Goal: Task Accomplishment & Management: Manage account settings

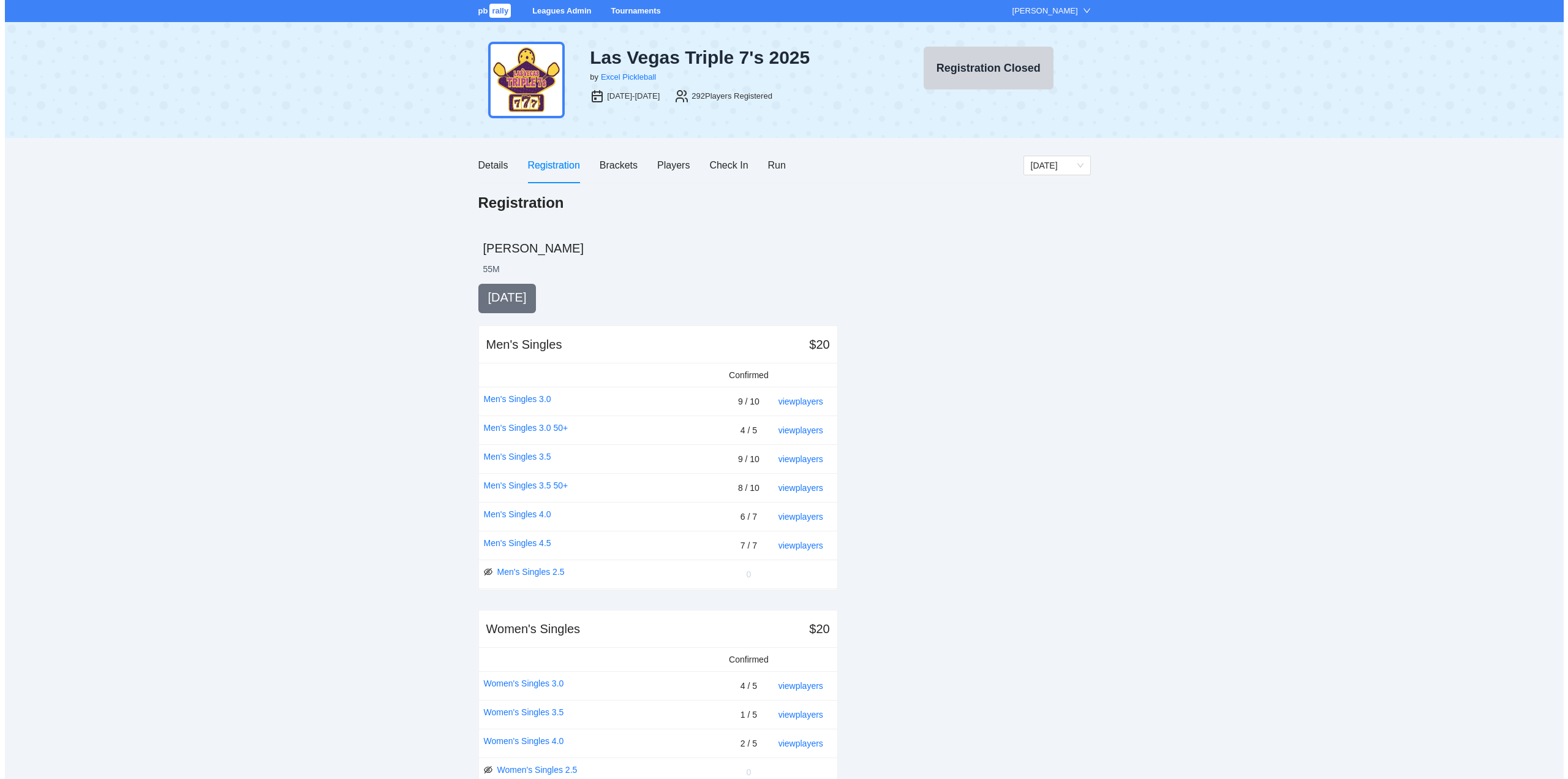
scroll to position [62, 0]
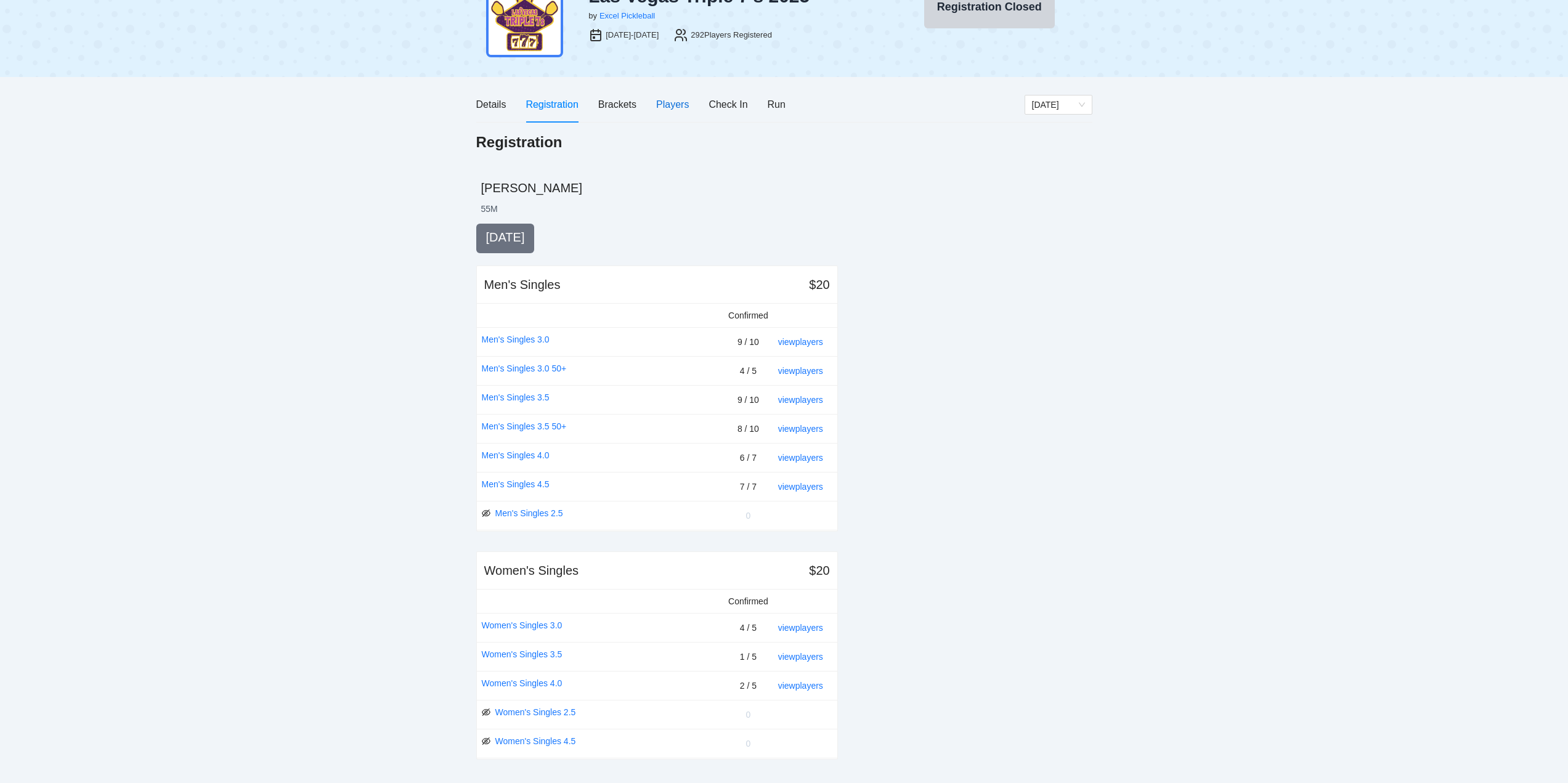
click at [672, 103] on div "Players" at bounding box center [673, 104] width 33 height 15
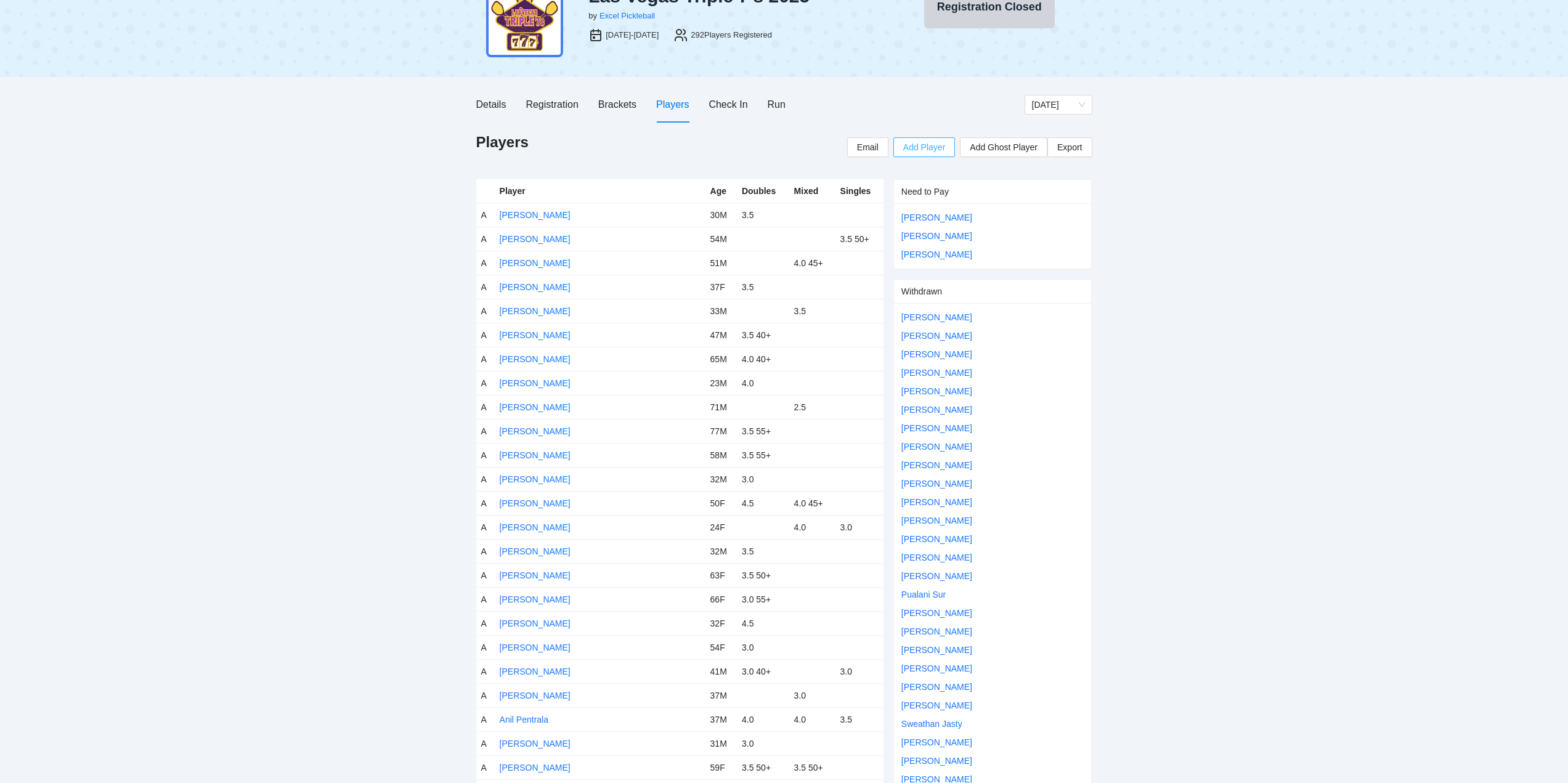
click at [923, 147] on span "Add Player" at bounding box center [924, 147] width 42 height 14
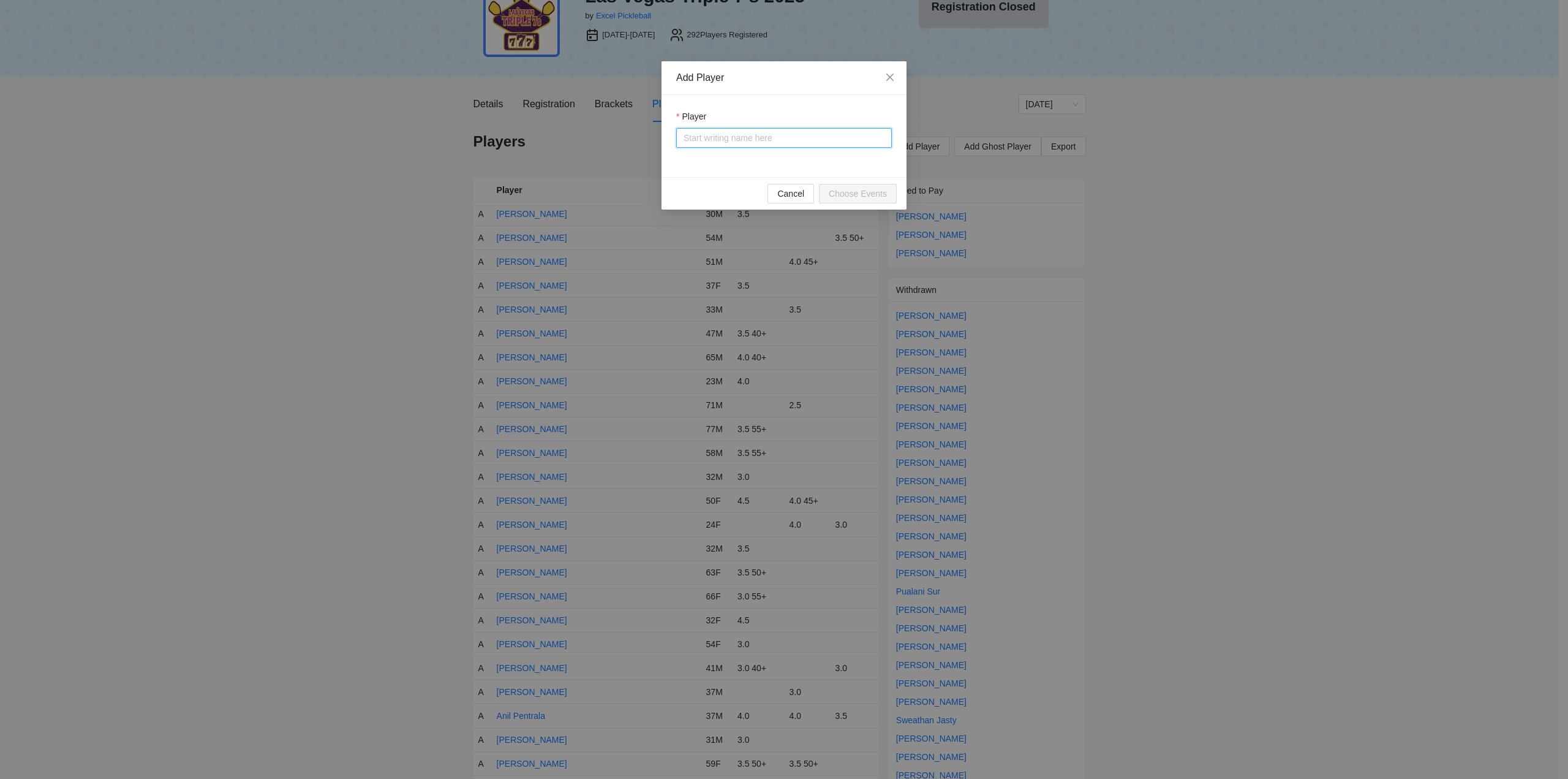
click at [694, 141] on input "Player" at bounding box center [784, 138] width 201 height 18
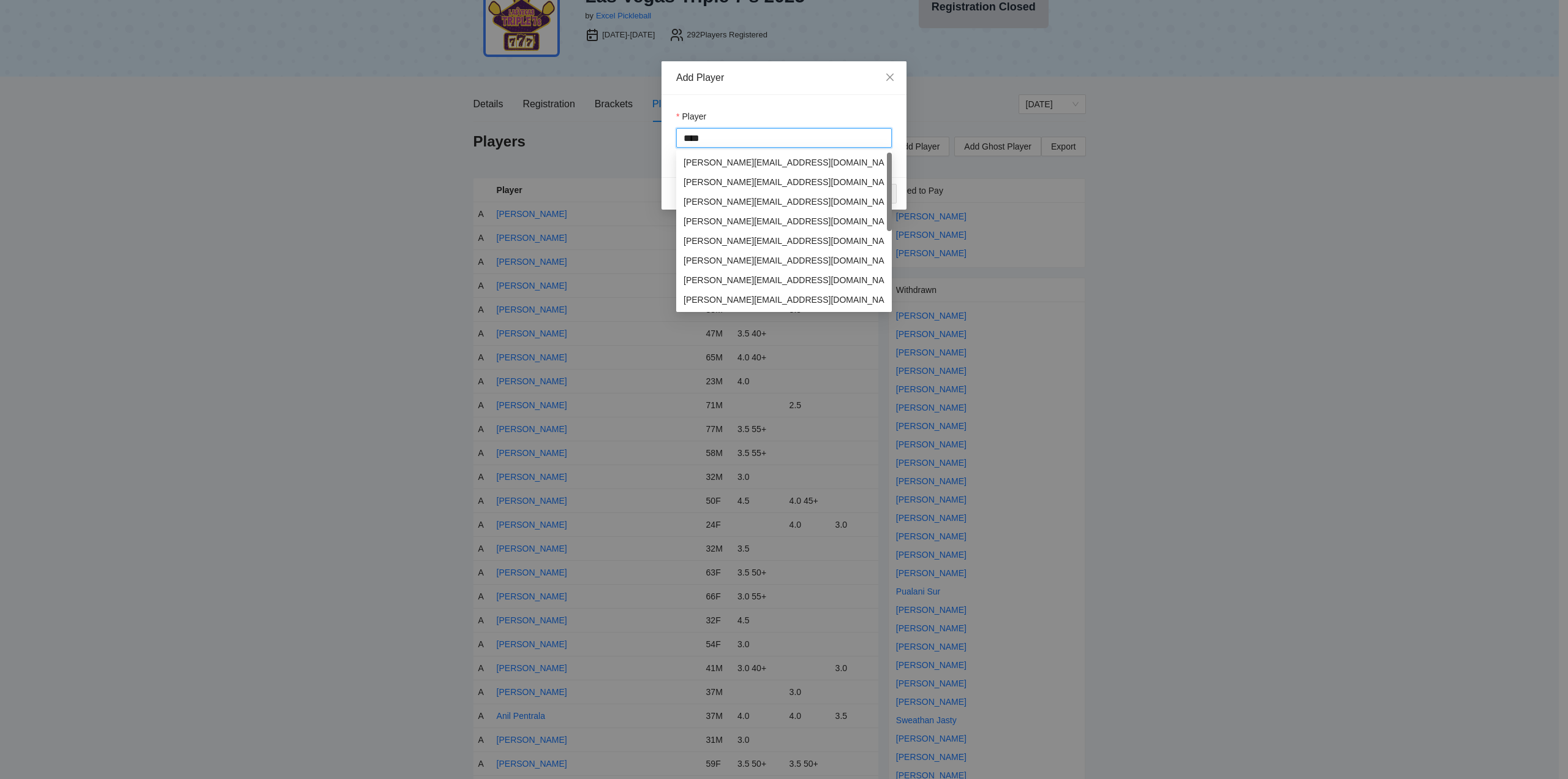
type input "*****"
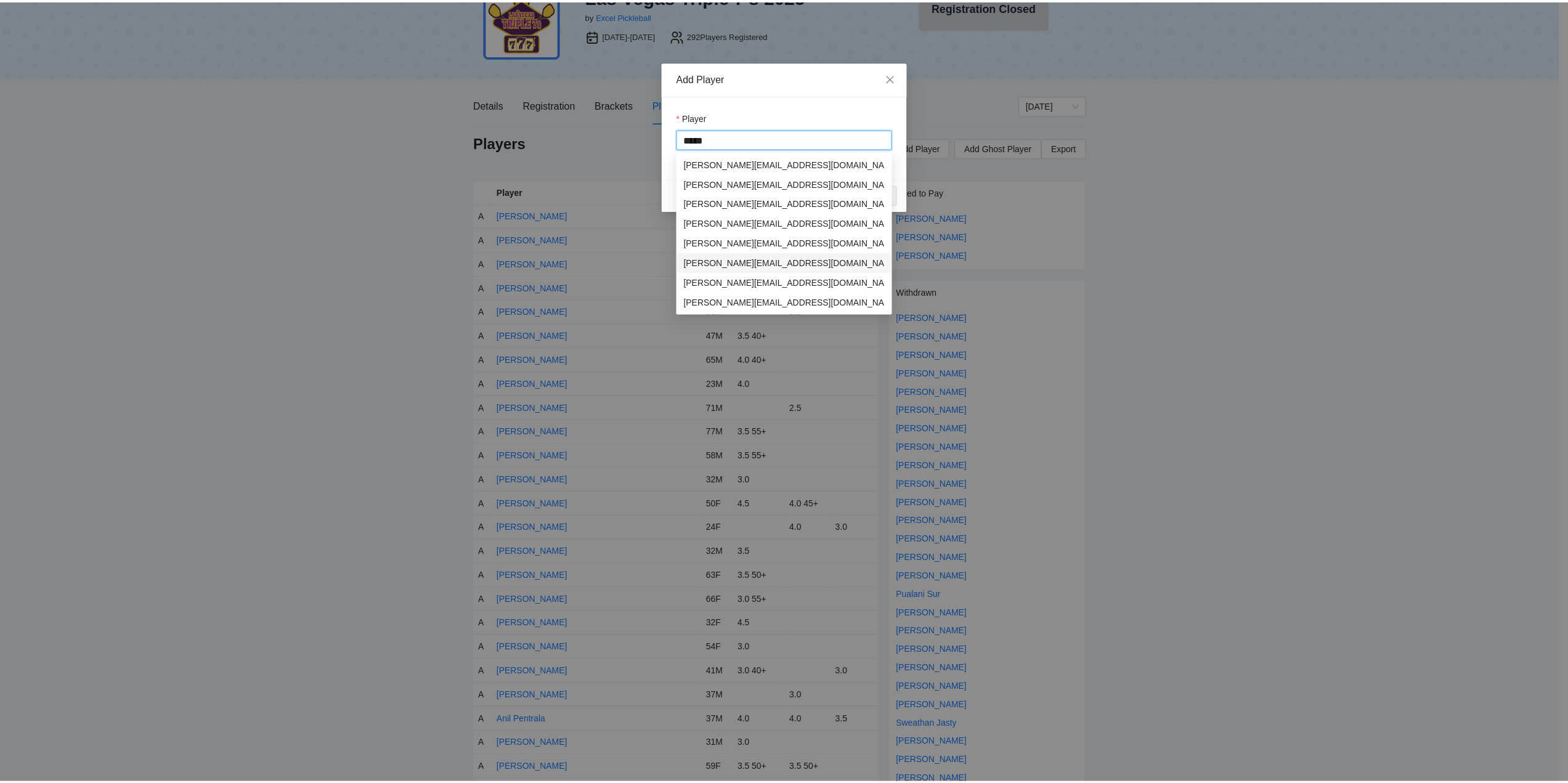
scroll to position [39, 0]
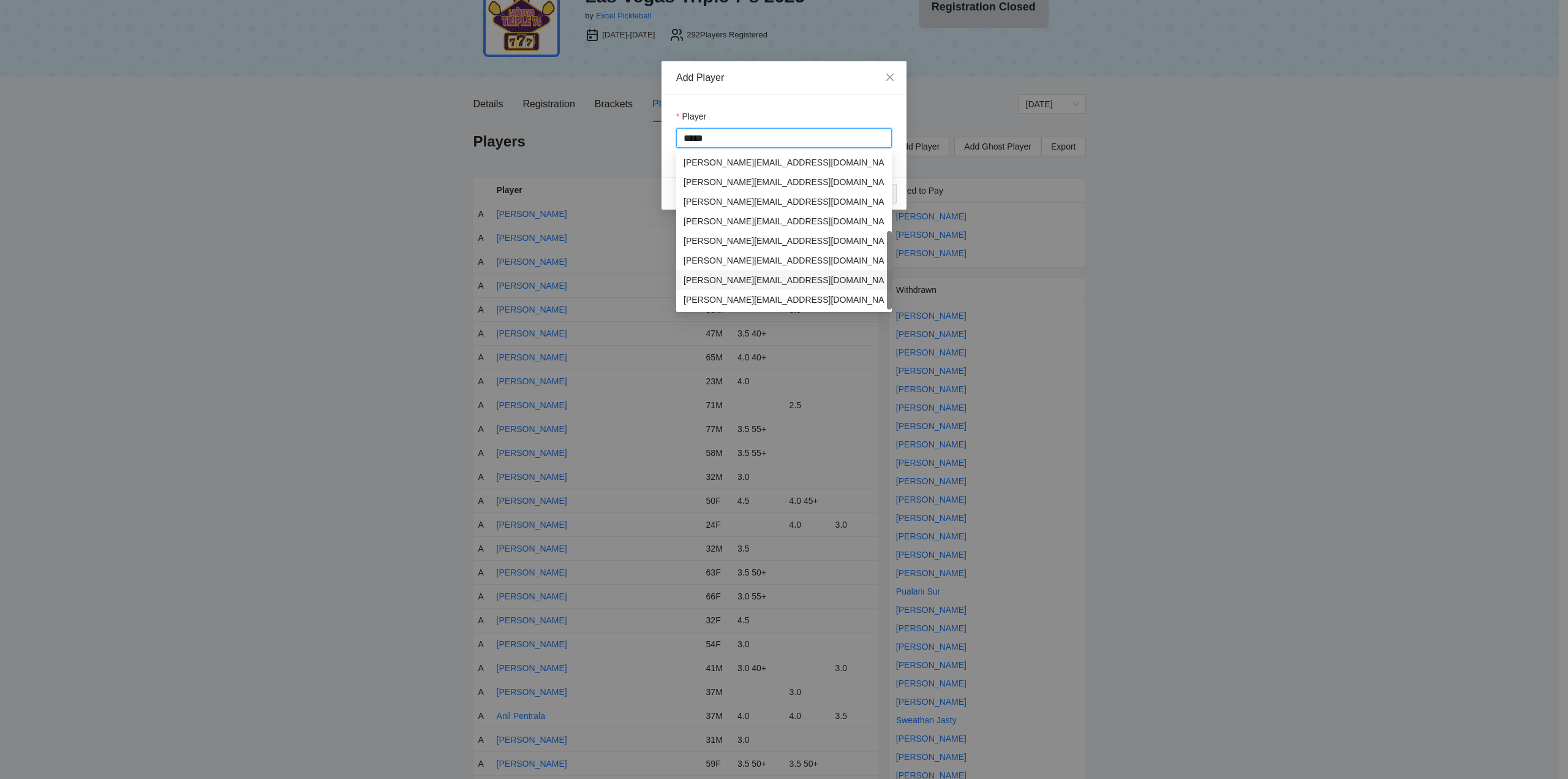
click at [726, 281] on div "[PERSON_NAME]" at bounding box center [719, 280] width 71 height 14
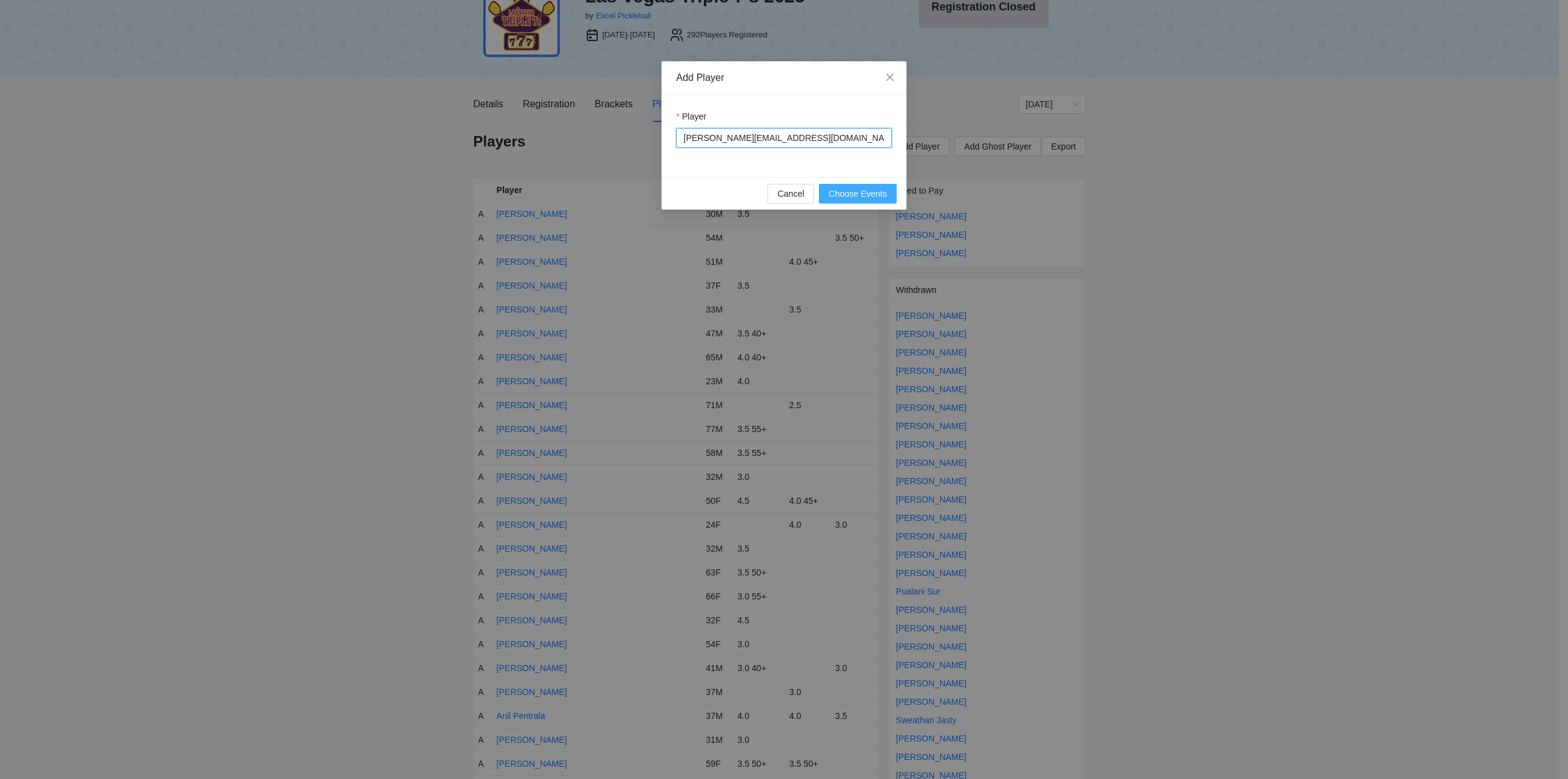
click at [854, 195] on span "Choose Events" at bounding box center [858, 194] width 59 height 14
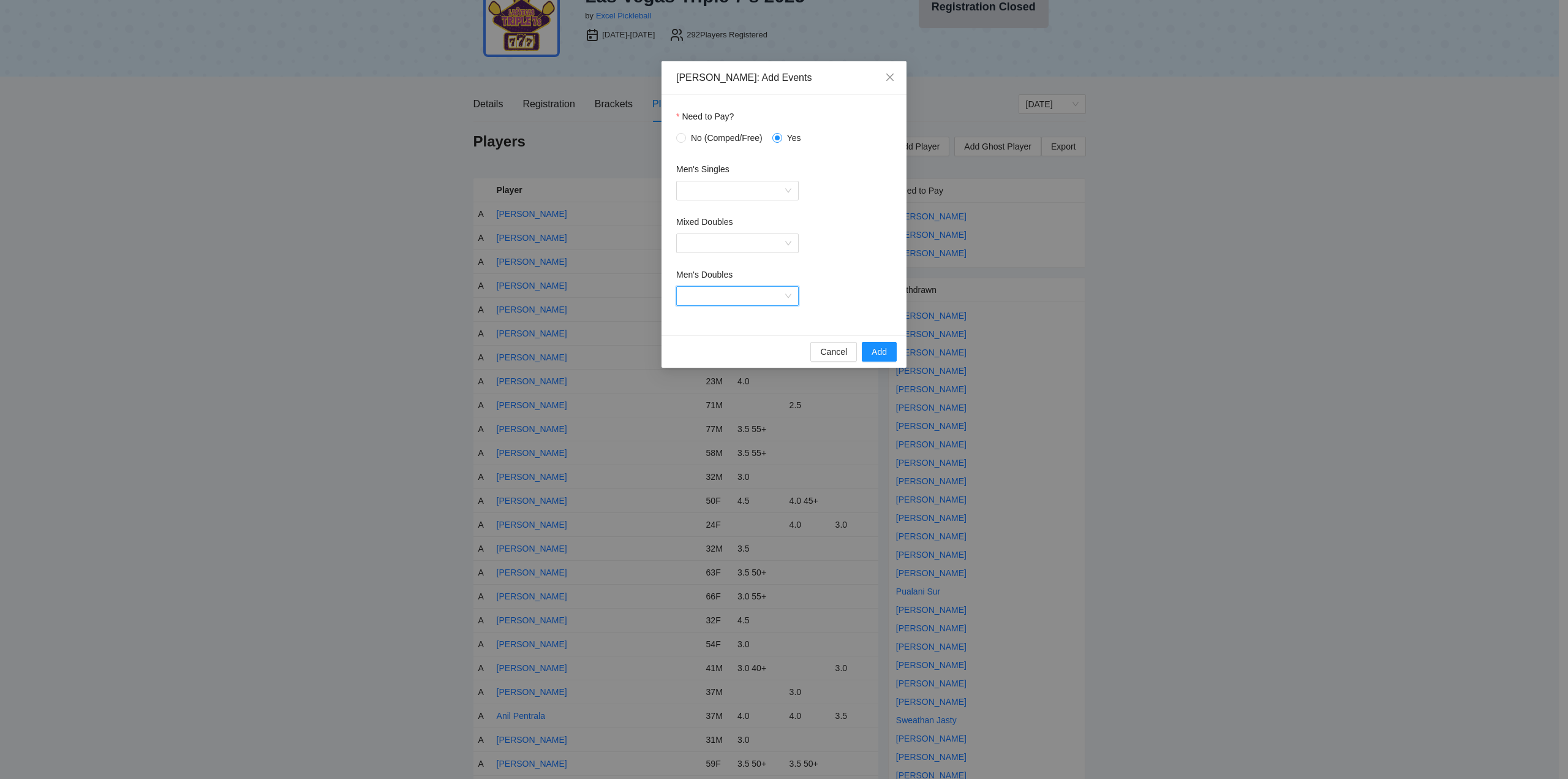
click at [721, 293] on input "Men's Doubles" at bounding box center [733, 296] width 99 height 18
click at [716, 416] on div "Men's Doubles 4.5" at bounding box center [737, 419] width 108 height 14
click at [878, 349] on span "Add" at bounding box center [880, 352] width 15 height 14
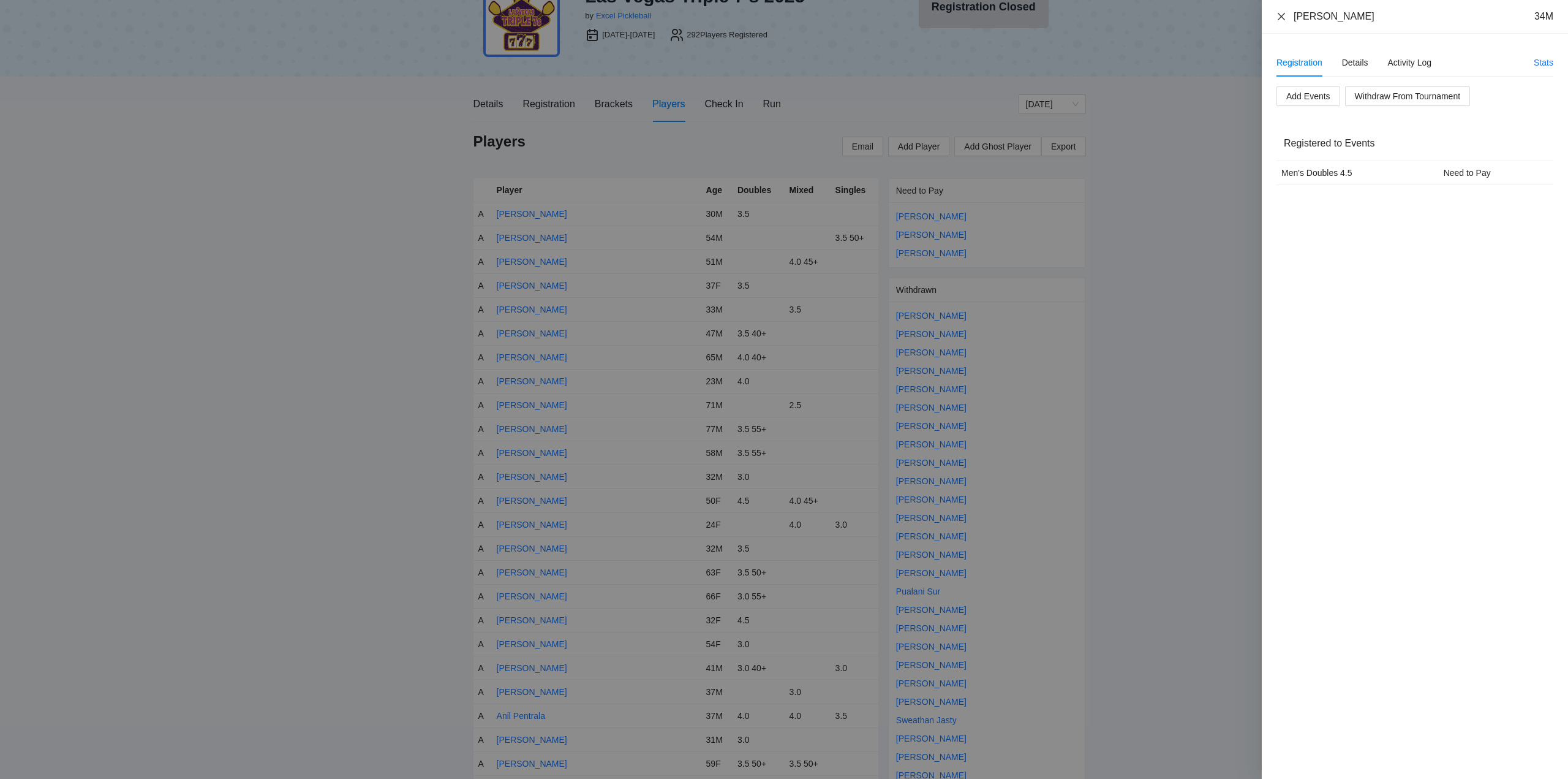
click at [1280, 14] on icon "close" at bounding box center [1282, 16] width 8 height 8
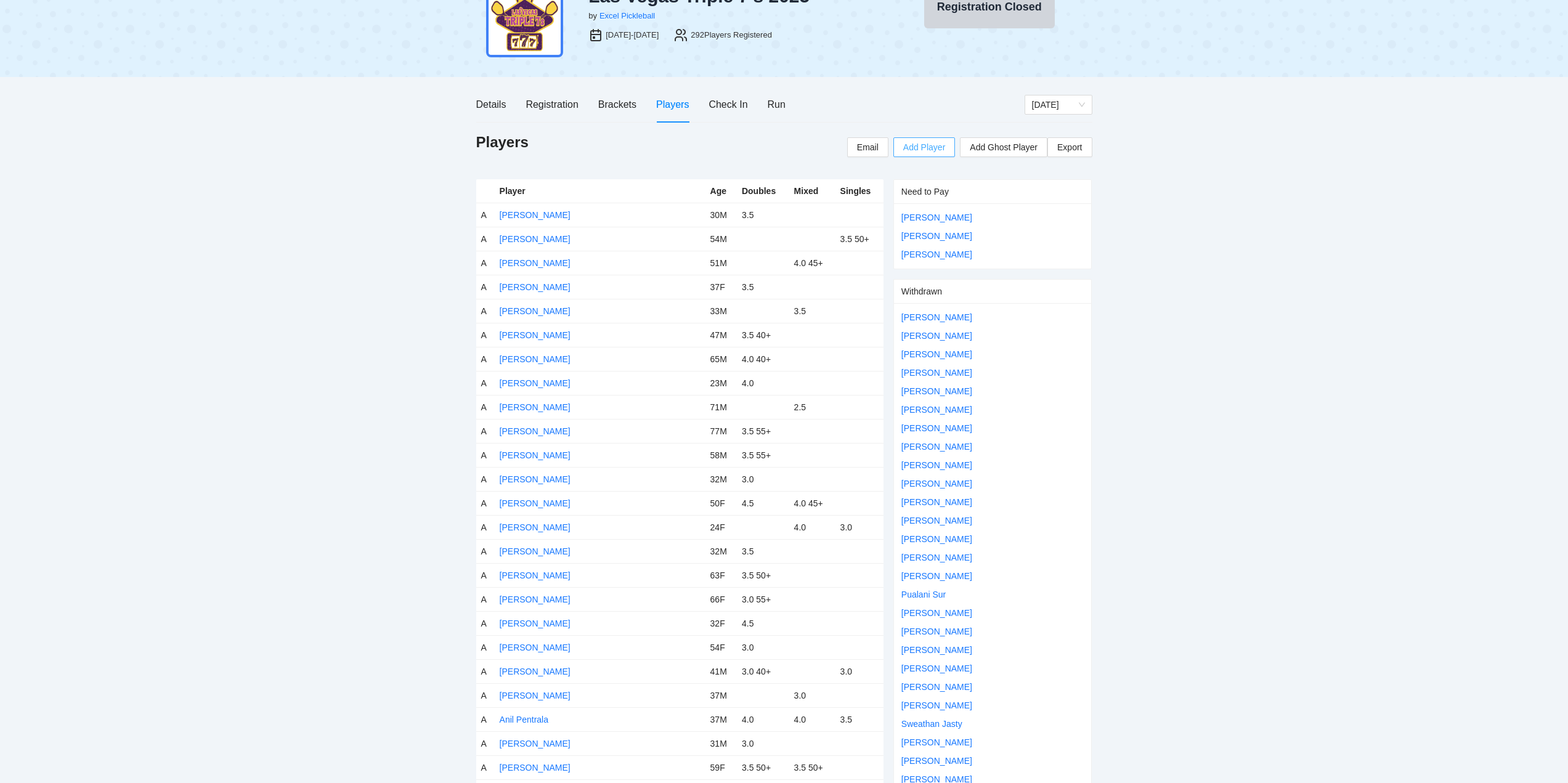
click at [923, 147] on span "Add Player" at bounding box center [924, 147] width 42 height 14
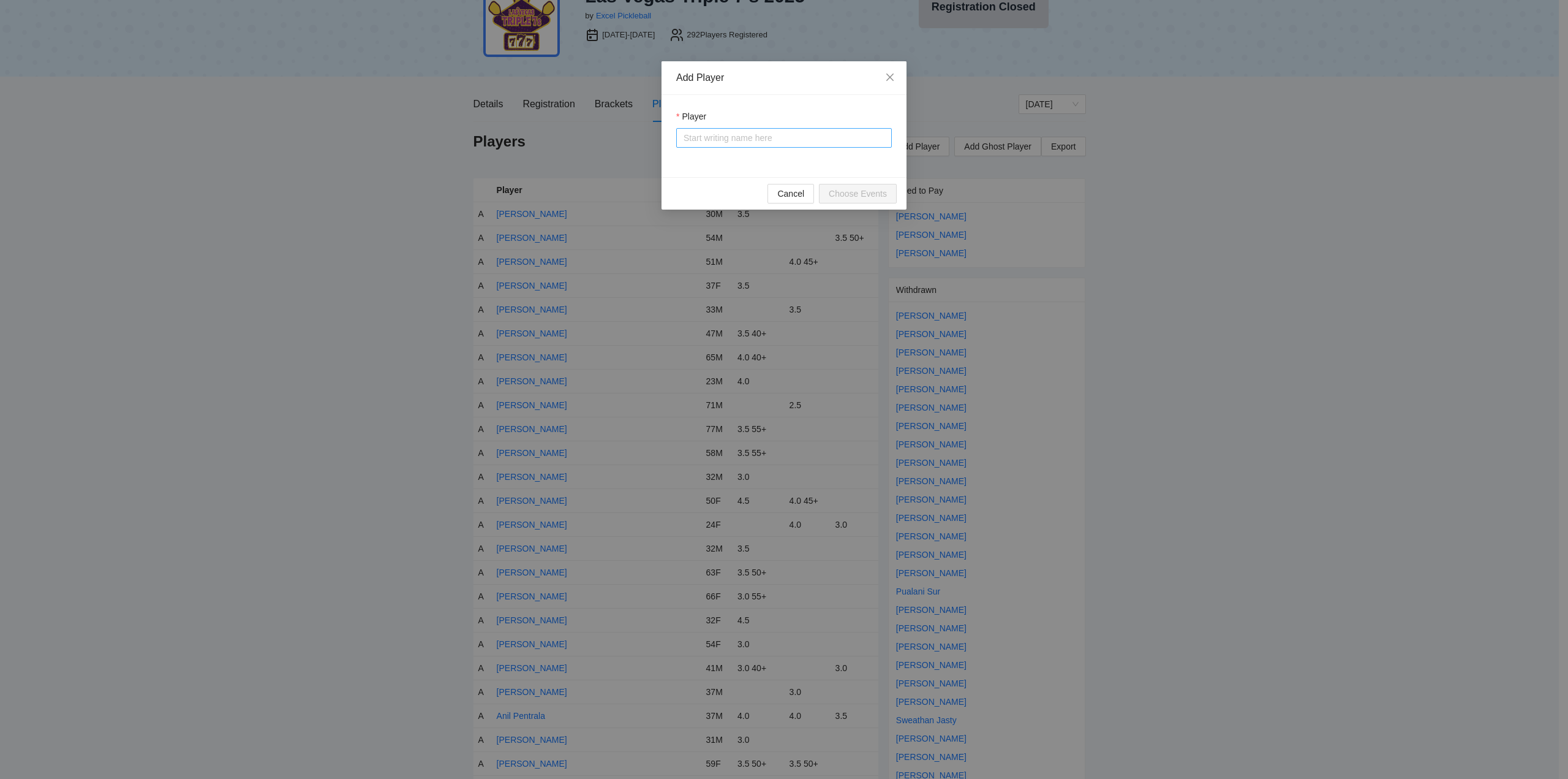
click at [700, 139] on input "Player" at bounding box center [784, 138] width 201 height 18
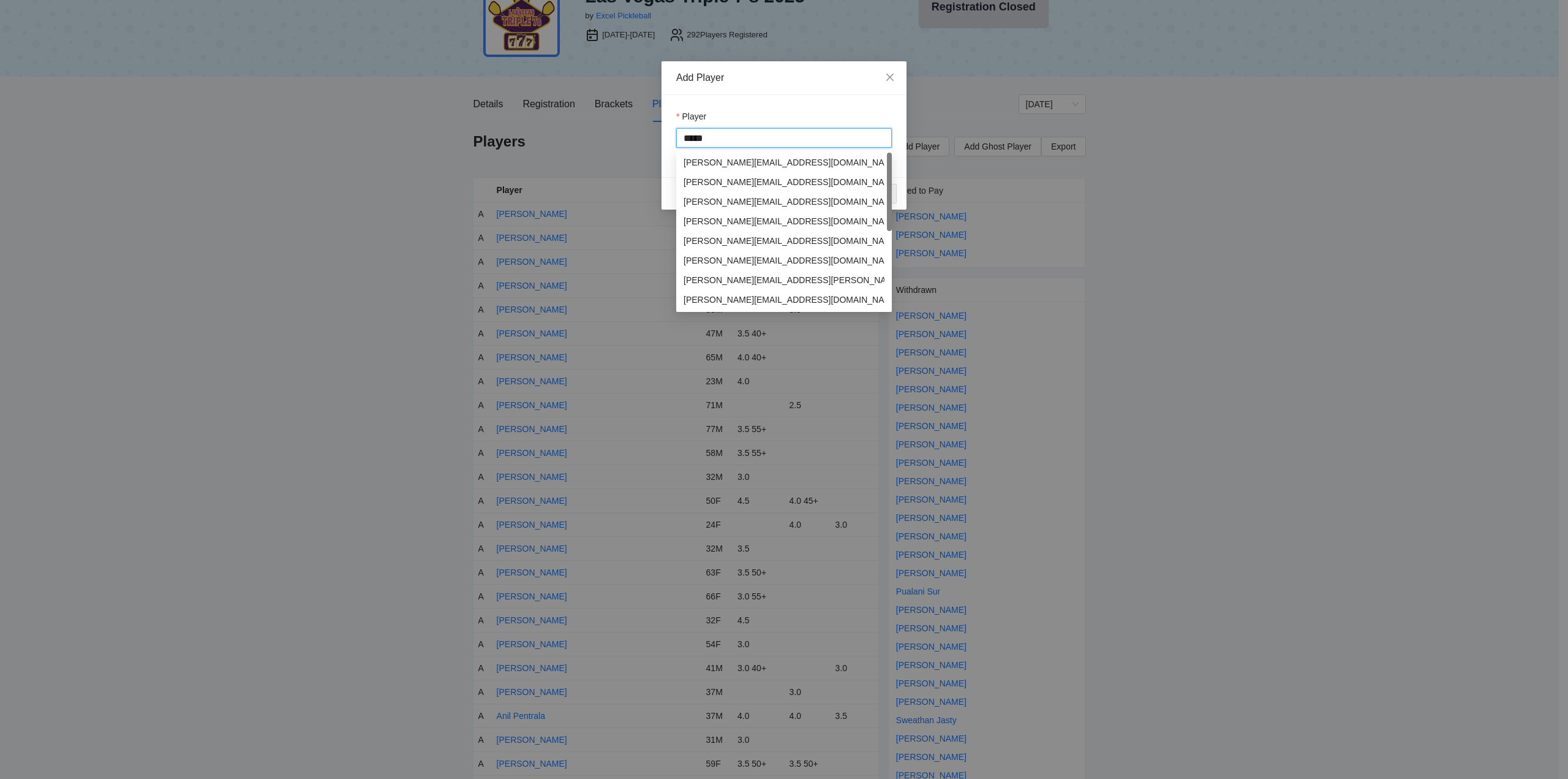
type input "******"
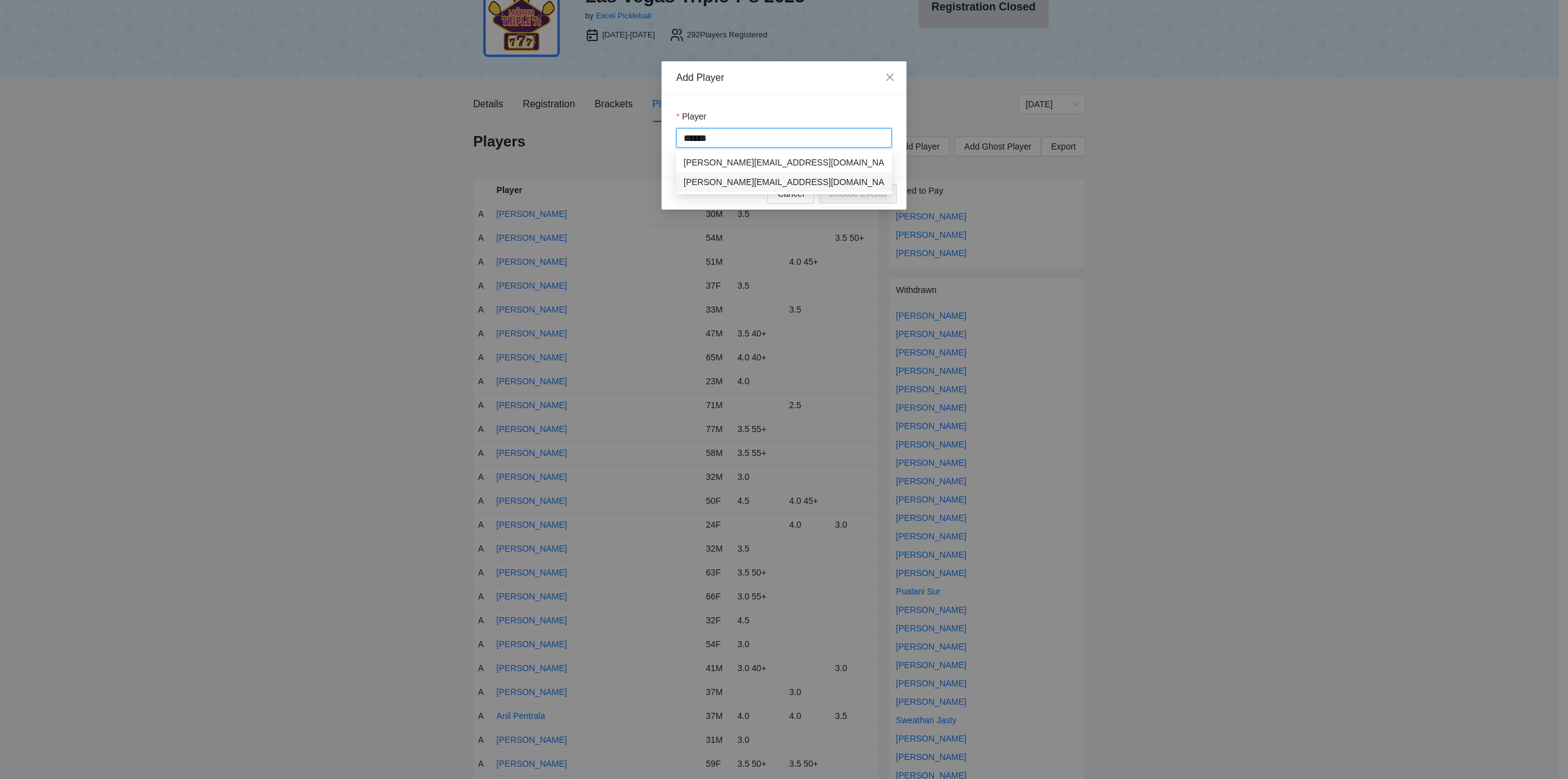
click at [791, 183] on div "[EMAIL_ADDRESS][DOMAIN_NAME]" at bounding box center [827, 182] width 145 height 14
click at [851, 194] on span "Choose Events" at bounding box center [858, 194] width 59 height 14
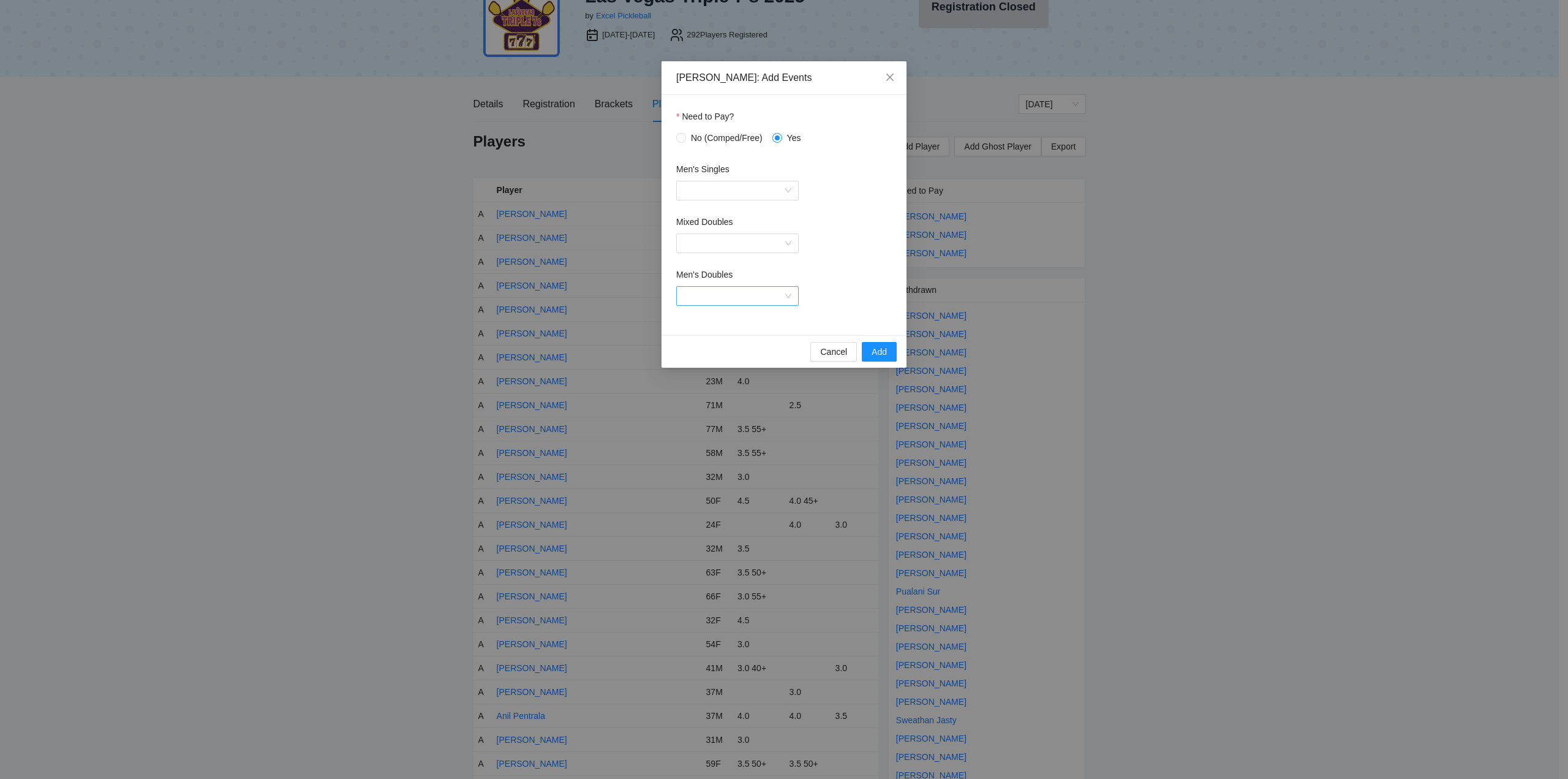
click at [741, 295] on input "Men's Doubles" at bounding box center [733, 296] width 99 height 18
click at [702, 418] on div "Men's Doubles 4.5" at bounding box center [737, 419] width 108 height 14
click at [872, 353] on span "Add" at bounding box center [880, 352] width 15 height 14
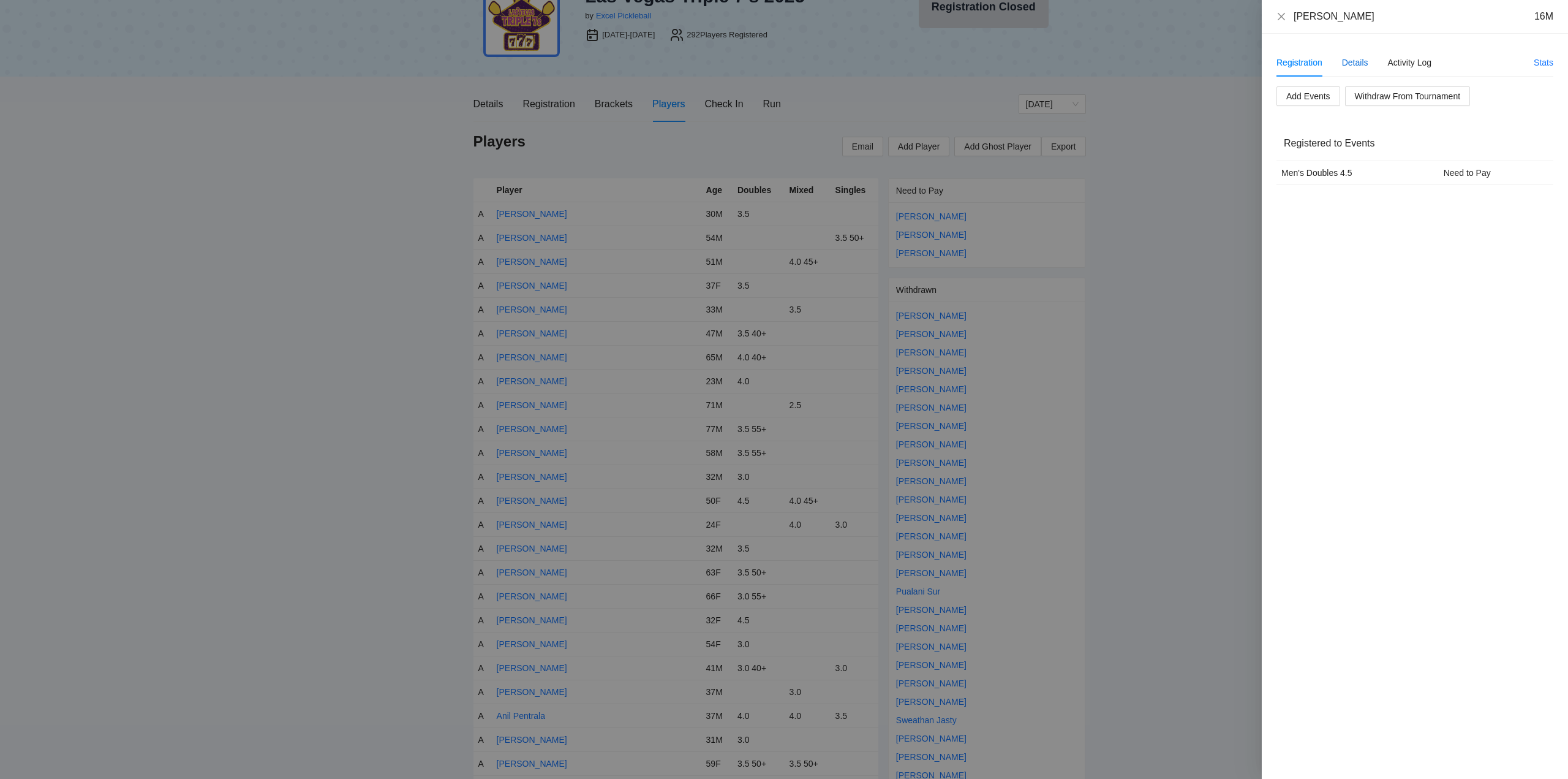
click at [1349, 61] on div "Details" at bounding box center [1356, 62] width 26 height 14
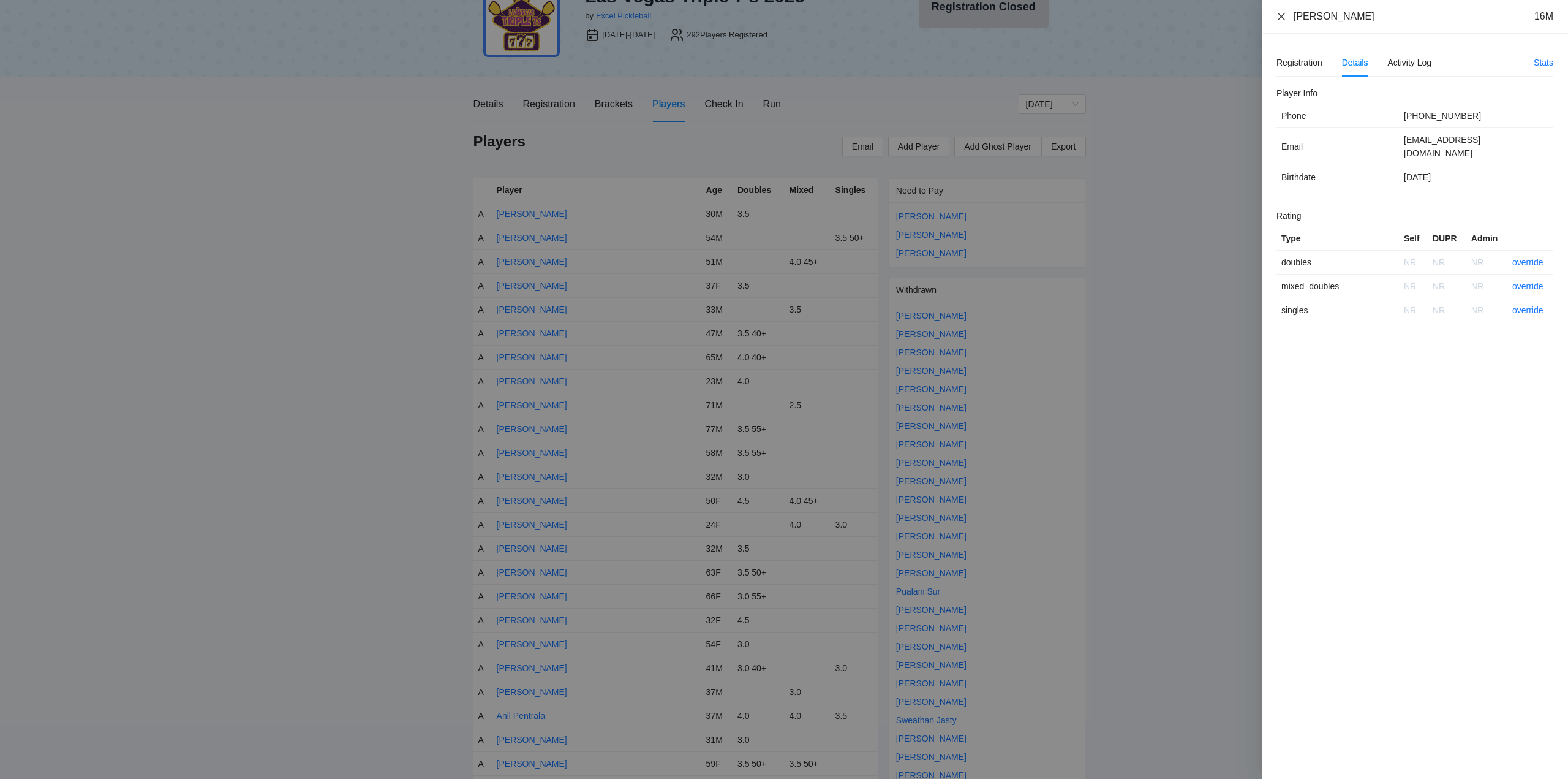
click at [1282, 14] on icon "close" at bounding box center [1282, 16] width 10 height 10
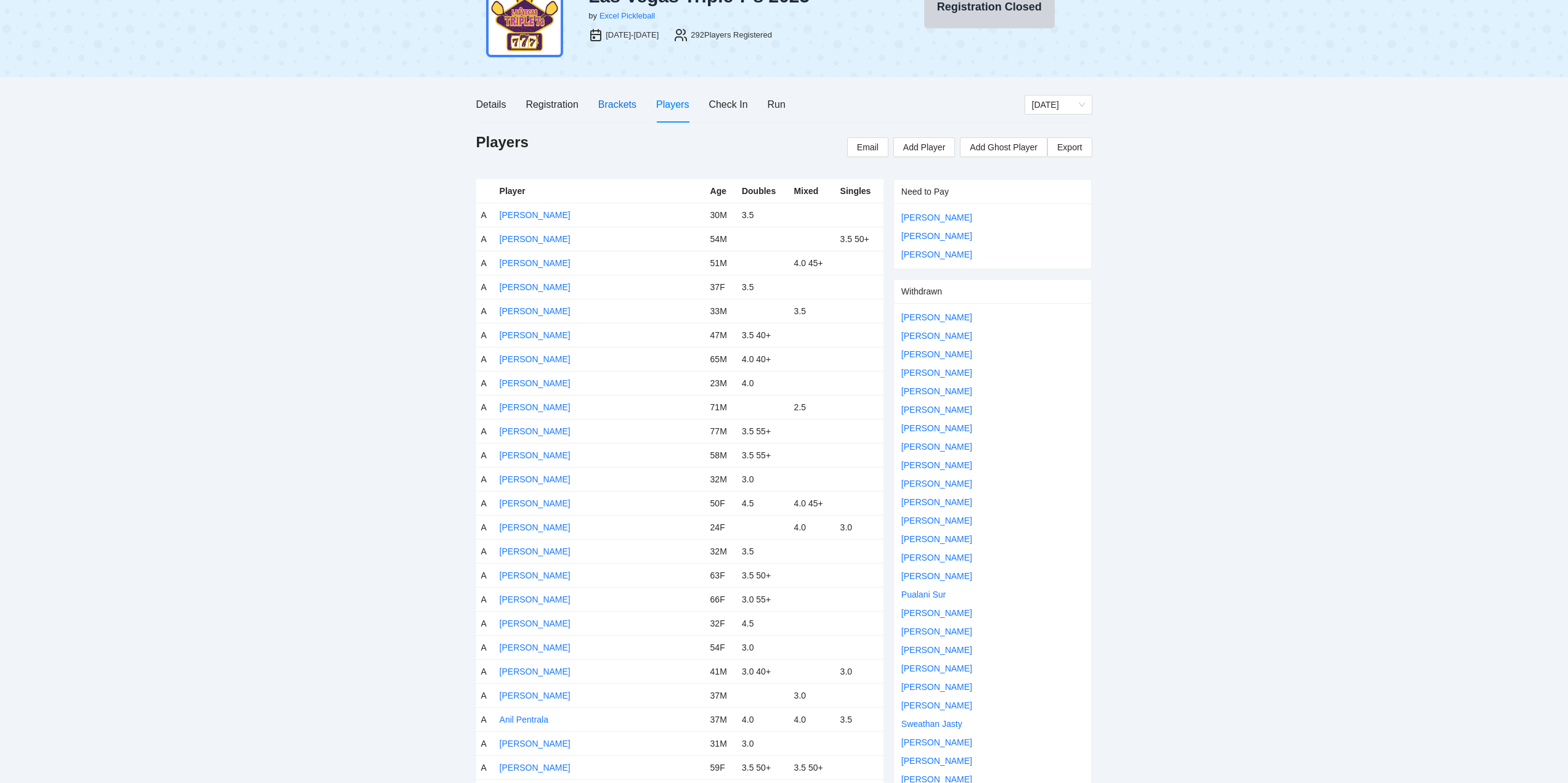
drag, startPoint x: 607, startPoint y: 104, endPoint x: 611, endPoint y: 189, distance: 85.1
click at [608, 104] on div "Brackets" at bounding box center [617, 104] width 38 height 15
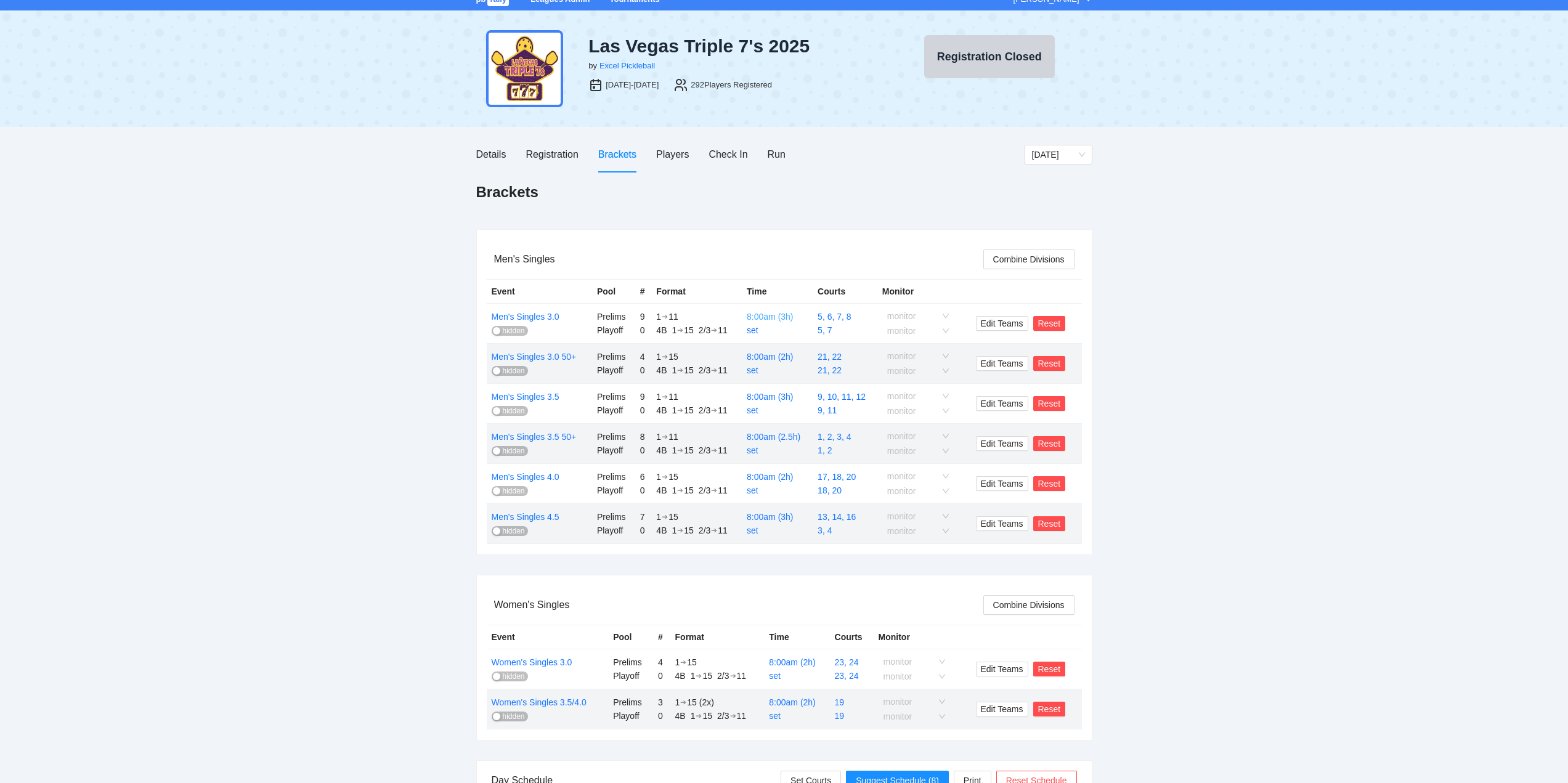
scroll to position [0, 0]
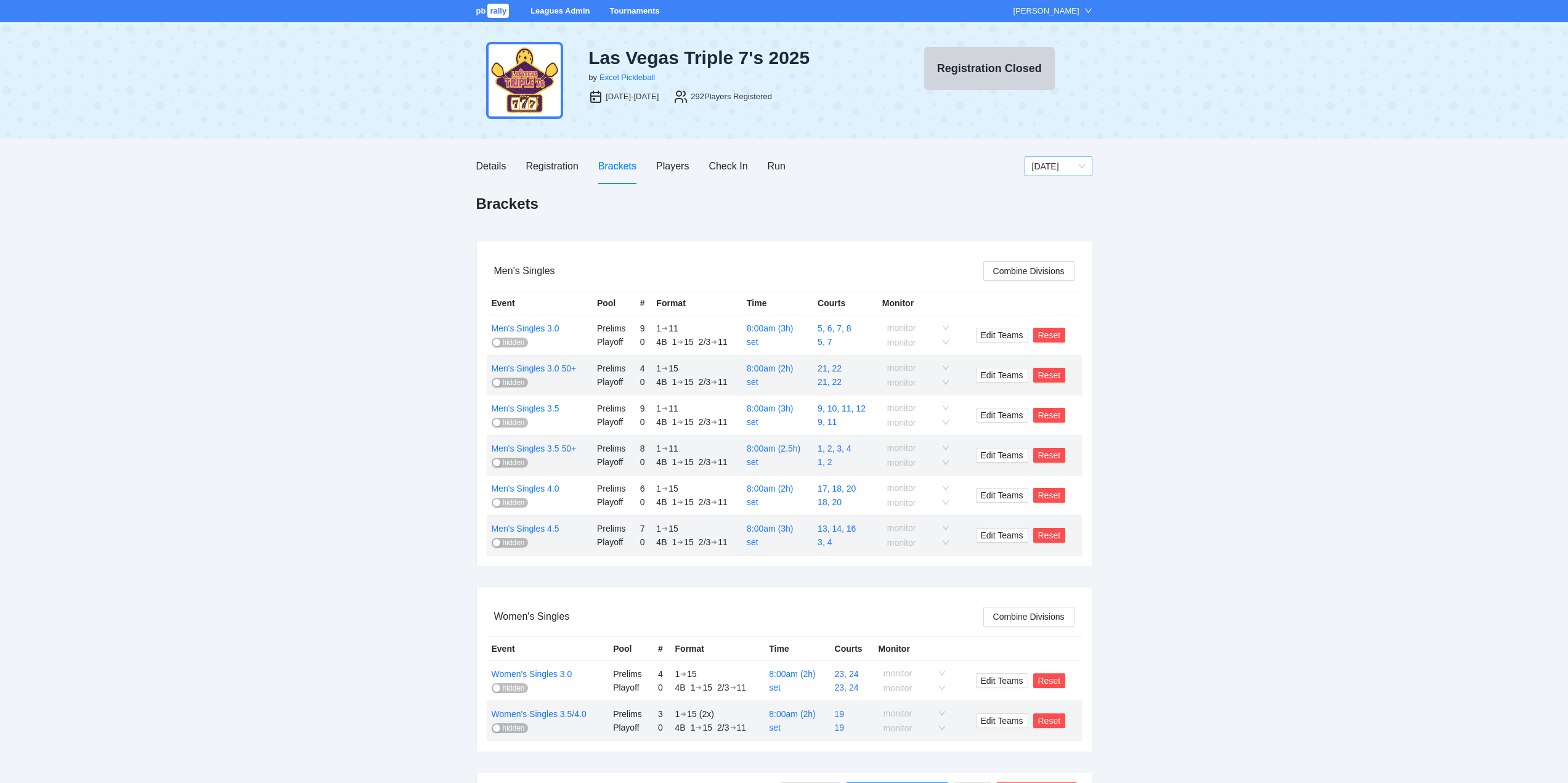
click at [1053, 169] on span "[DATE]" at bounding box center [1058, 166] width 53 height 19
click at [1042, 231] on div "[DATE]" at bounding box center [1057, 230] width 53 height 14
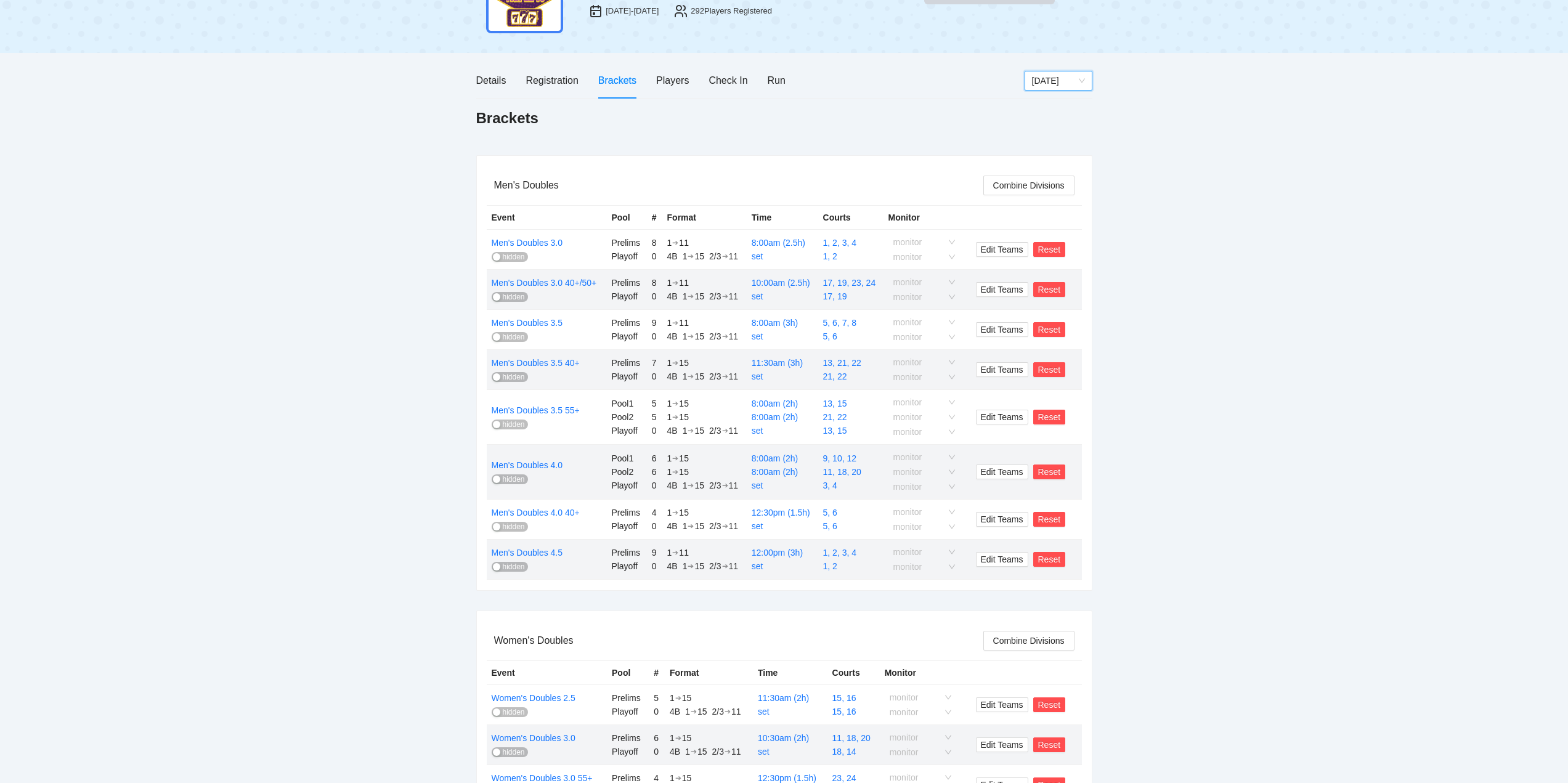
scroll to position [246, 0]
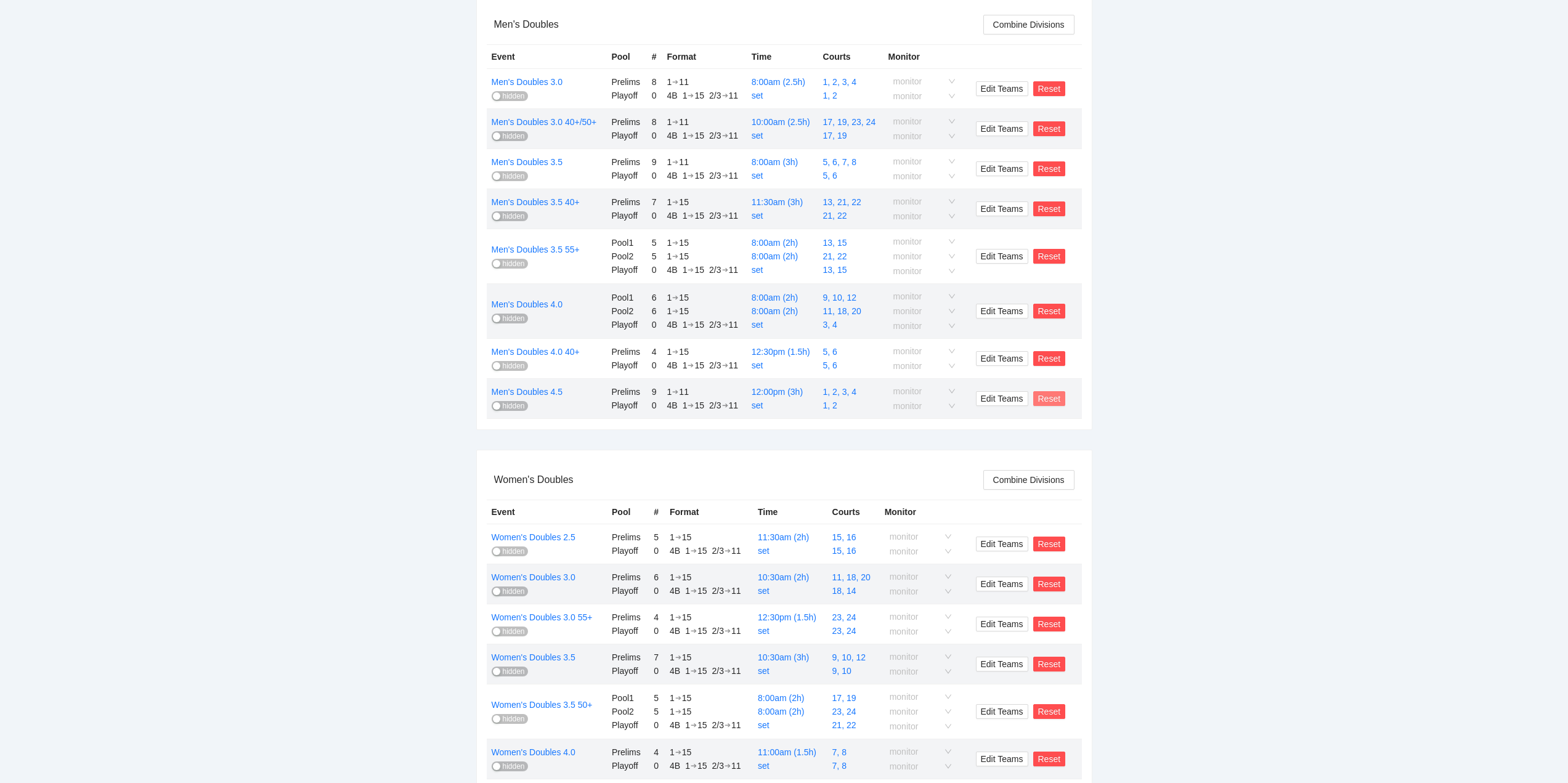
click at [1042, 398] on span "Reset" at bounding box center [1049, 398] width 22 height 14
click at [1070, 361] on span "OK" at bounding box center [1071, 361] width 12 height 14
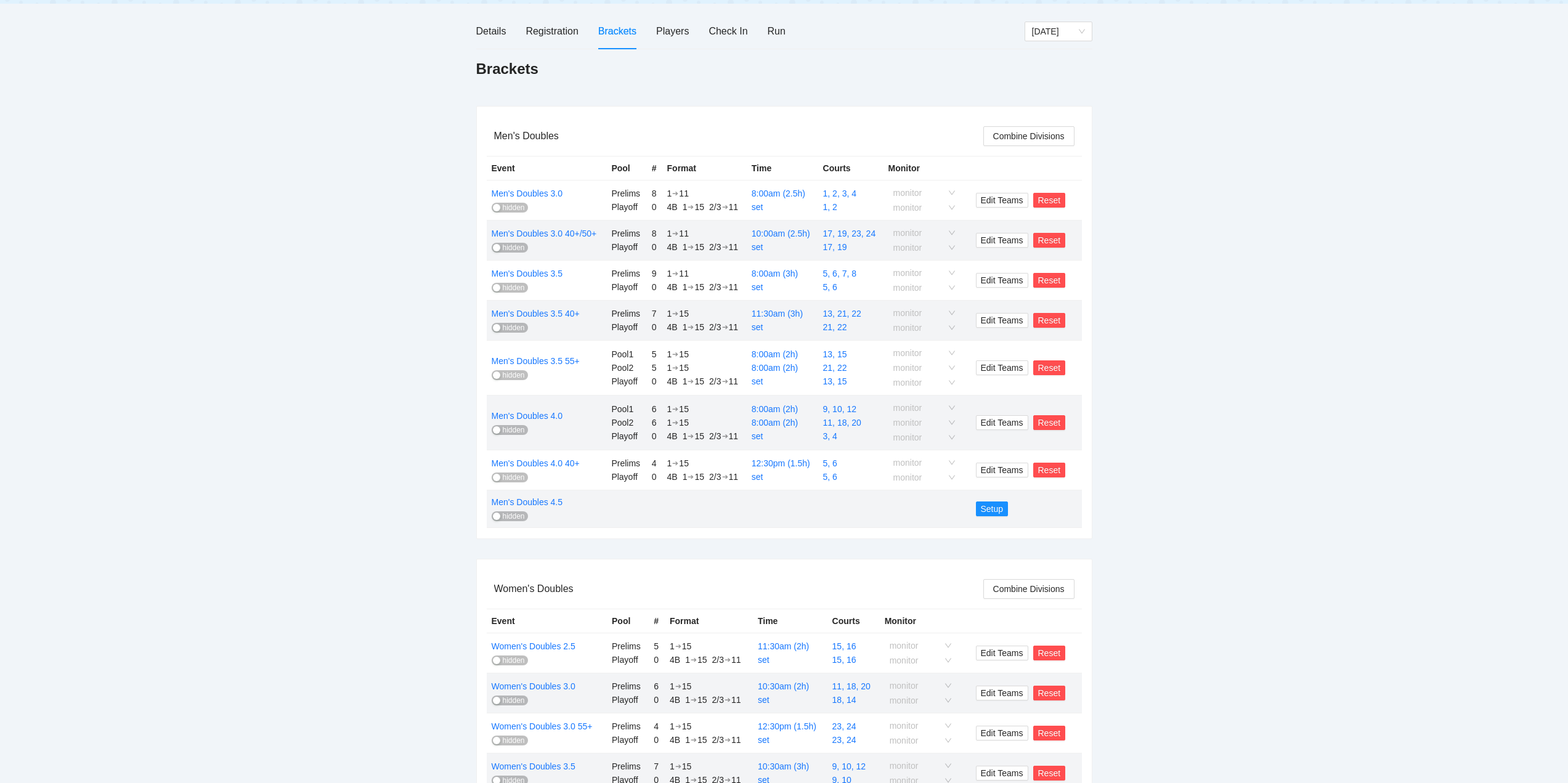
scroll to position [0, 0]
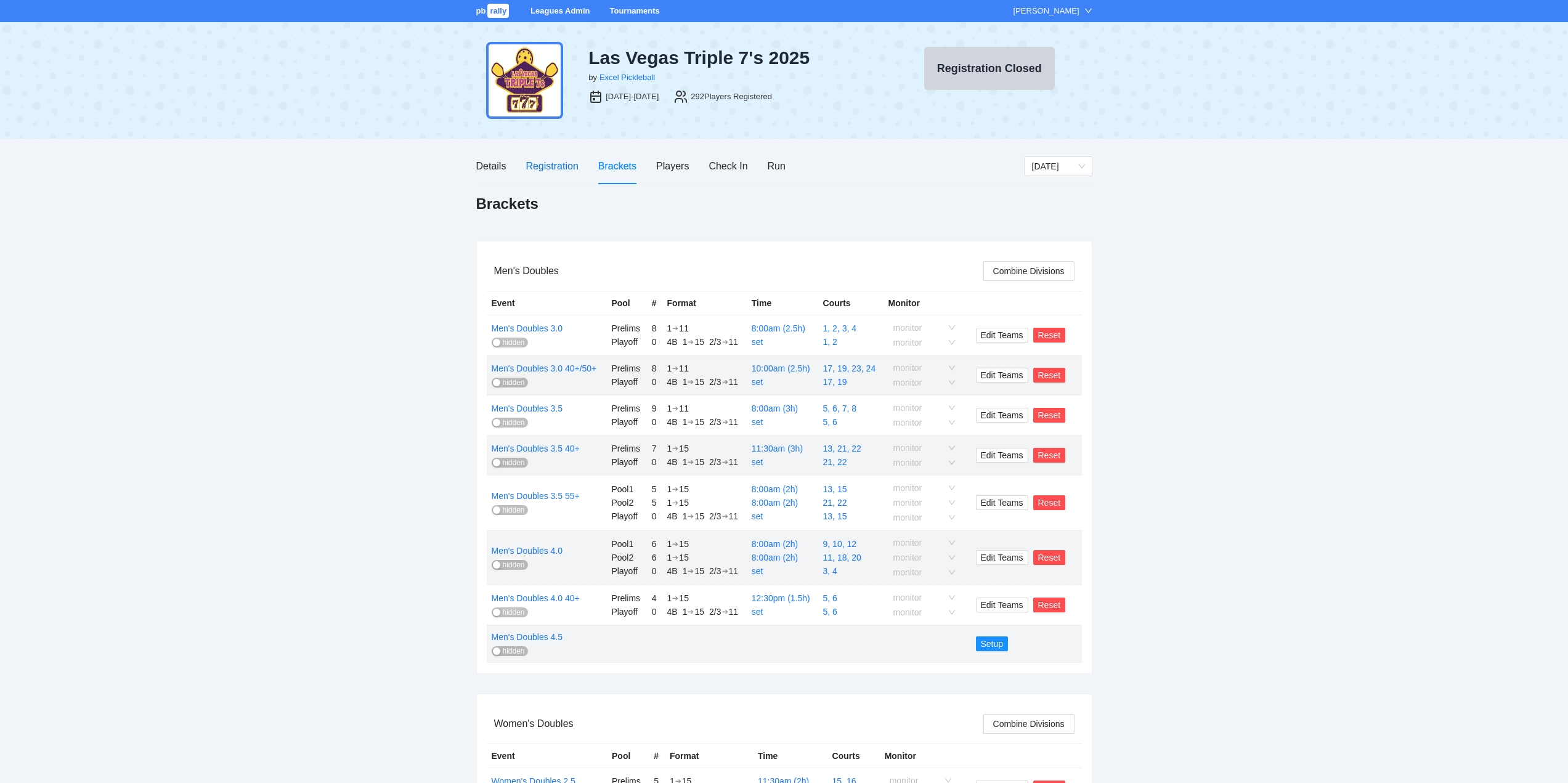
click at [543, 163] on div "Registration" at bounding box center [552, 166] width 53 height 15
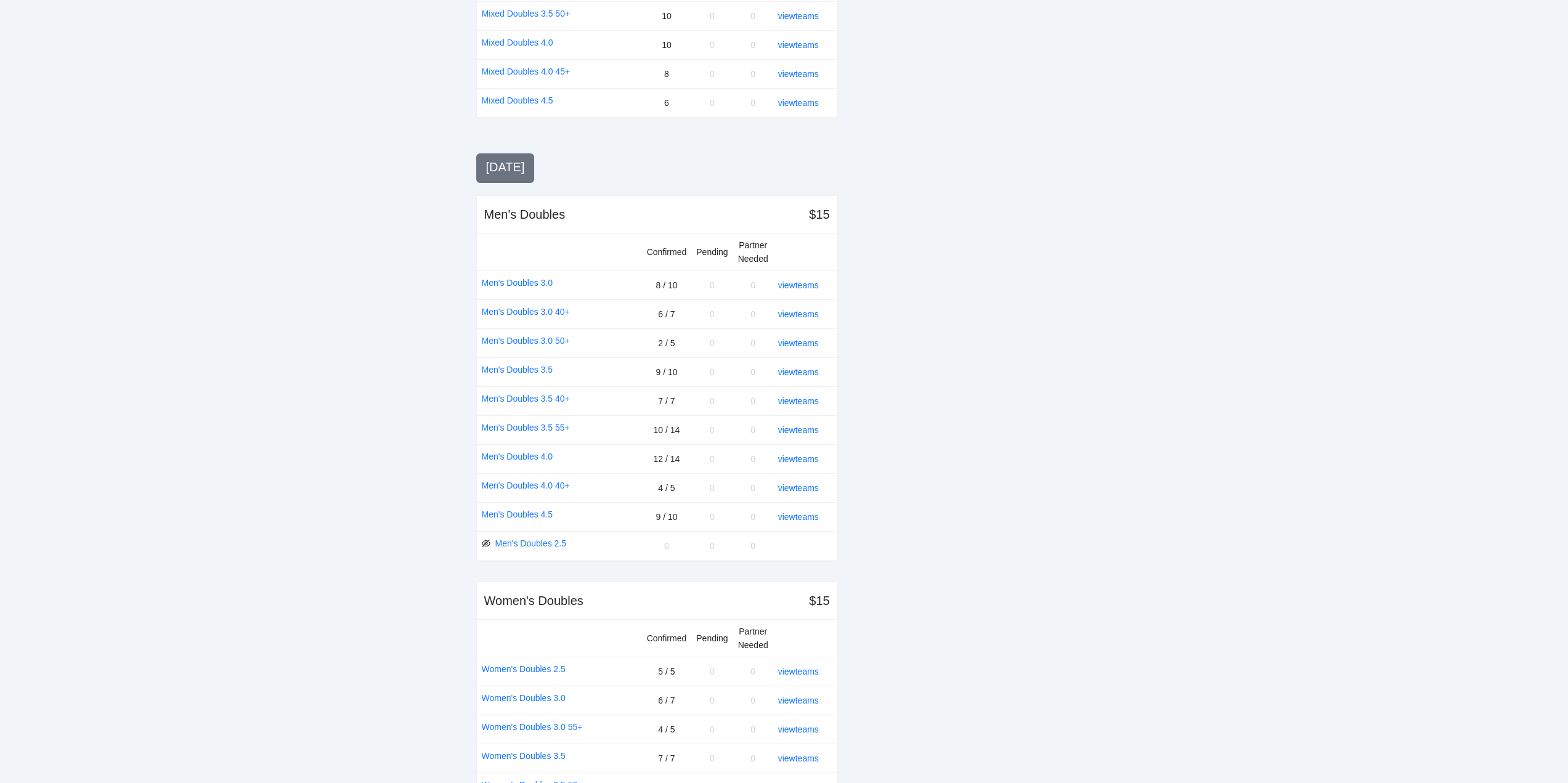
scroll to position [1109, 0]
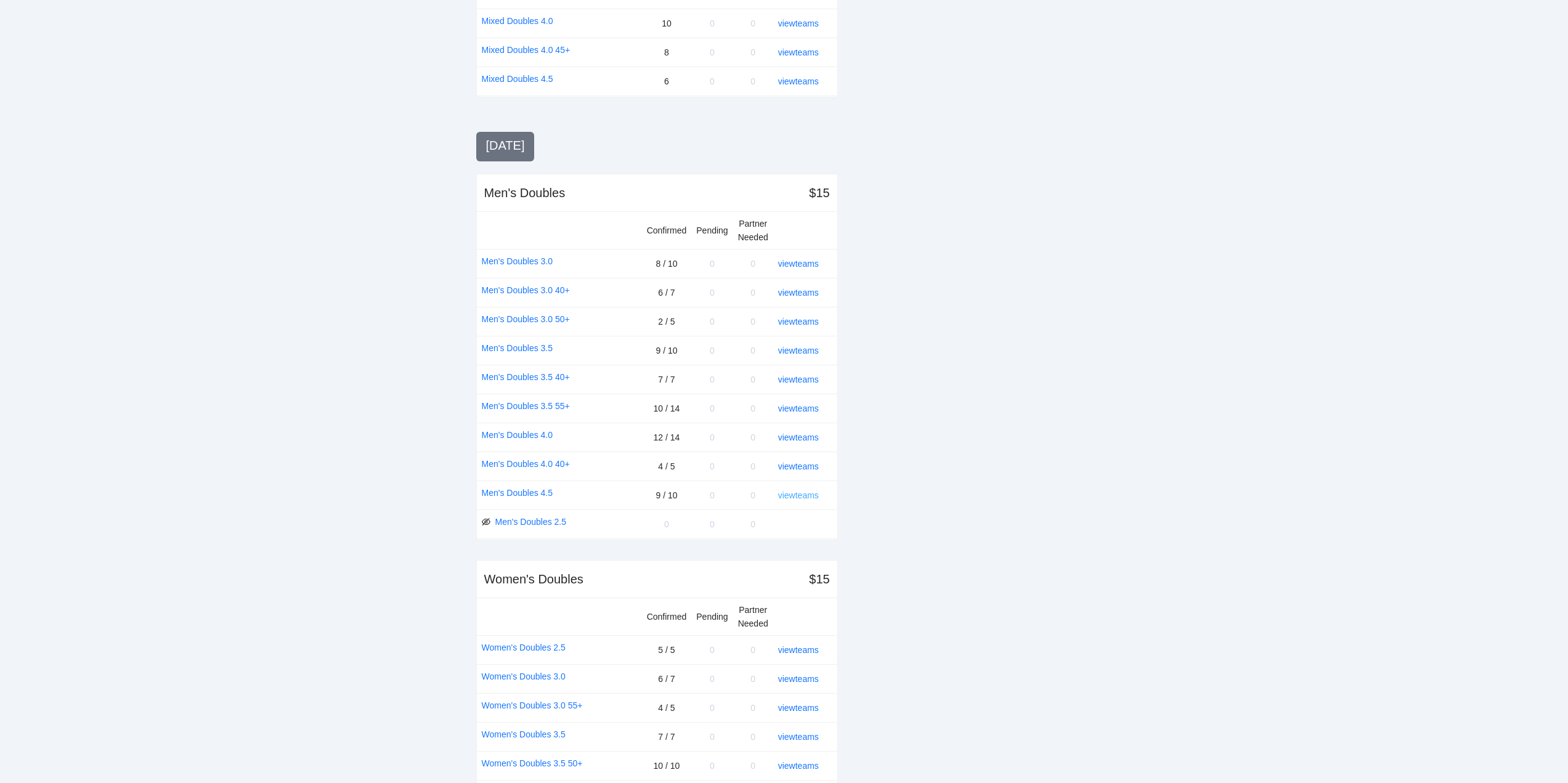
click at [796, 491] on link "view teams" at bounding box center [798, 495] width 41 height 10
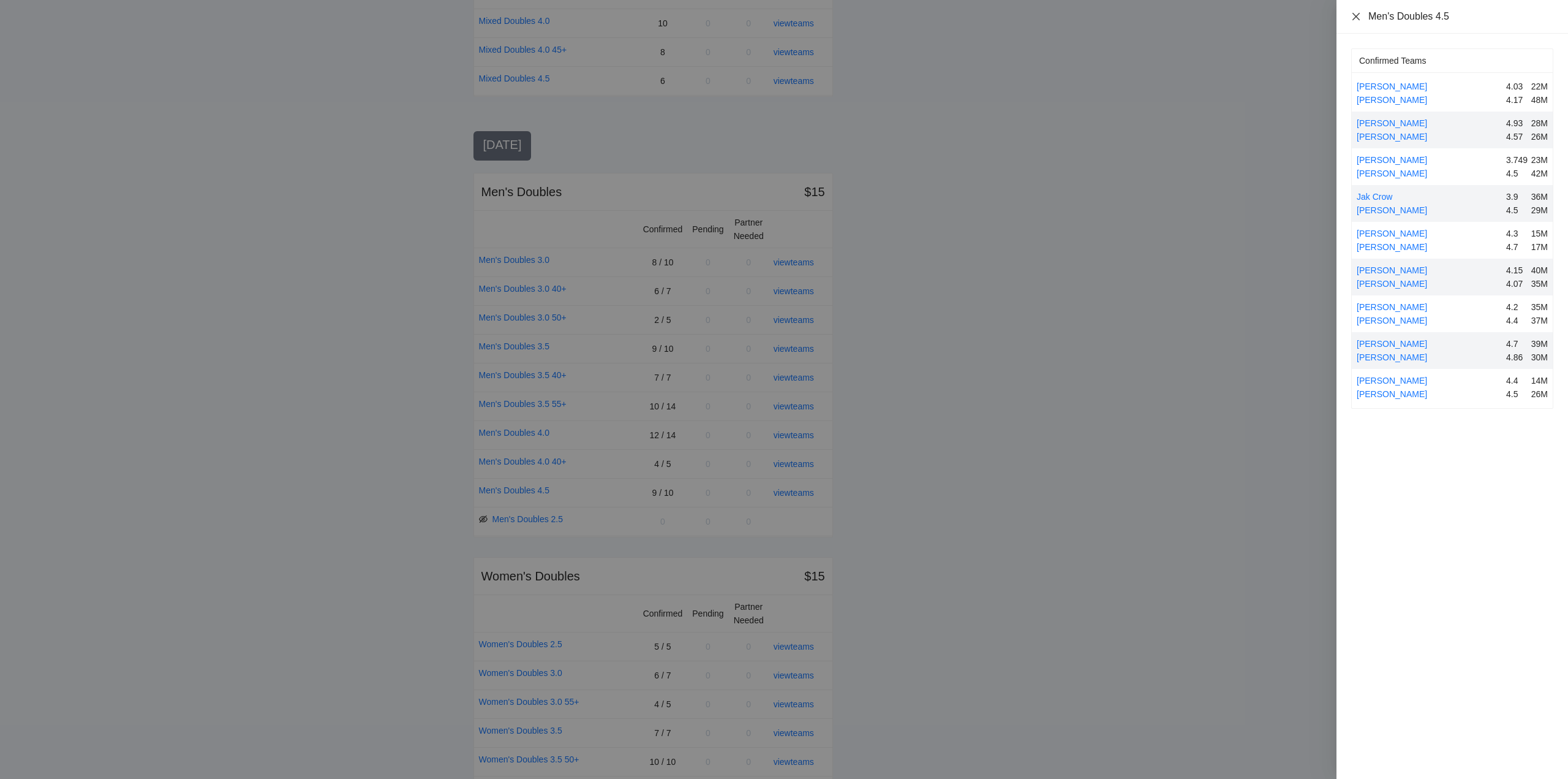
click at [1356, 15] on icon "close" at bounding box center [1356, 16] width 10 height 10
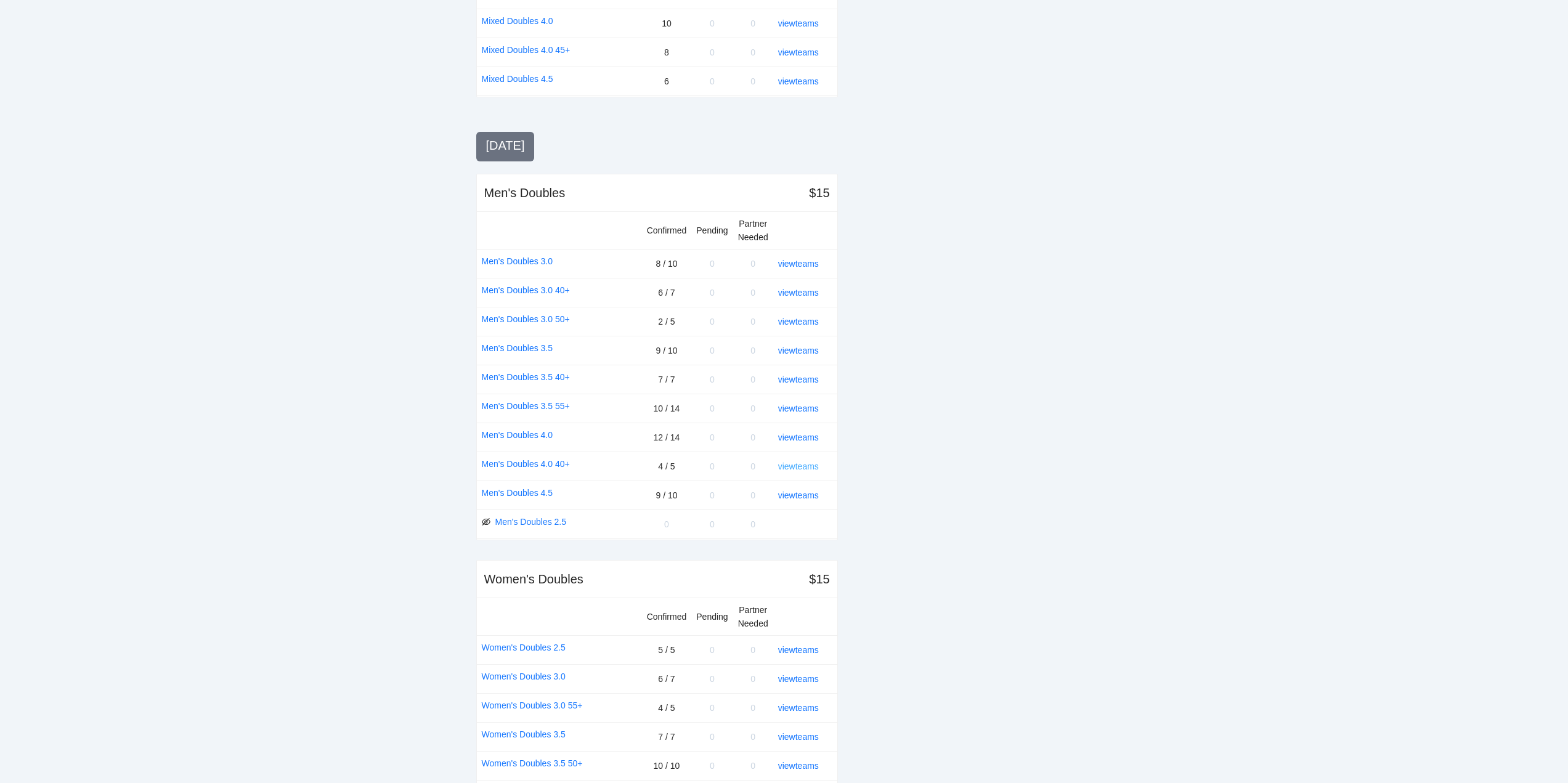
click at [800, 463] on link "view teams" at bounding box center [798, 466] width 41 height 10
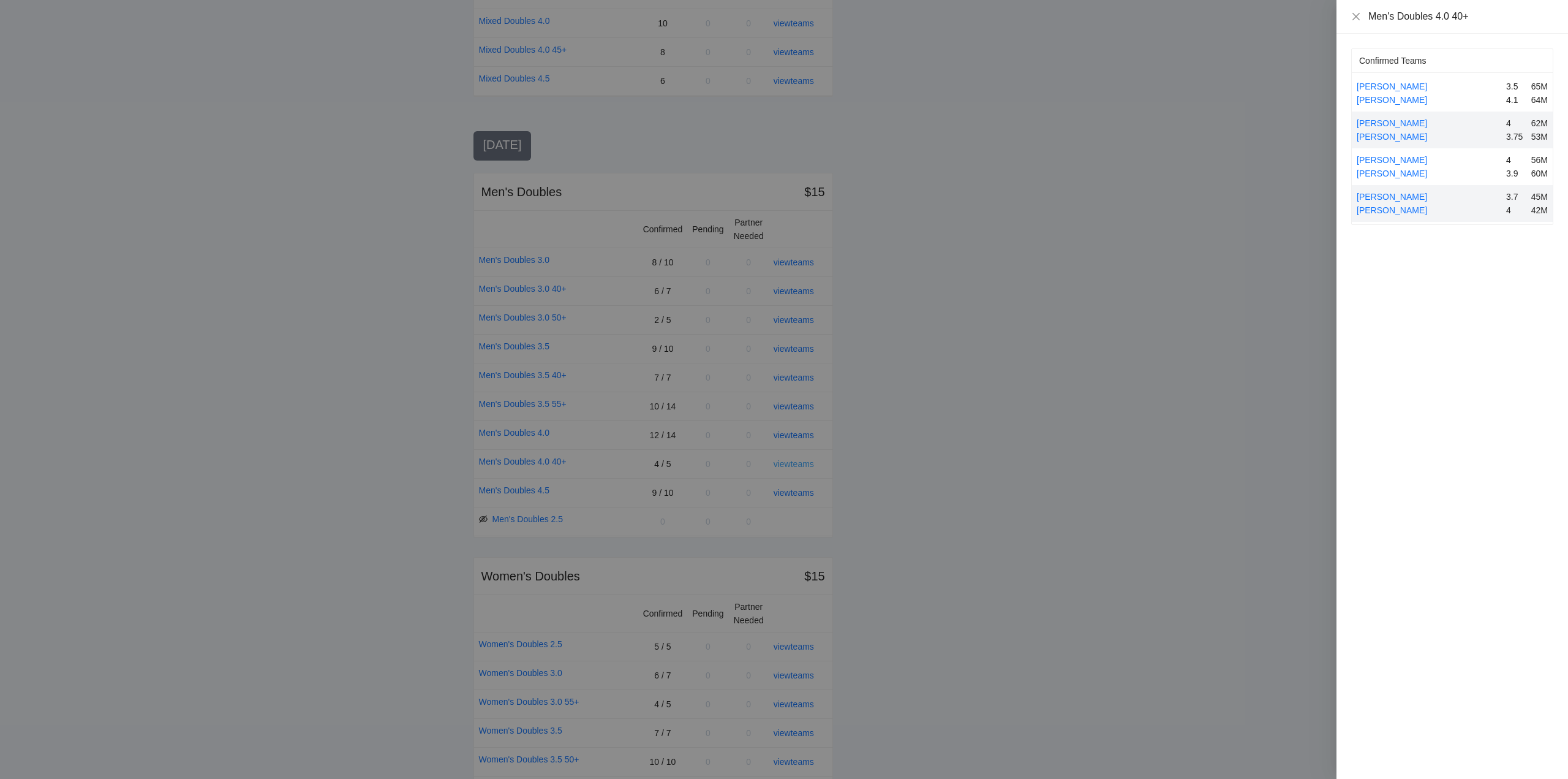
click at [796, 461] on div at bounding box center [784, 390] width 1568 height 779
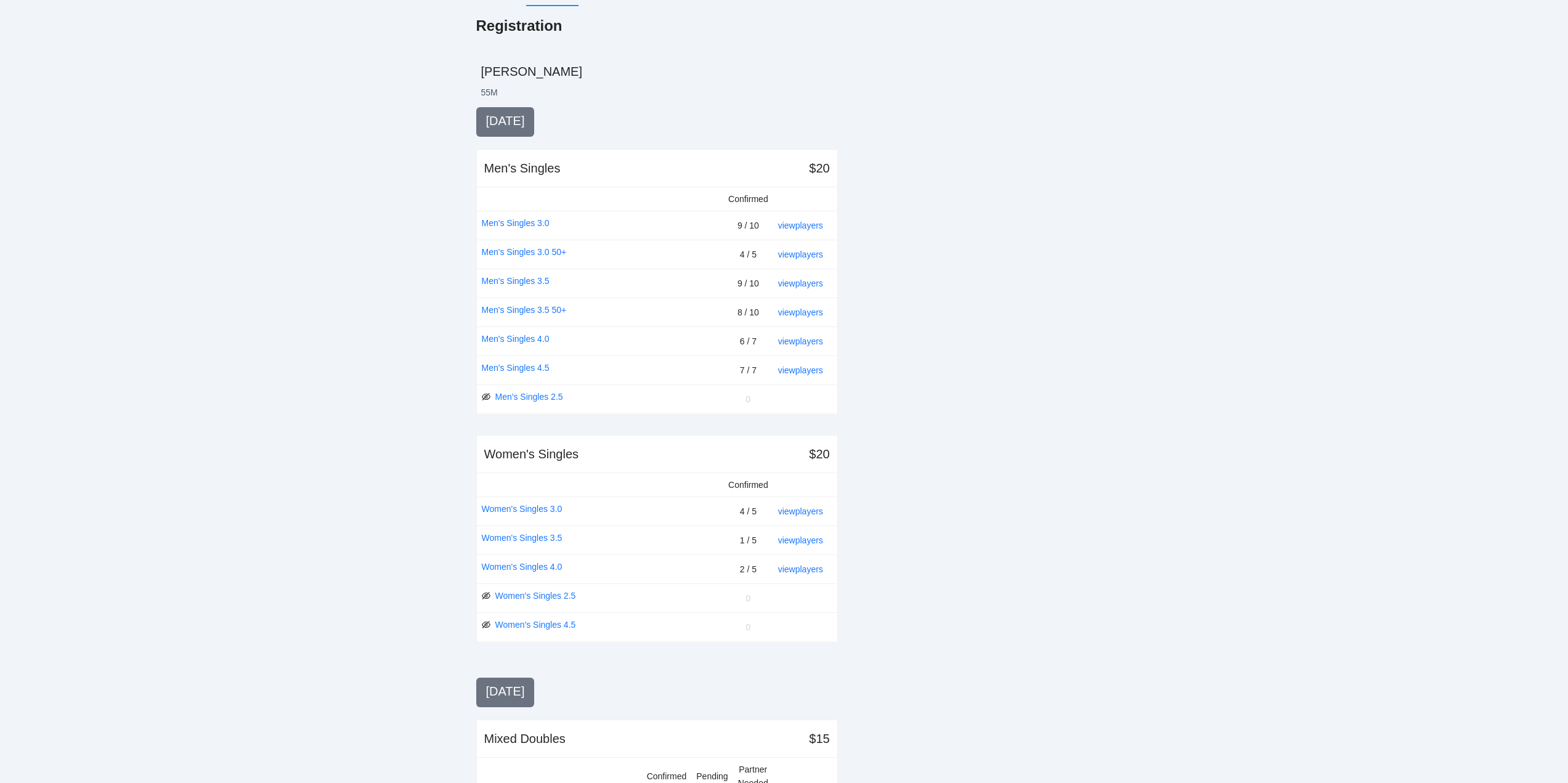
scroll to position [0, 0]
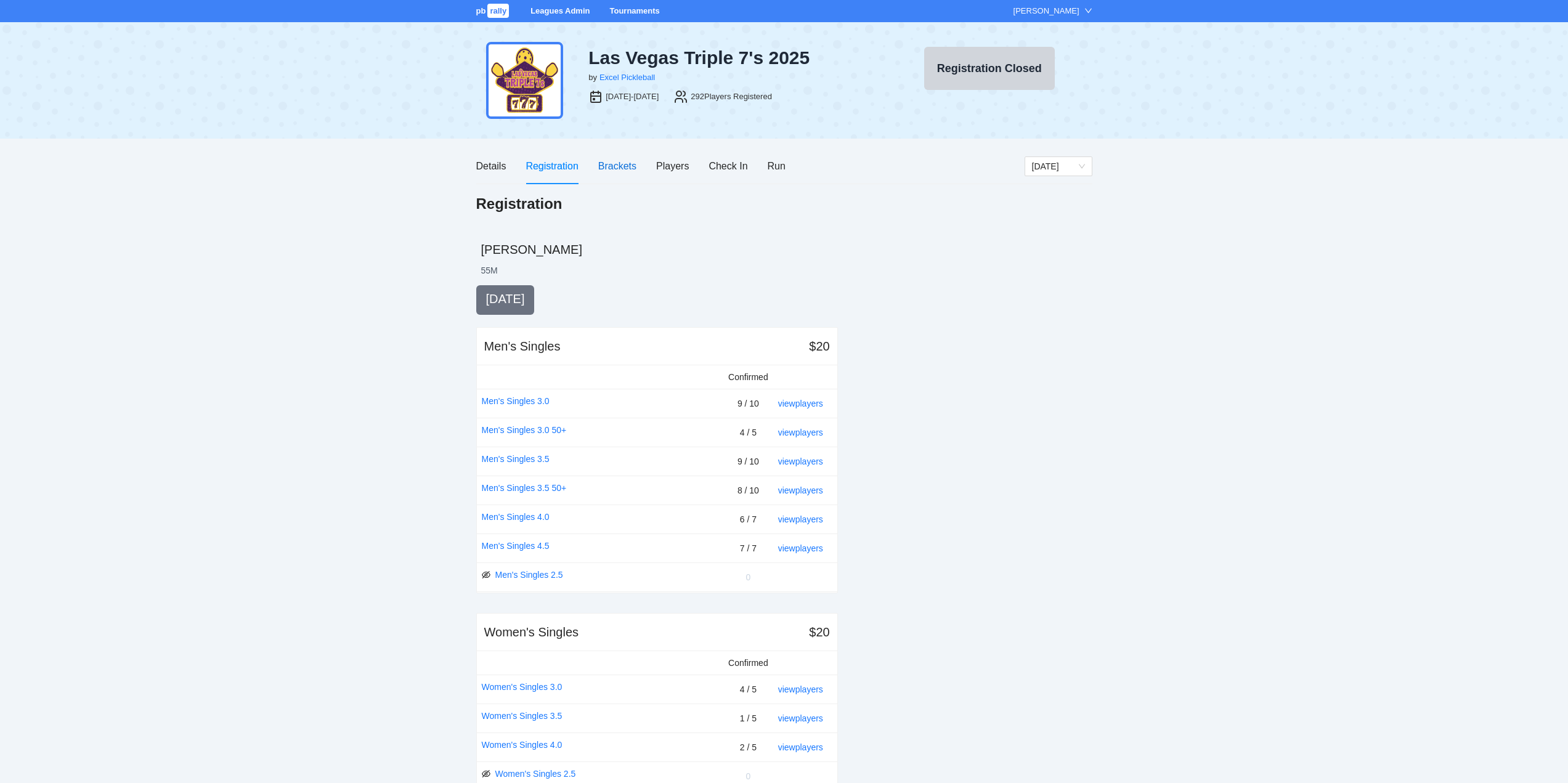
drag, startPoint x: 617, startPoint y: 166, endPoint x: 629, endPoint y: 177, distance: 16.3
click at [617, 166] on div "Brackets" at bounding box center [617, 166] width 38 height 15
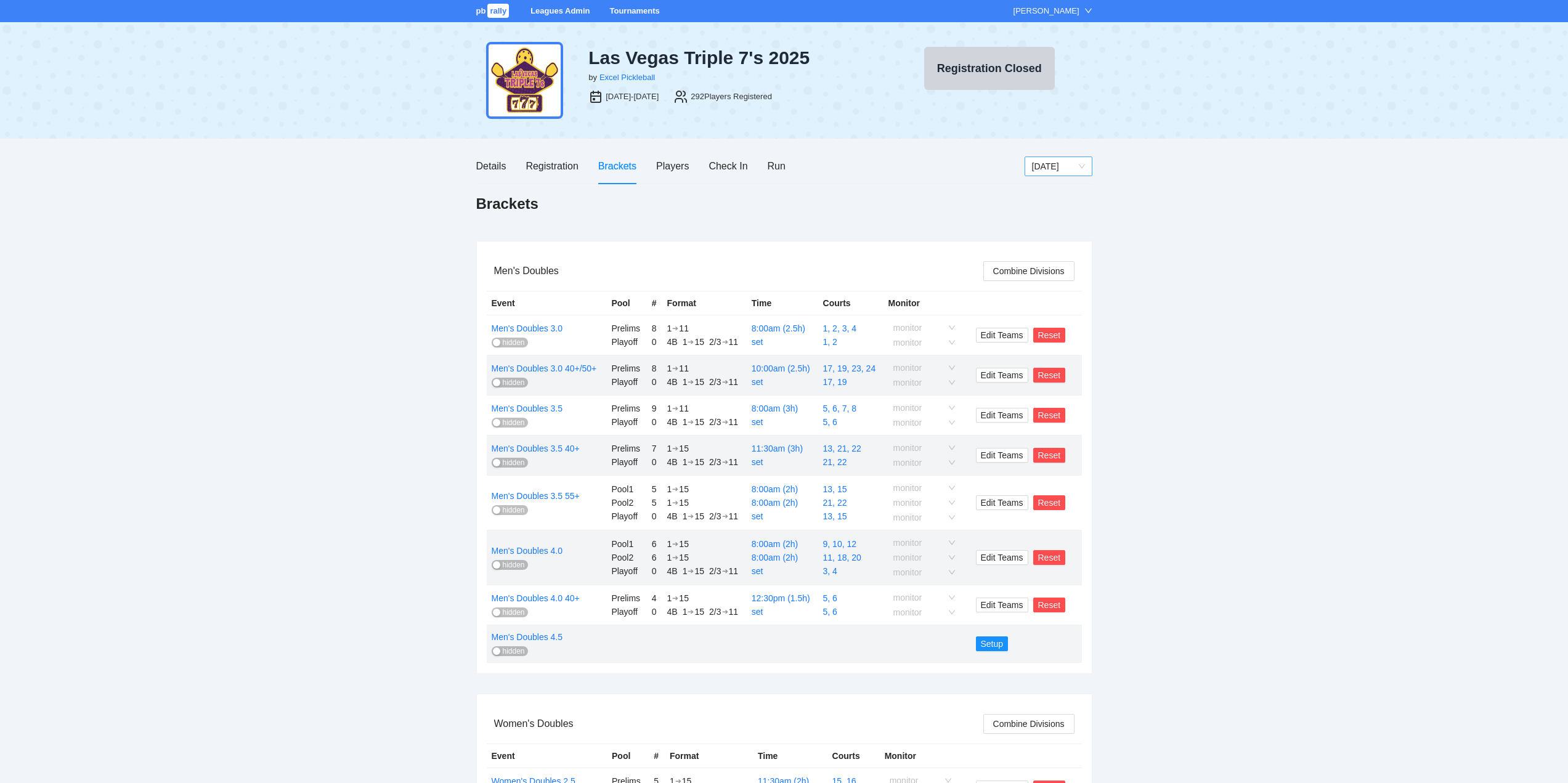
click at [1057, 165] on span "[DATE]" at bounding box center [1058, 166] width 53 height 19
click at [1038, 190] on div "[DATE]" at bounding box center [1057, 190] width 53 height 14
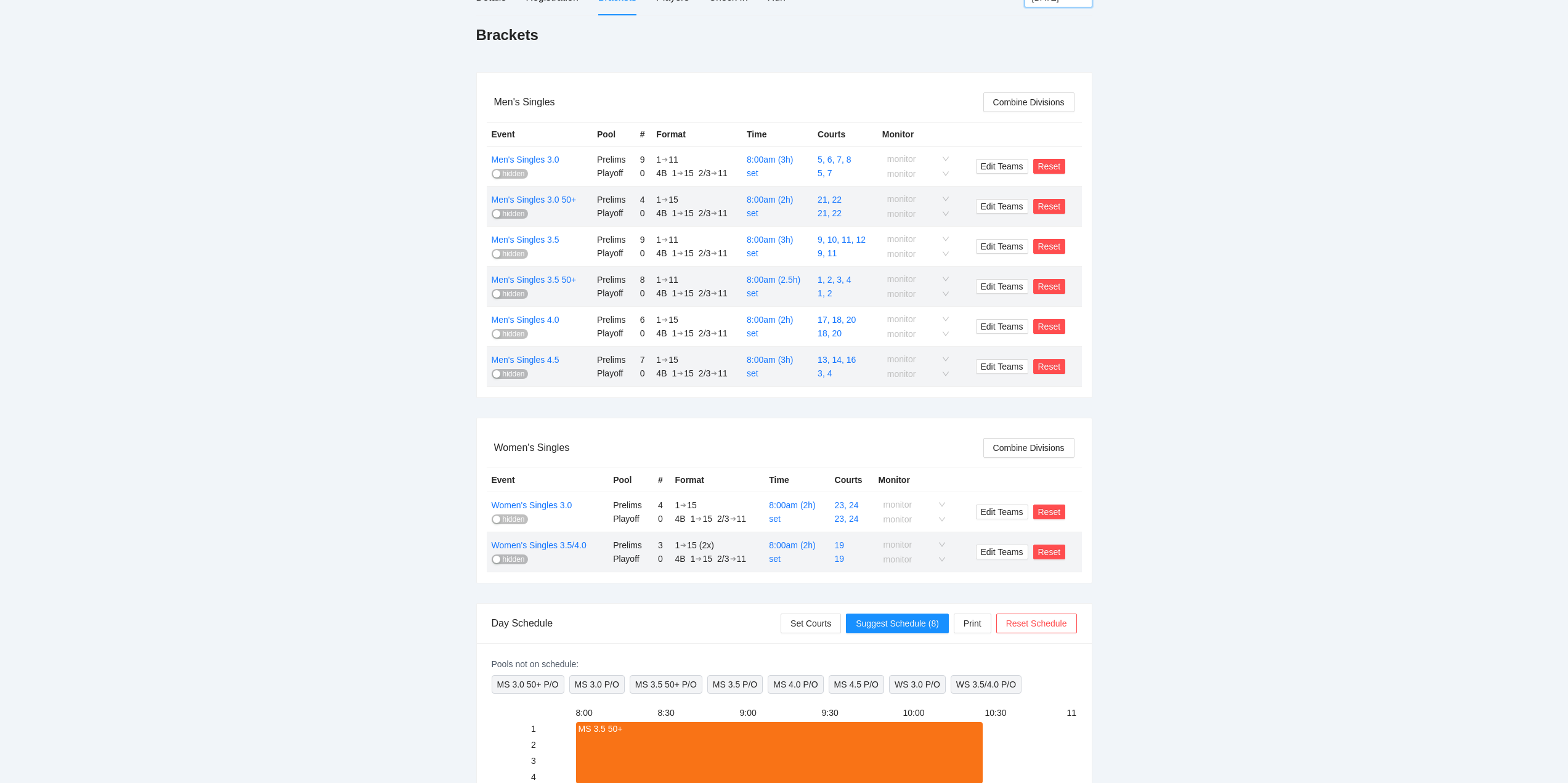
scroll to position [185, 0]
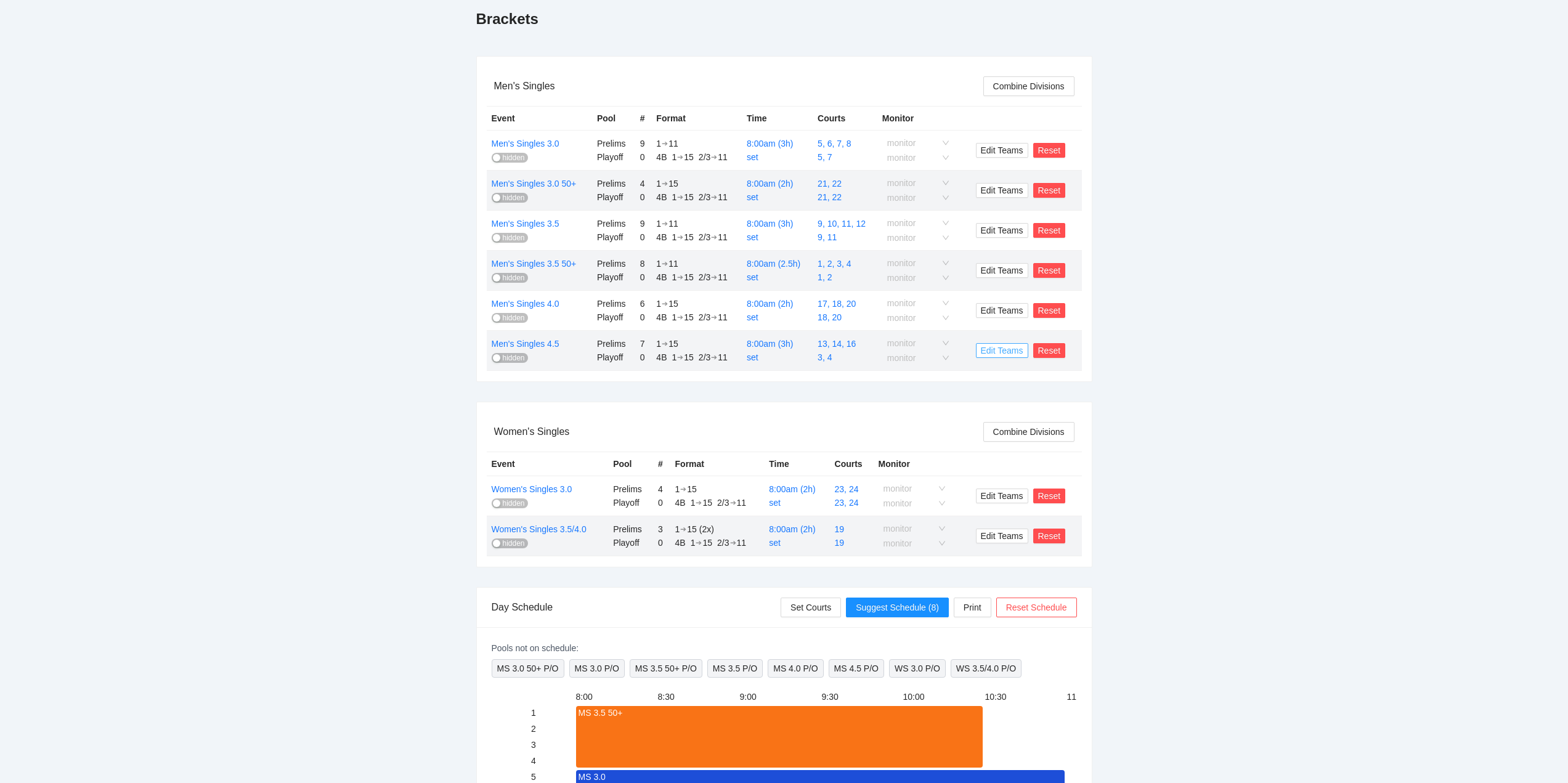
click at [996, 349] on span "Edit Teams" at bounding box center [1001, 350] width 43 height 14
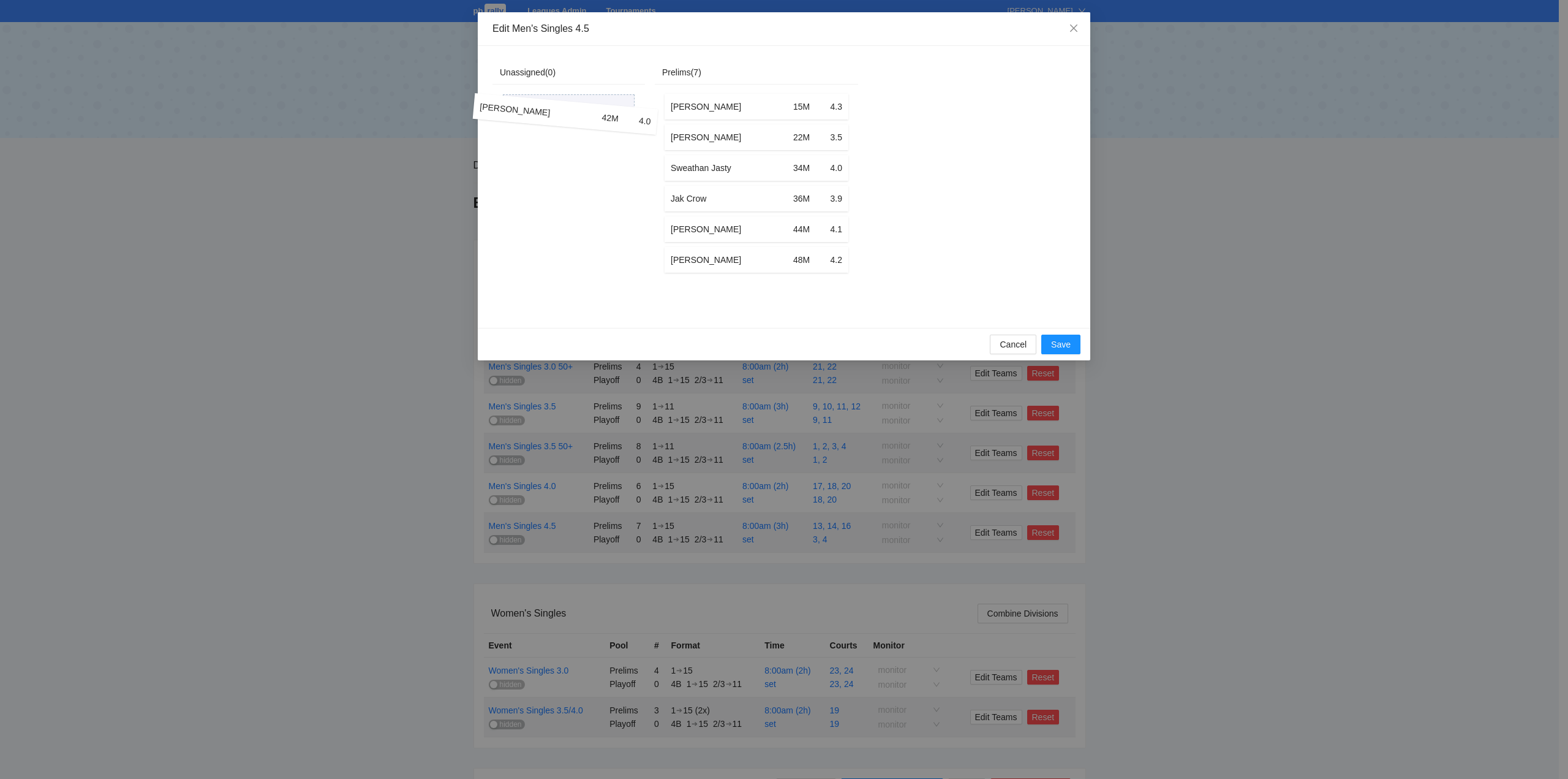
drag, startPoint x: 687, startPoint y: 233, endPoint x: 496, endPoint y: 119, distance: 222.4
click at [496, 119] on div "Unassigned ( 0 ) Prelims ( 7 ) [PERSON_NAME] 15M 4.3 [PERSON_NAME] 22M 3.5 Swea…" at bounding box center [675, 187] width 366 height 252
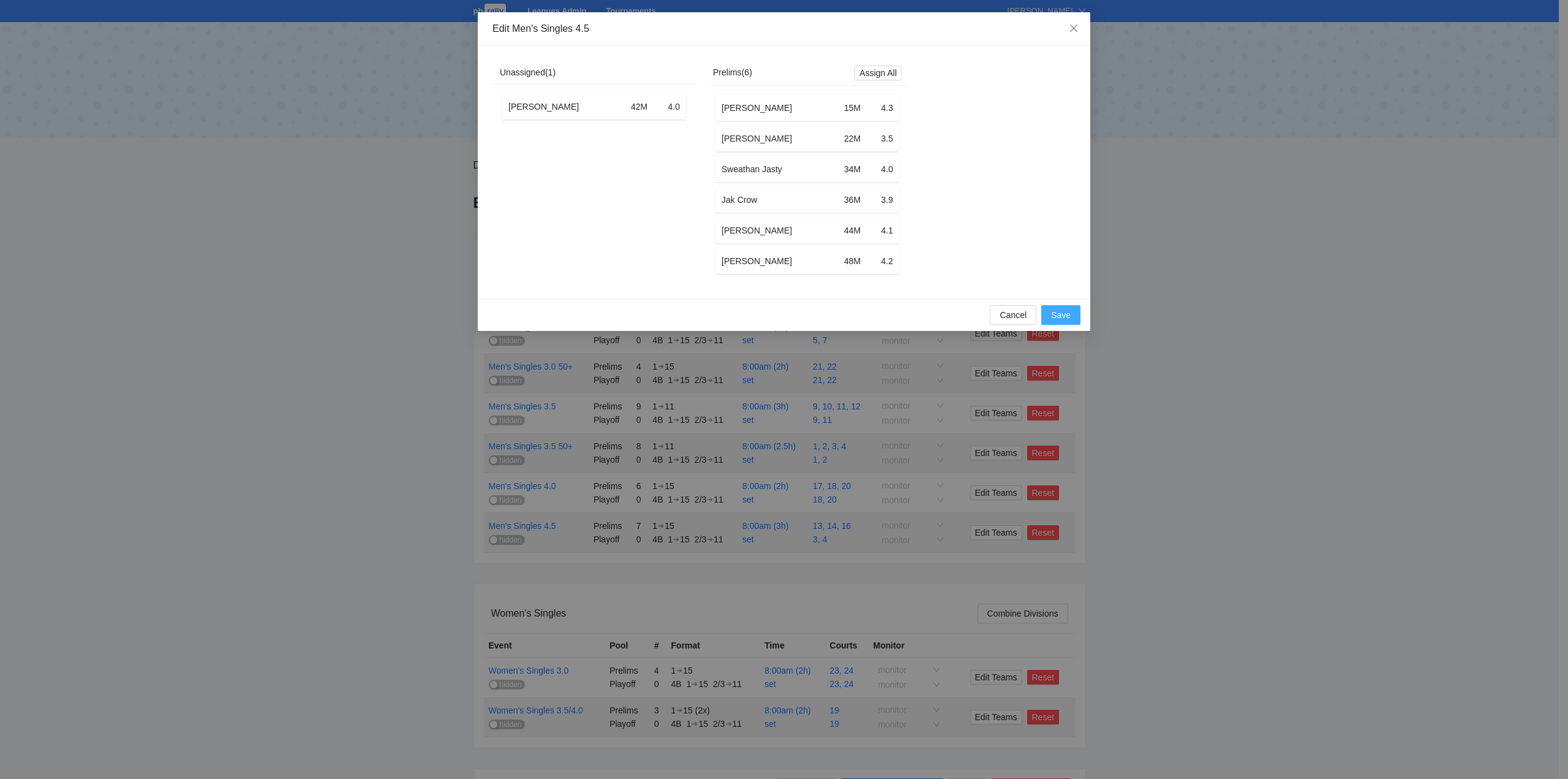
click at [1061, 322] on span "Save" at bounding box center [1061, 315] width 19 height 14
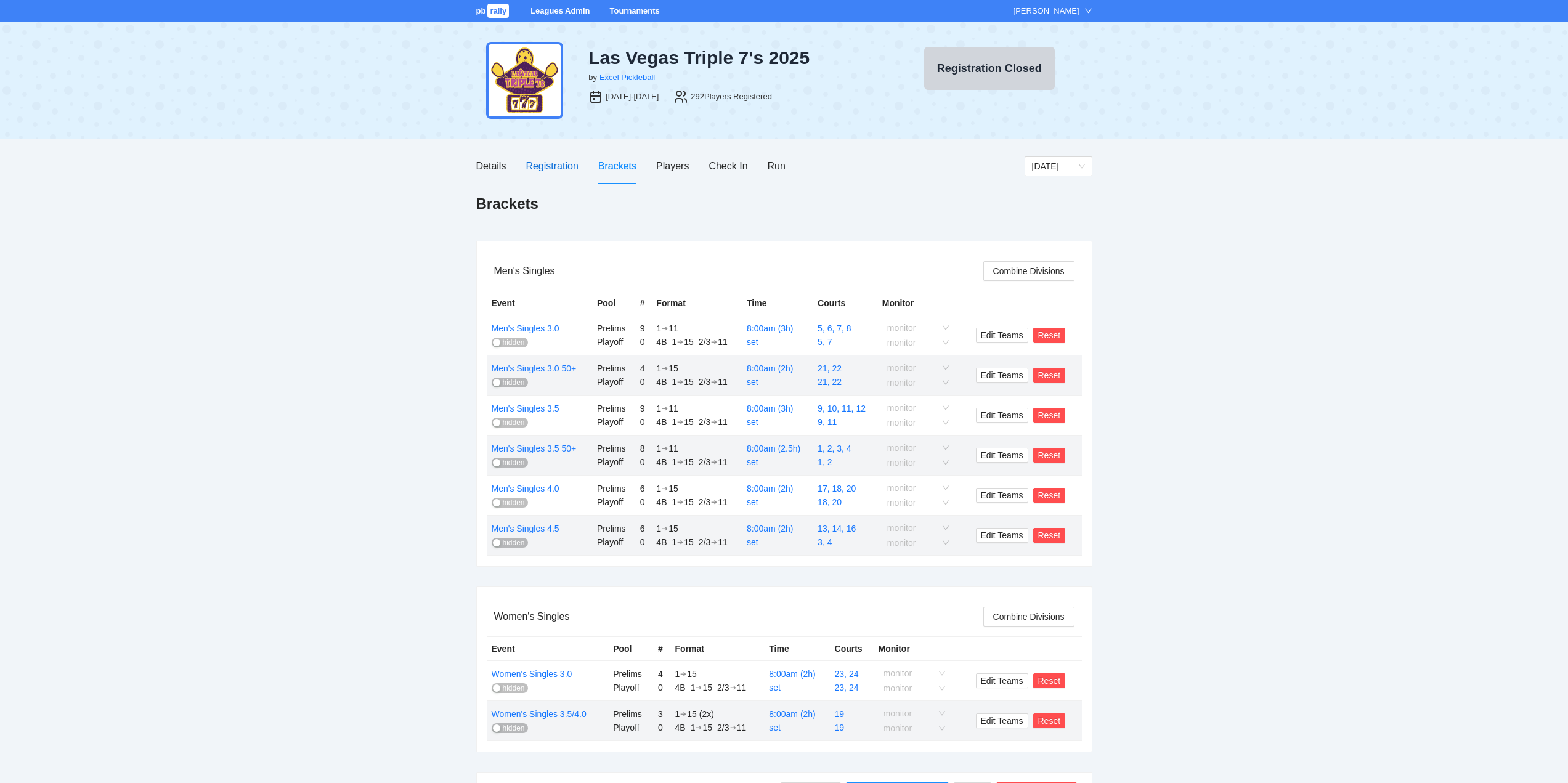
click at [549, 165] on div "Registration" at bounding box center [552, 166] width 53 height 15
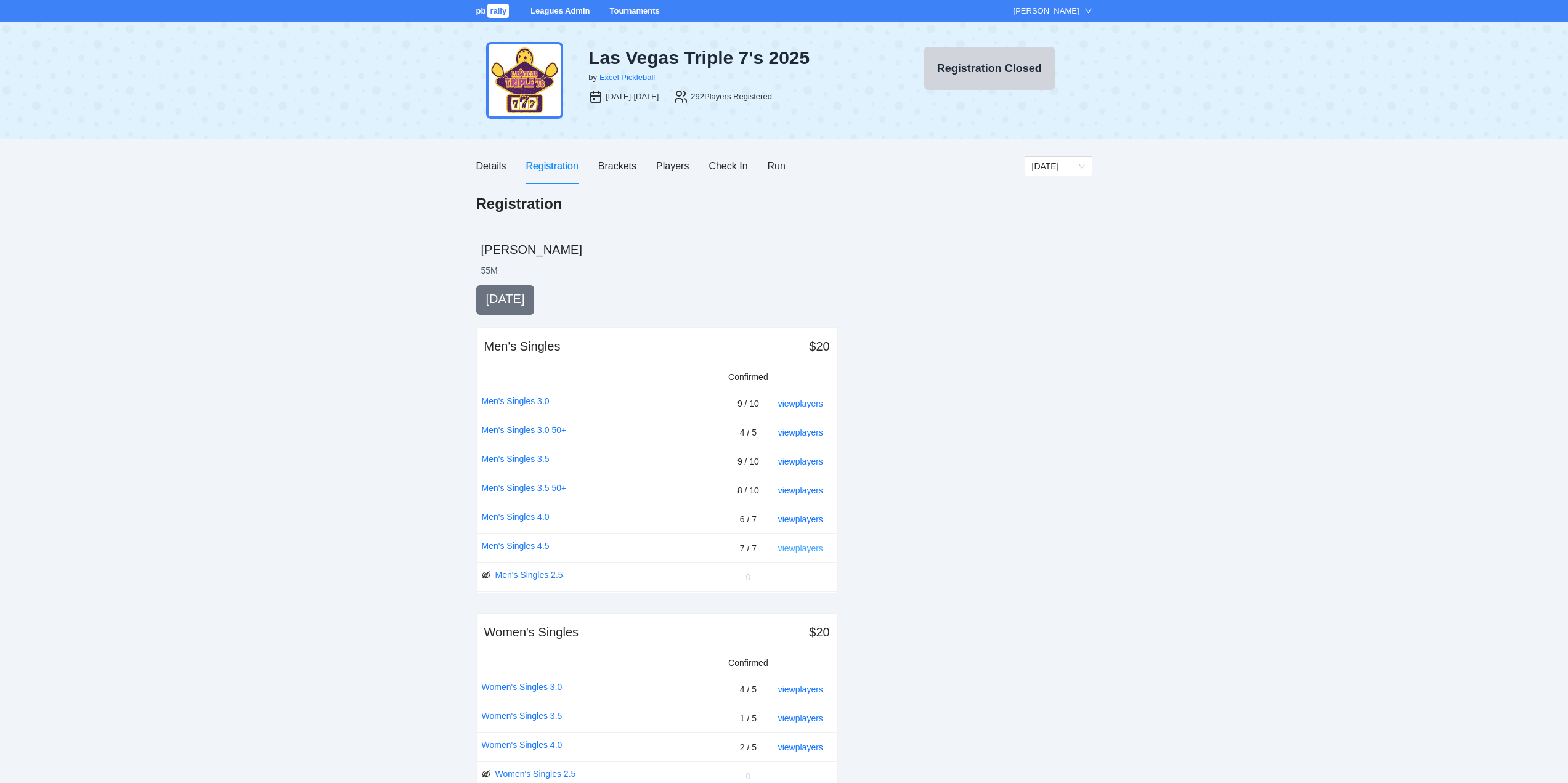
click at [801, 550] on link "view players" at bounding box center [800, 548] width 45 height 10
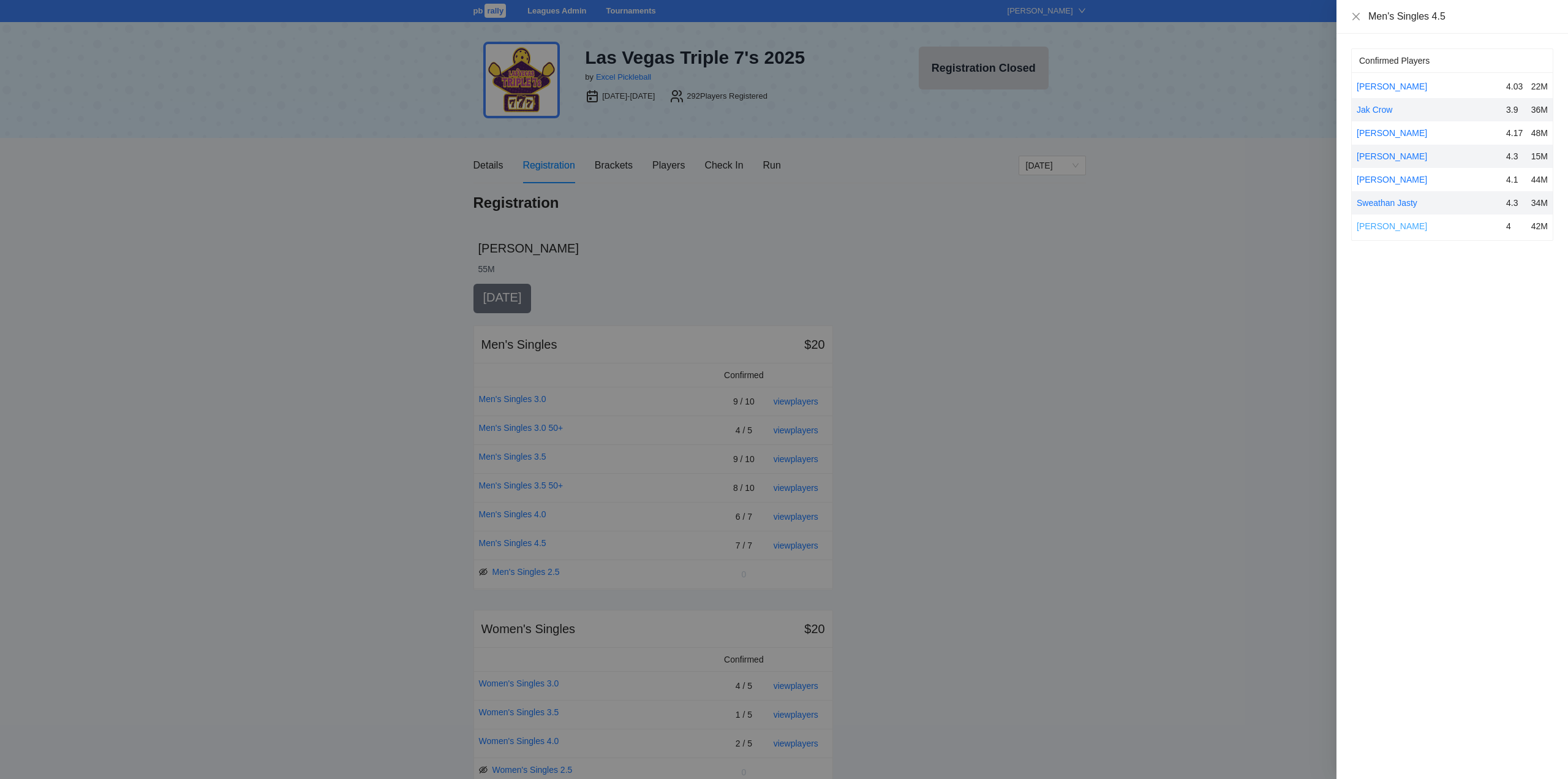
click at [1378, 224] on link "[PERSON_NAME]" at bounding box center [1392, 226] width 71 height 10
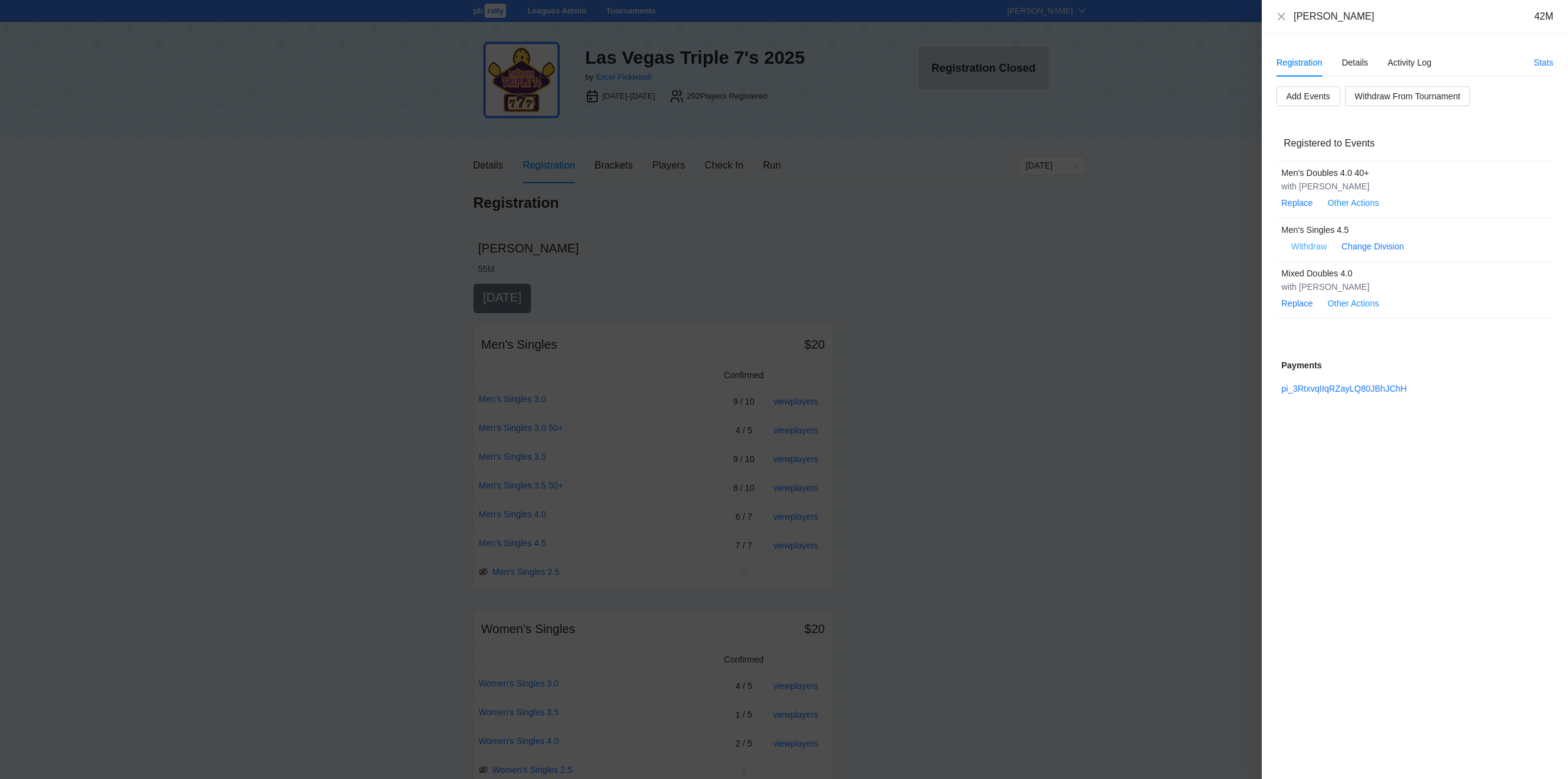
click at [1309, 246] on span "Withdraw" at bounding box center [1309, 246] width 35 height 14
click at [1347, 209] on span "OK" at bounding box center [1346, 208] width 12 height 14
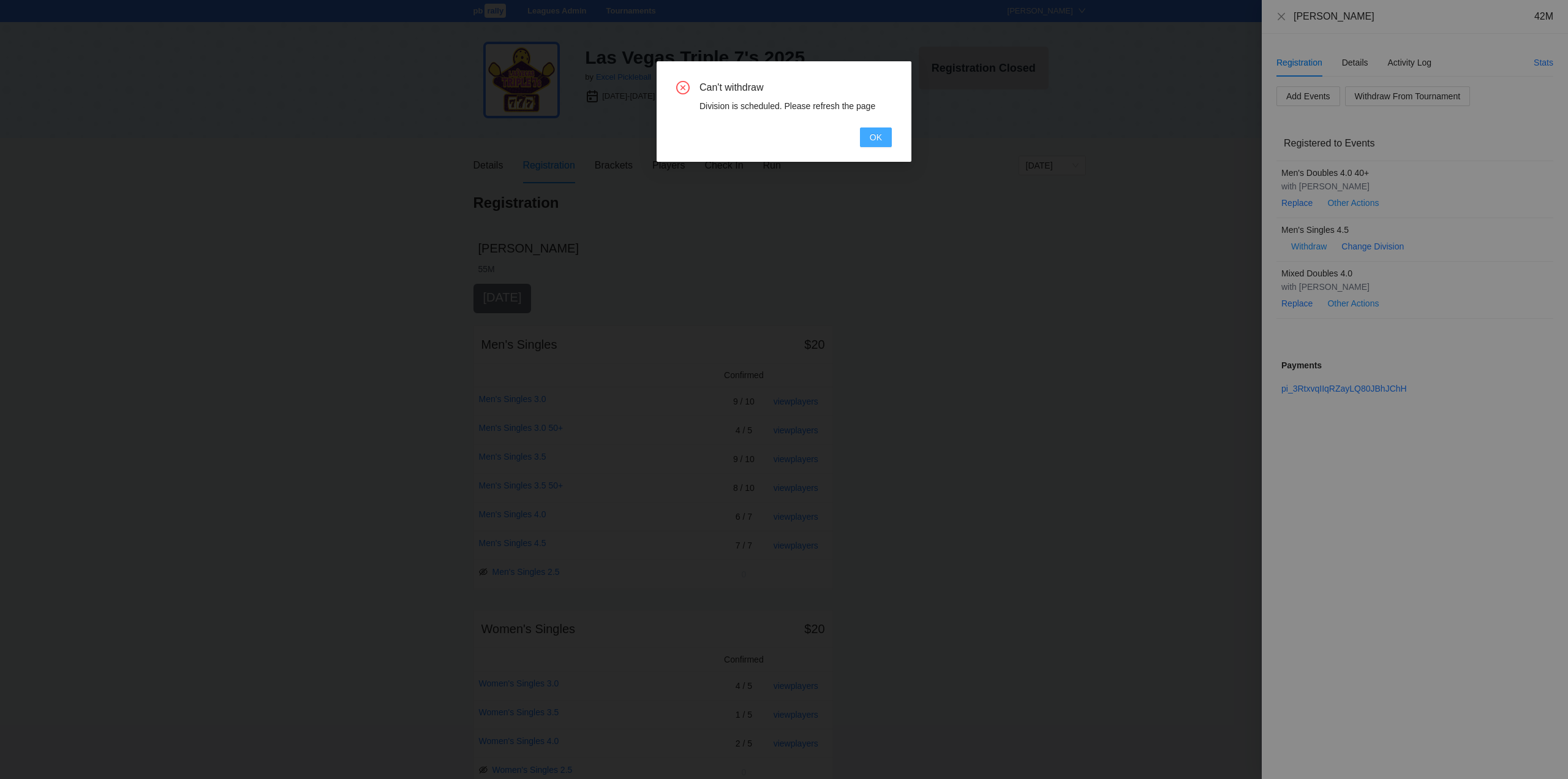
click at [877, 136] on span "OK" at bounding box center [876, 138] width 12 height 14
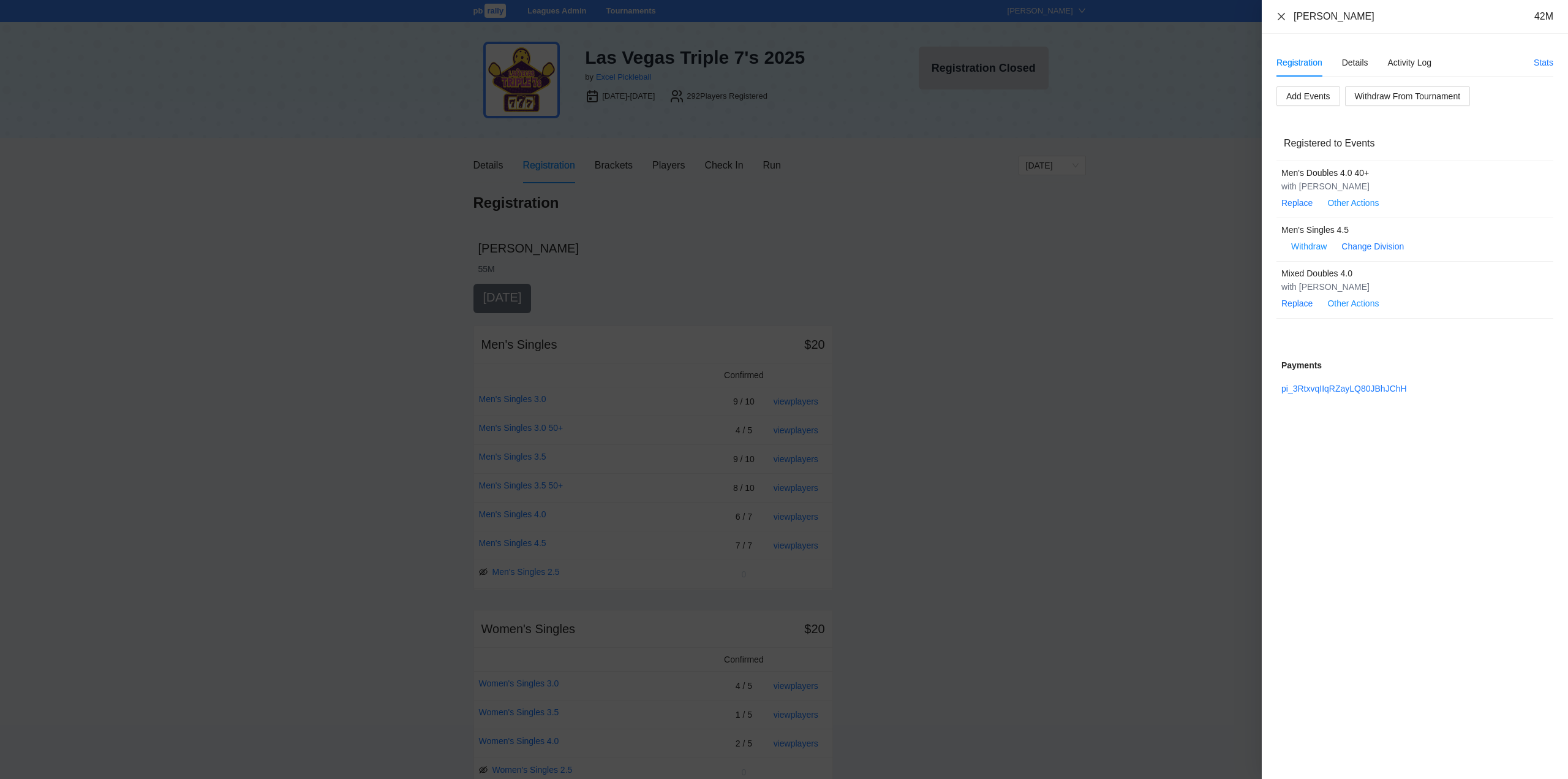
click at [1285, 15] on icon "close" at bounding box center [1282, 16] width 10 height 10
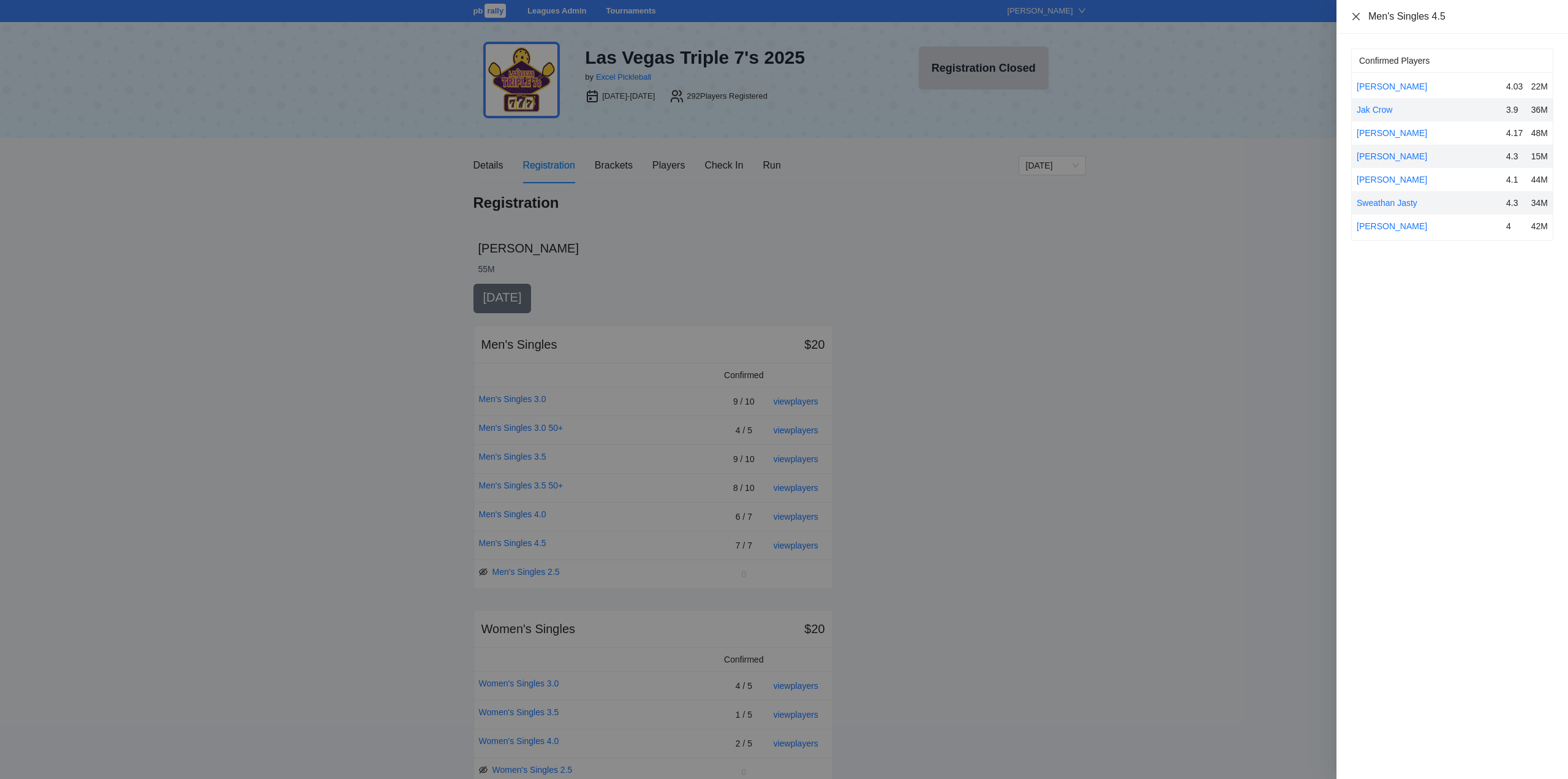
click at [1359, 14] on icon "close" at bounding box center [1356, 16] width 10 height 10
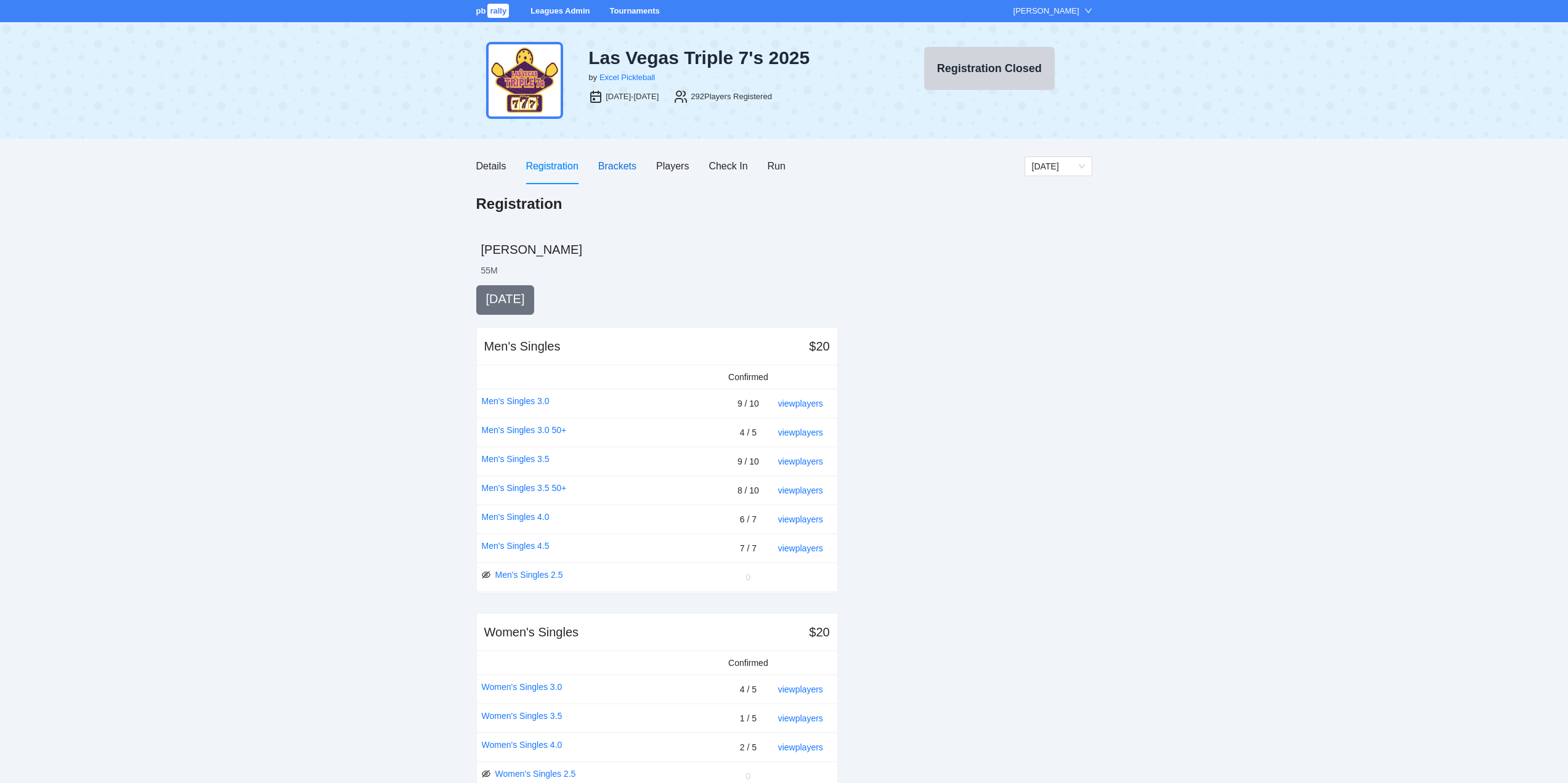
click at [610, 160] on div "Brackets" at bounding box center [617, 166] width 38 height 15
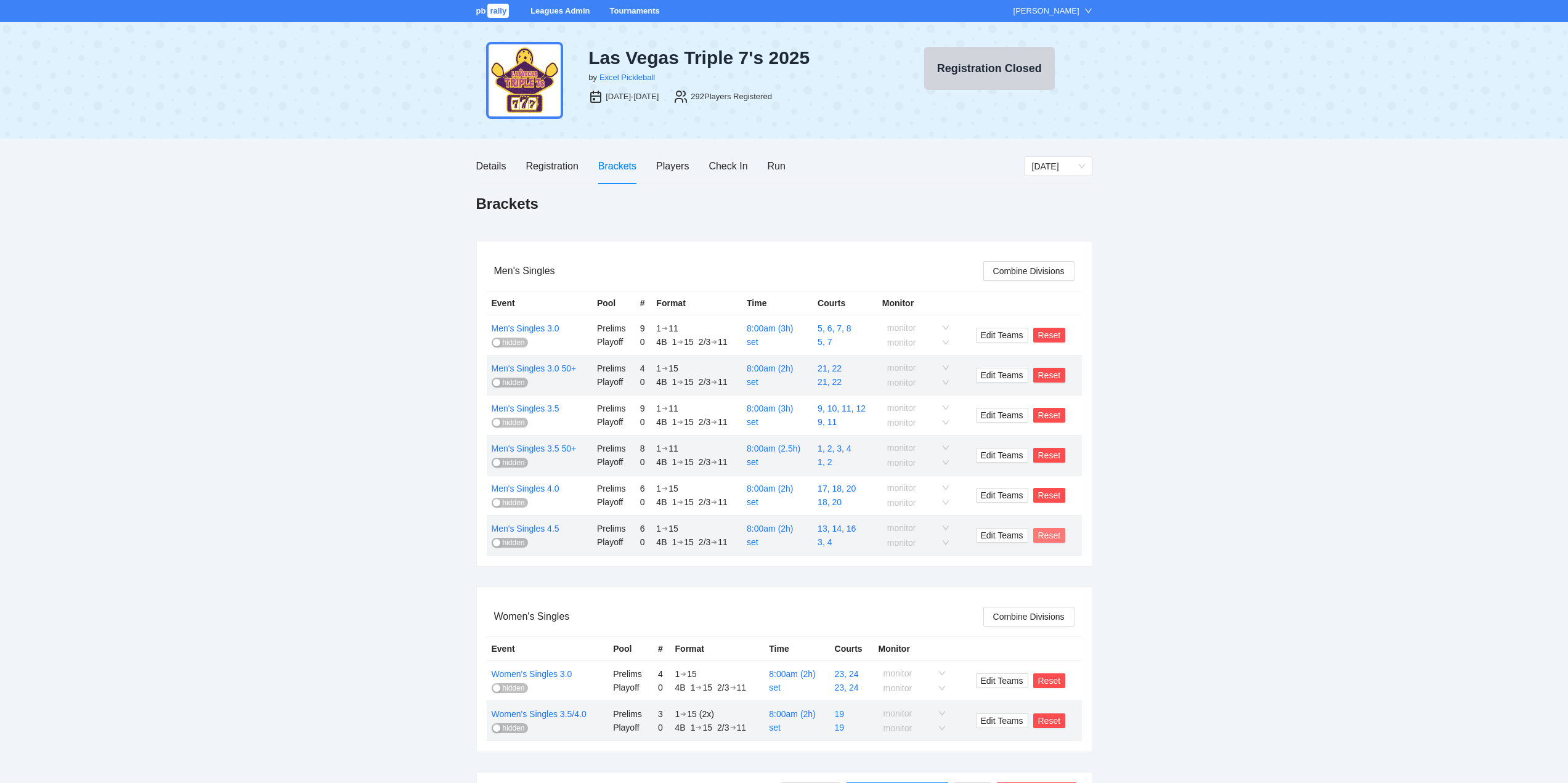
click at [1046, 535] on span "Reset" at bounding box center [1049, 535] width 22 height 14
click at [1066, 496] on span "OK" at bounding box center [1071, 498] width 12 height 14
click at [542, 163] on div "Registration" at bounding box center [552, 166] width 53 height 15
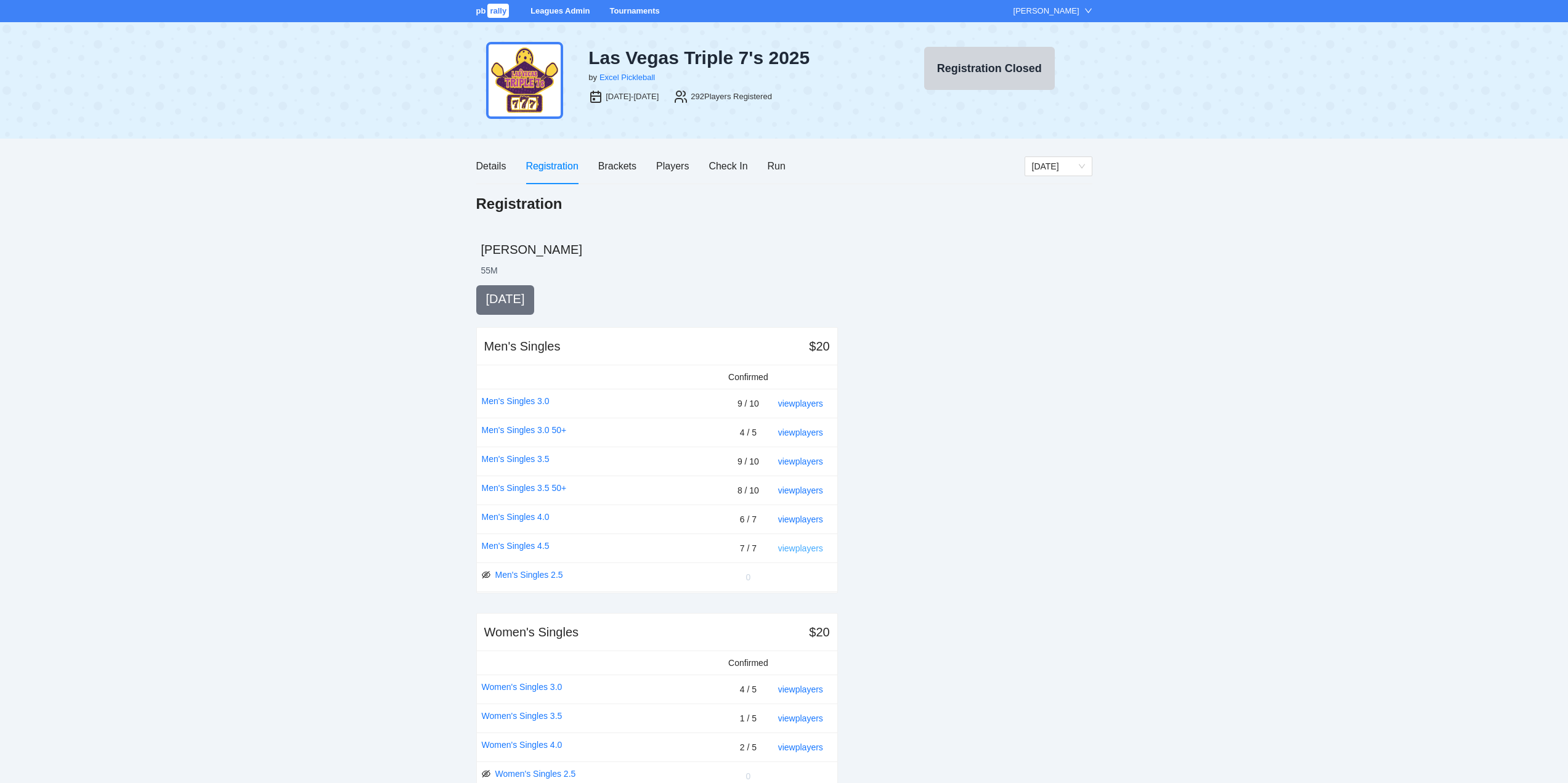
click at [803, 548] on link "view players" at bounding box center [800, 548] width 45 height 10
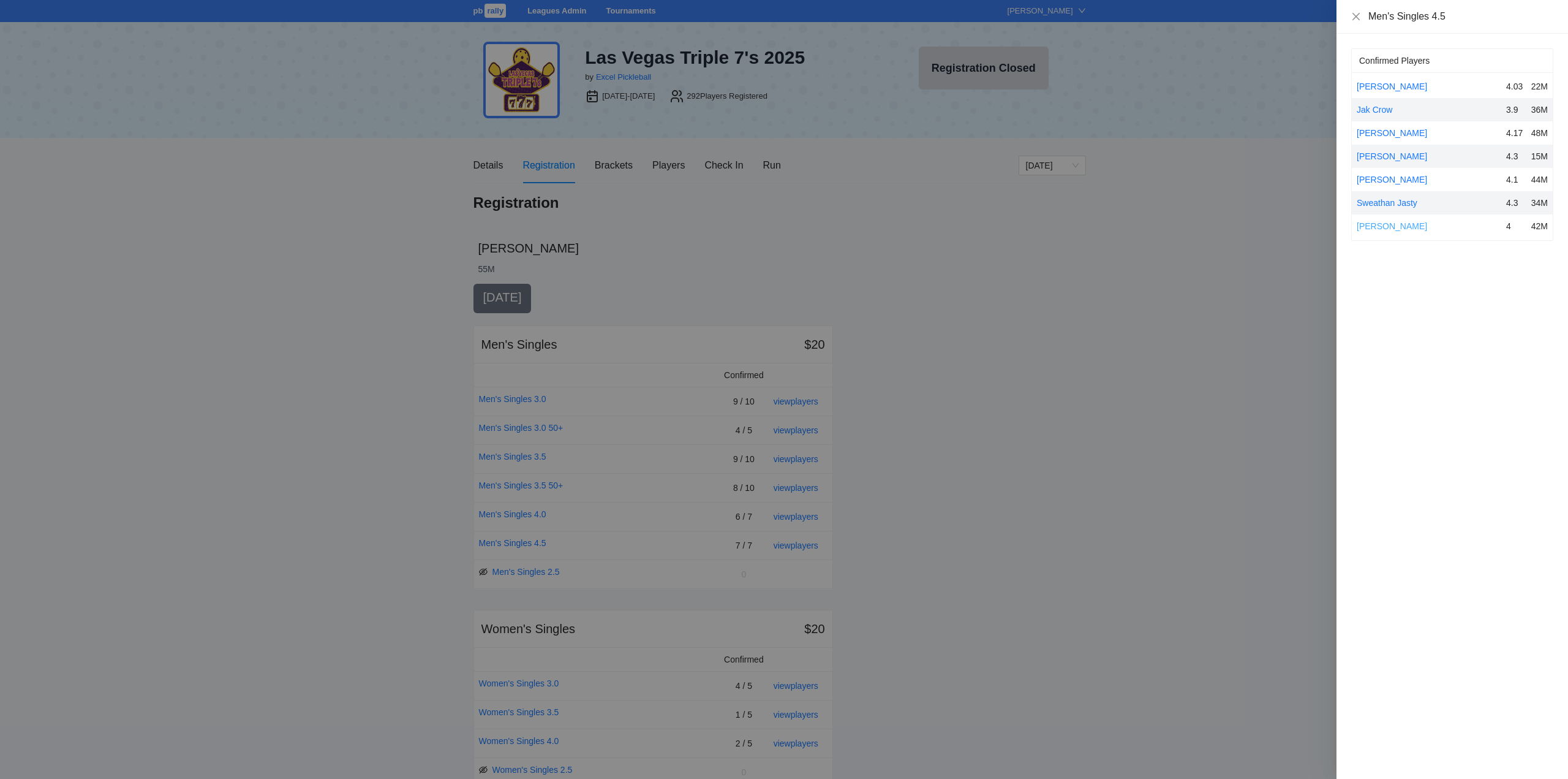
click at [1380, 225] on link "[PERSON_NAME]" at bounding box center [1392, 226] width 71 height 10
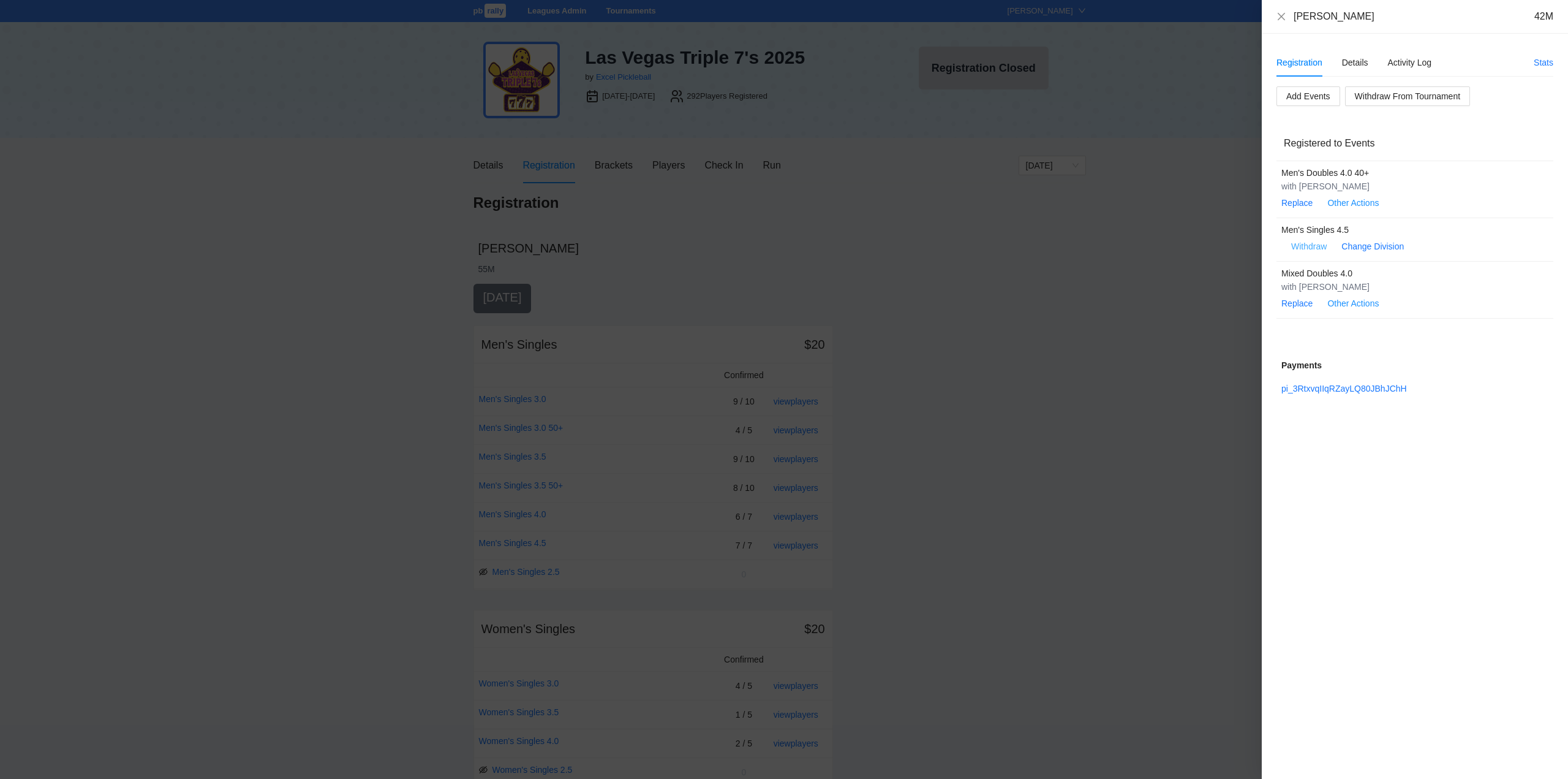
click at [1307, 245] on span "Withdraw" at bounding box center [1309, 246] width 35 height 14
drag, startPoint x: 1349, startPoint y: 206, endPoint x: 1359, endPoint y: 215, distance: 13.5
click at [1349, 206] on span "OK" at bounding box center [1346, 208] width 12 height 14
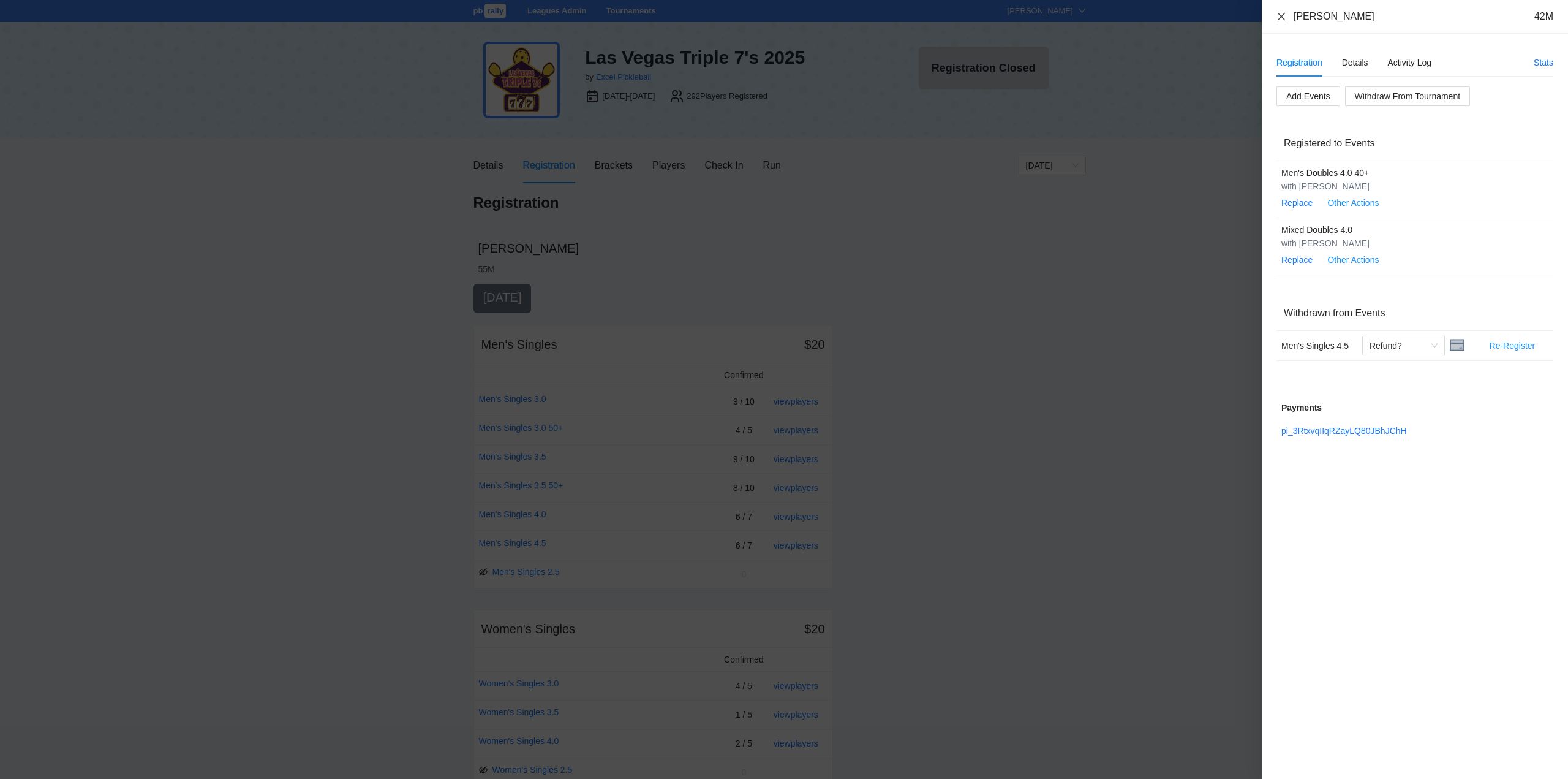
click at [1280, 14] on icon "close" at bounding box center [1282, 16] width 10 height 10
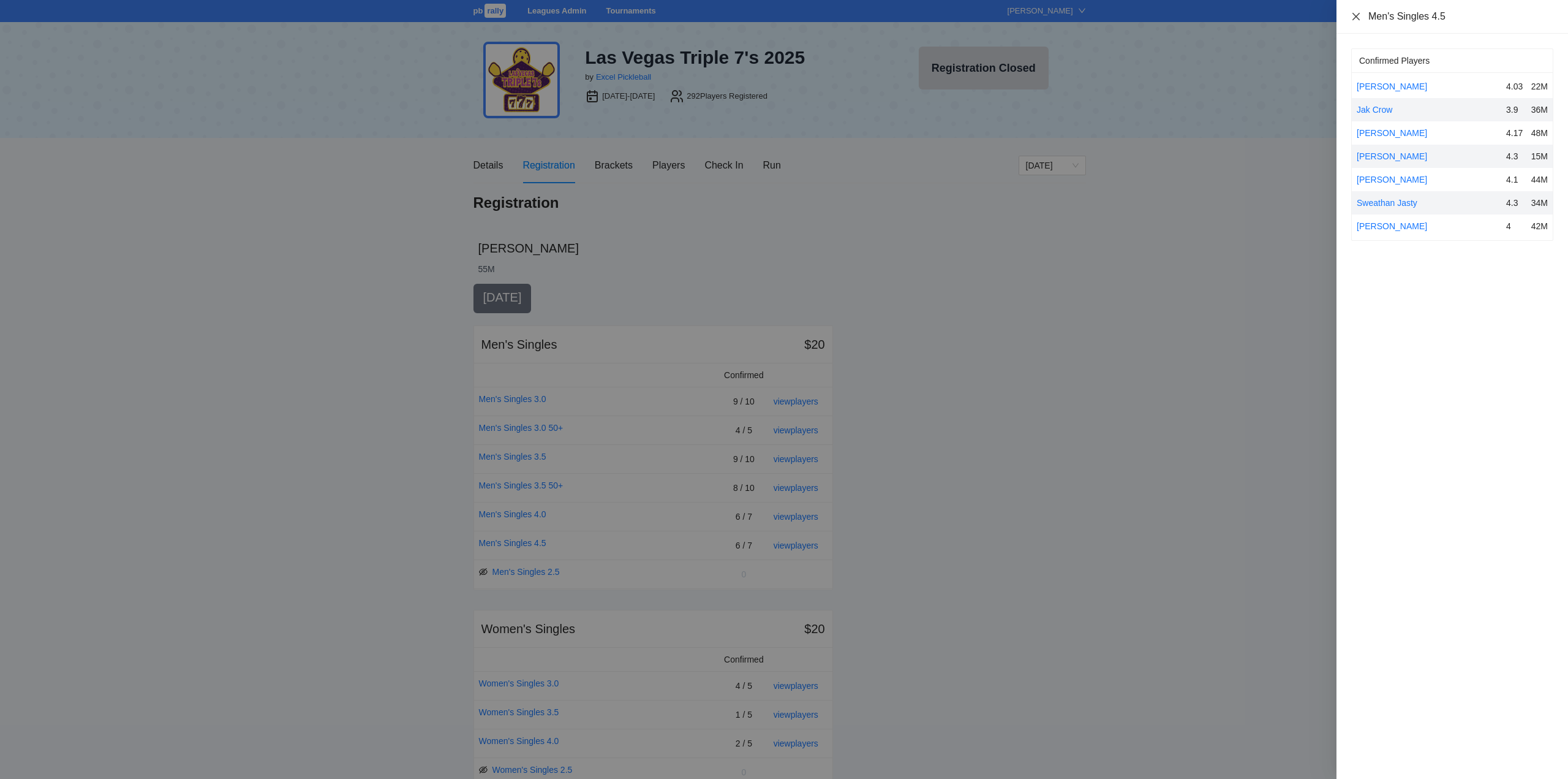
click at [1356, 16] on icon "close" at bounding box center [1356, 16] width 10 height 10
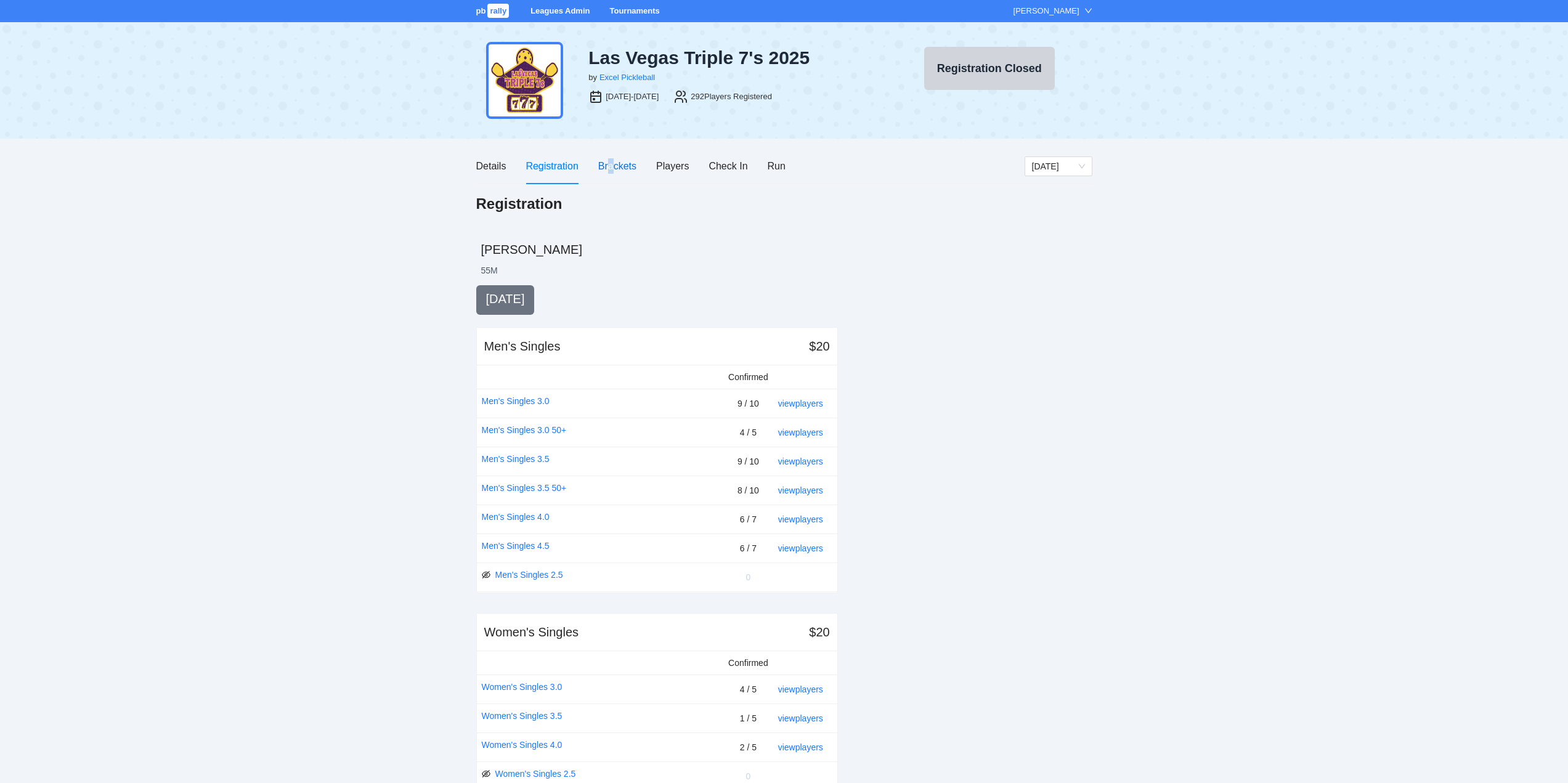
click at [610, 162] on div "Brackets" at bounding box center [617, 166] width 38 height 15
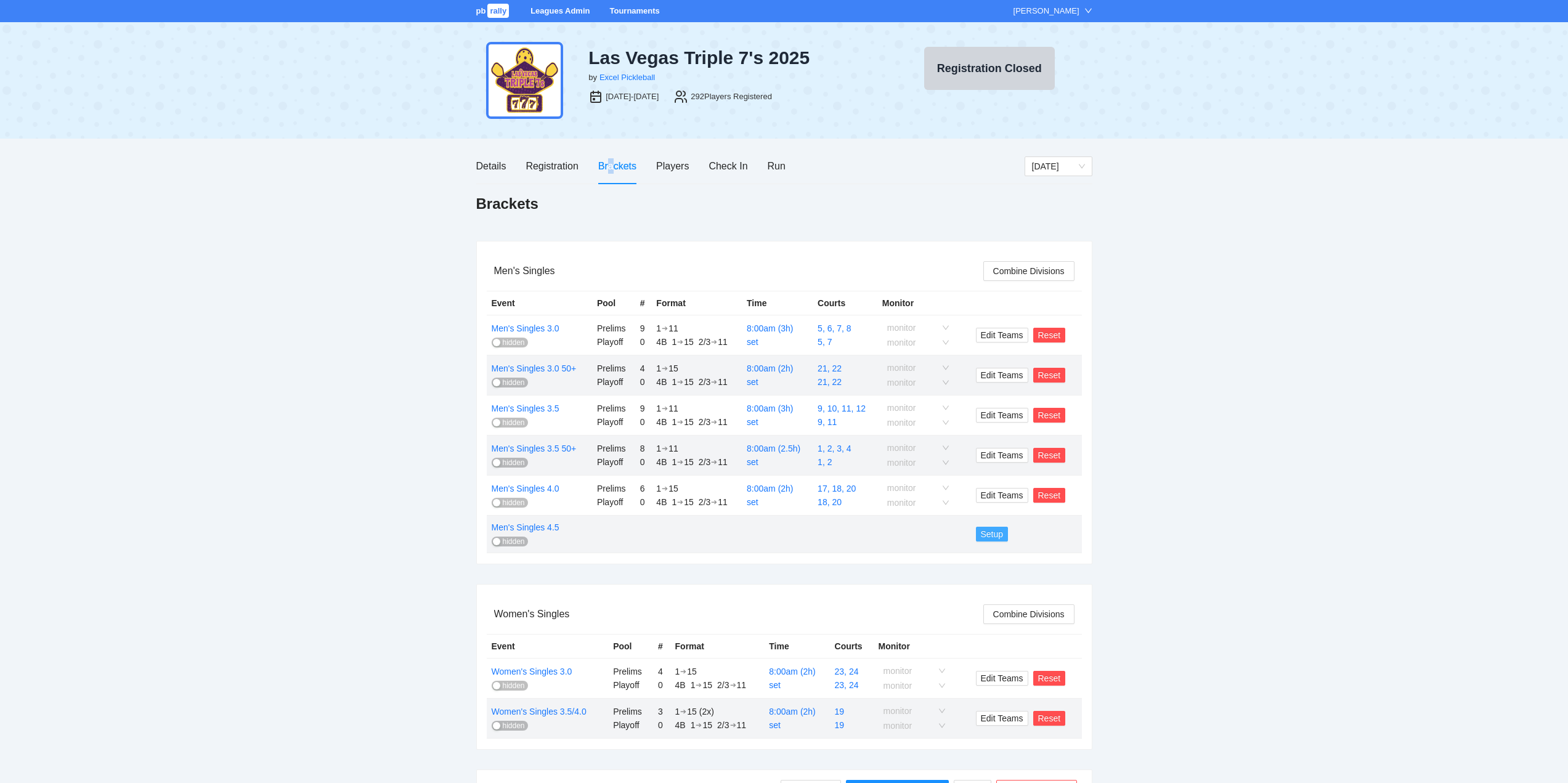
click at [990, 535] on span "Setup" at bounding box center [991, 534] width 22 height 14
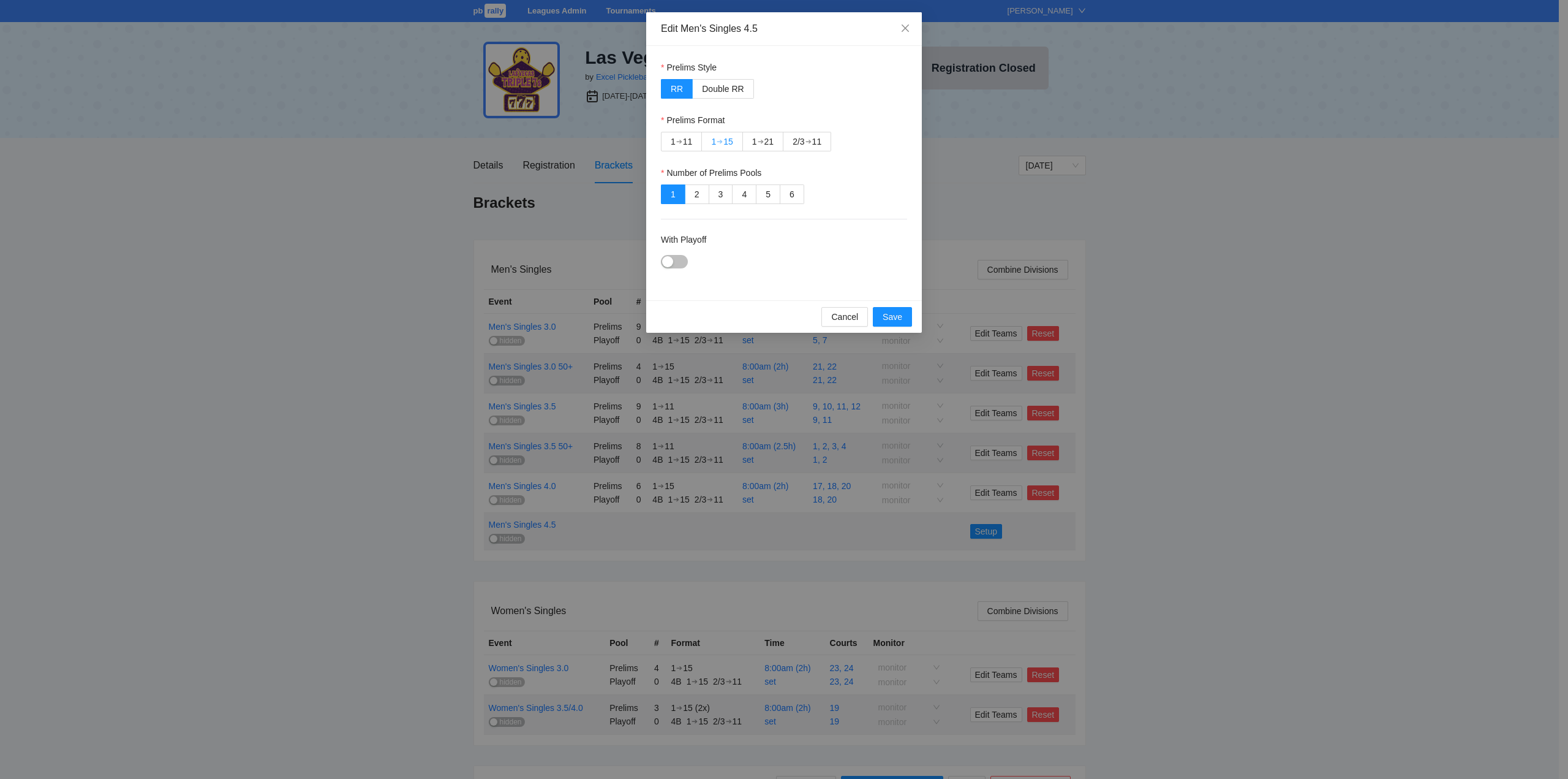
click at [718, 137] on div "➔" at bounding box center [720, 141] width 6 height 10
click at [665, 256] on div "button" at bounding box center [667, 262] width 11 height 11
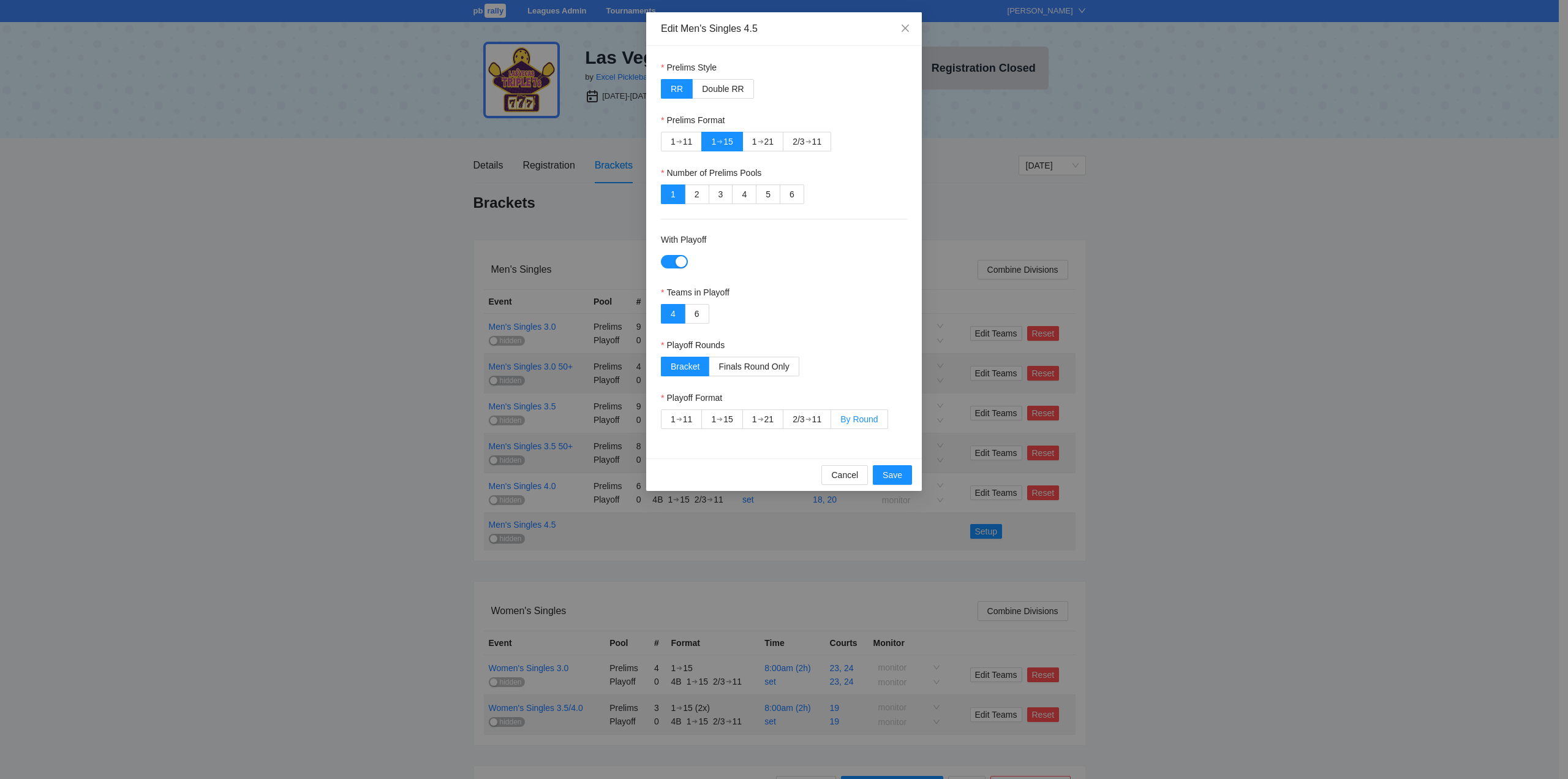
drag, startPoint x: 864, startPoint y: 417, endPoint x: 865, endPoint y: 424, distance: 7.1
click at [865, 417] on span "By Round" at bounding box center [859, 419] width 38 height 10
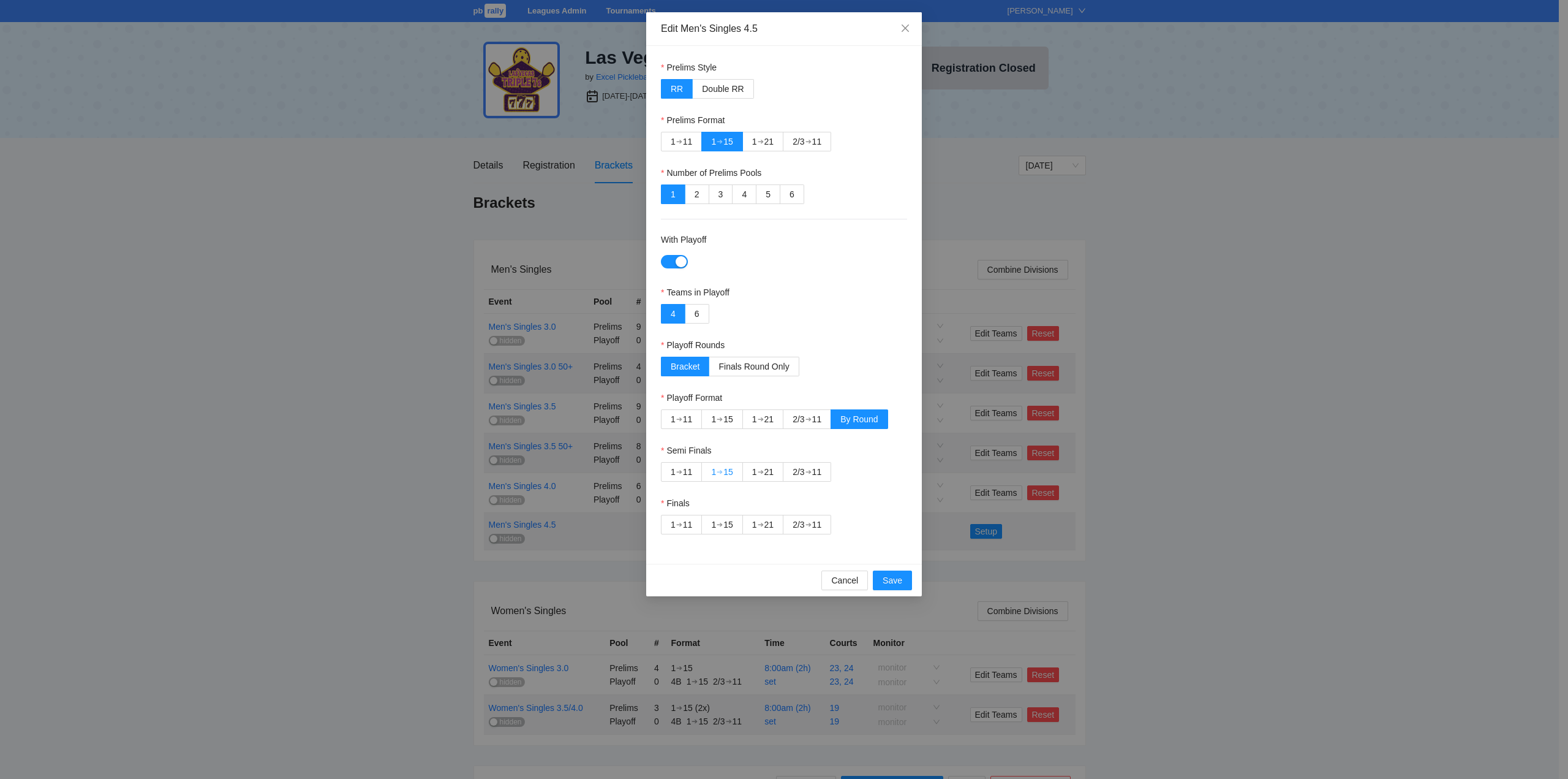
click at [722, 473] on div "➔" at bounding box center [720, 471] width 6 height 10
click at [811, 520] on div "➔" at bounding box center [809, 524] width 6 height 10
drag, startPoint x: 890, startPoint y: 578, endPoint x: 908, endPoint y: 580, distance: 18.1
click at [891, 578] on span "Save" at bounding box center [892, 580] width 19 height 14
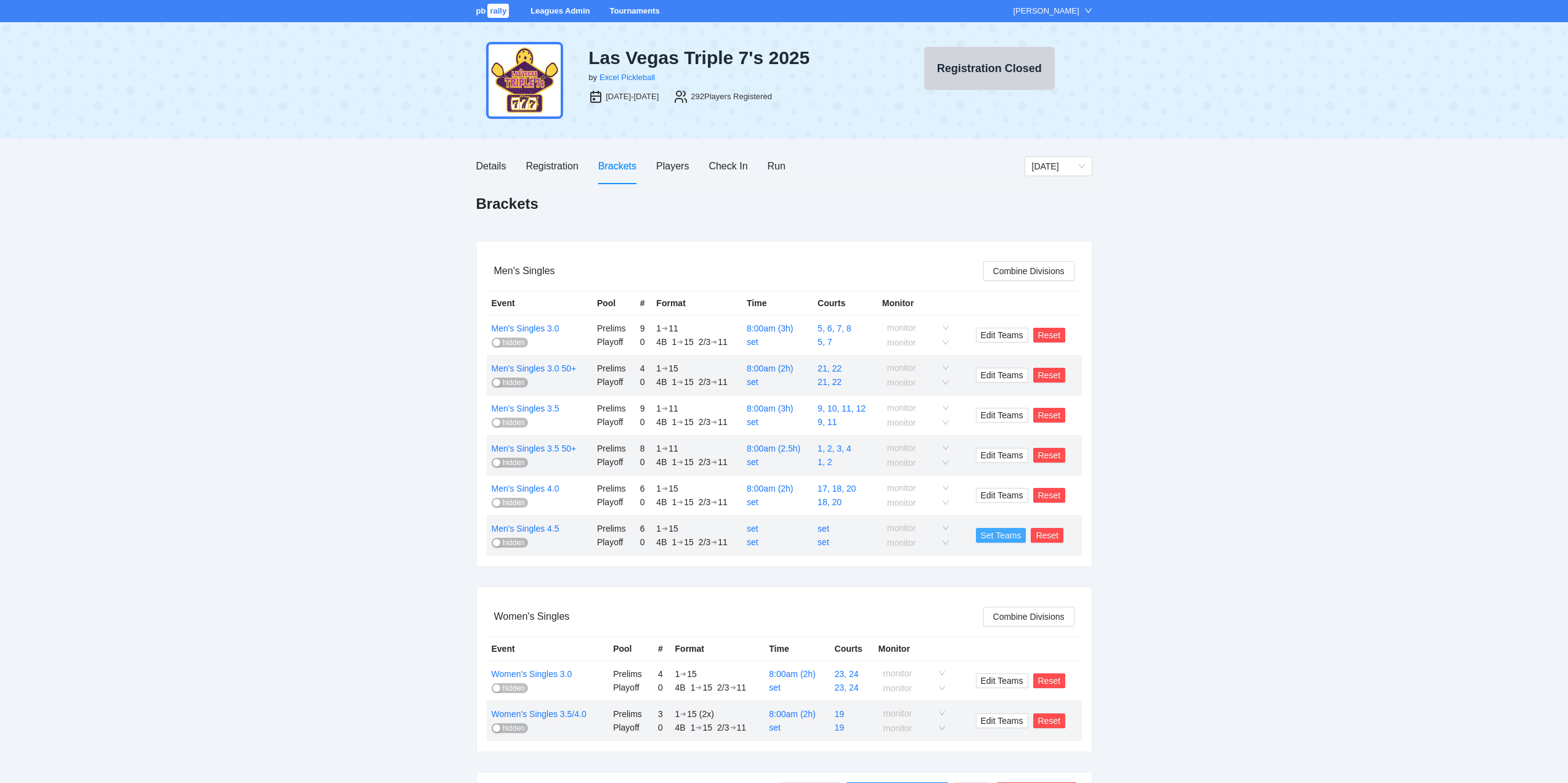
click at [1008, 532] on span "Set Teams" at bounding box center [1001, 535] width 41 height 14
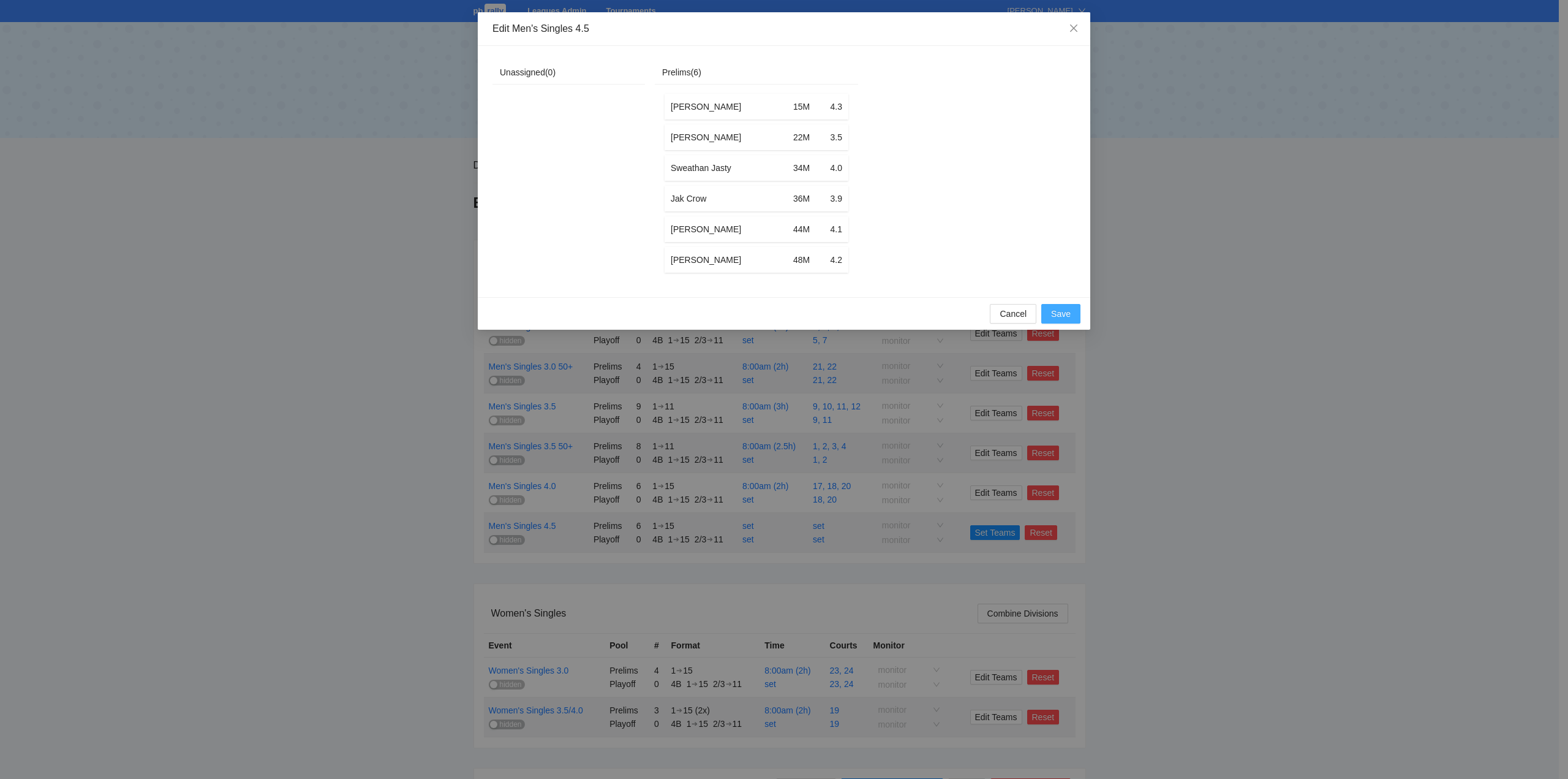
click at [1063, 319] on span "Save" at bounding box center [1061, 314] width 19 height 14
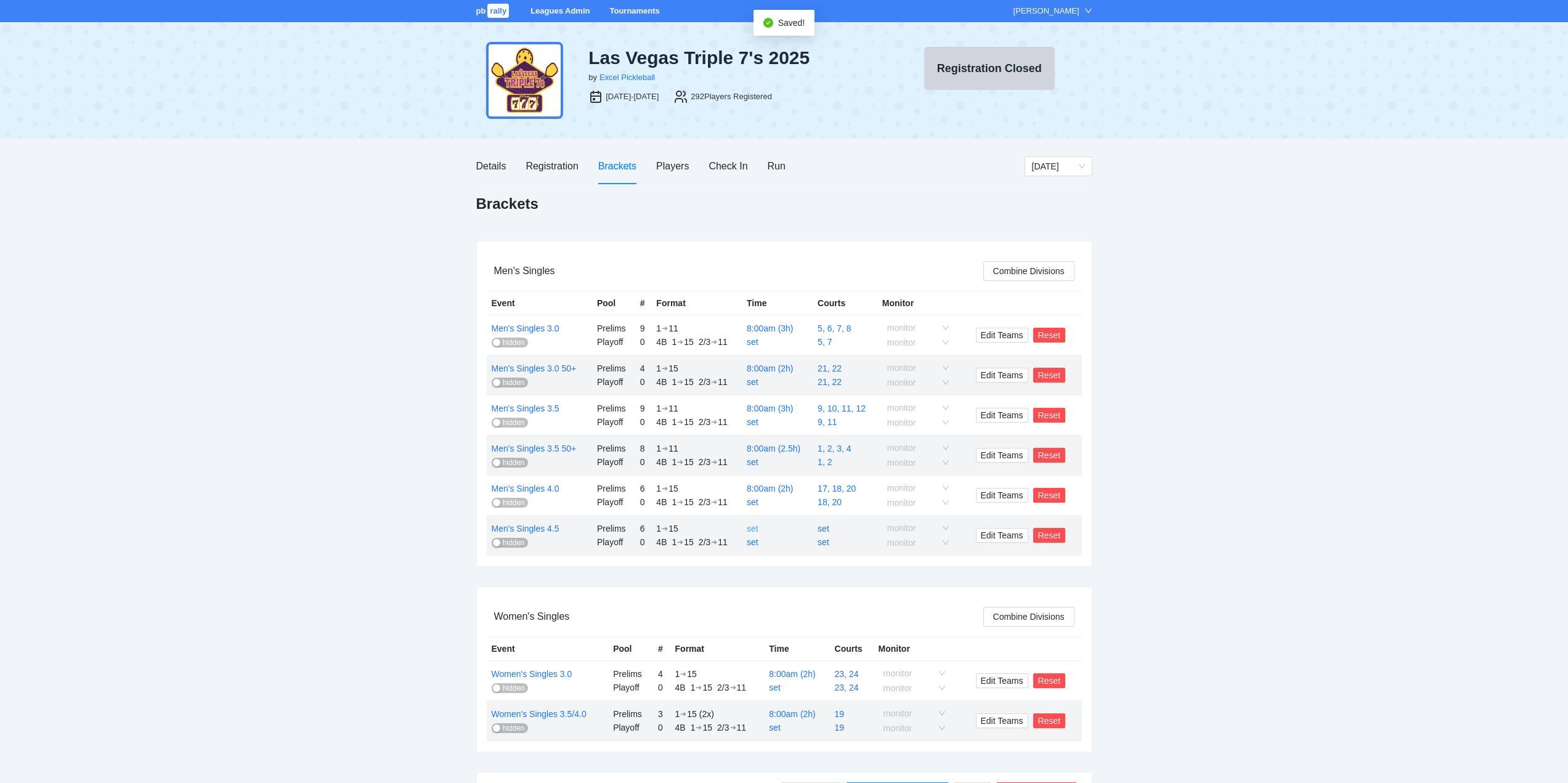
click at [755, 528] on link "set" at bounding box center [752, 528] width 12 height 10
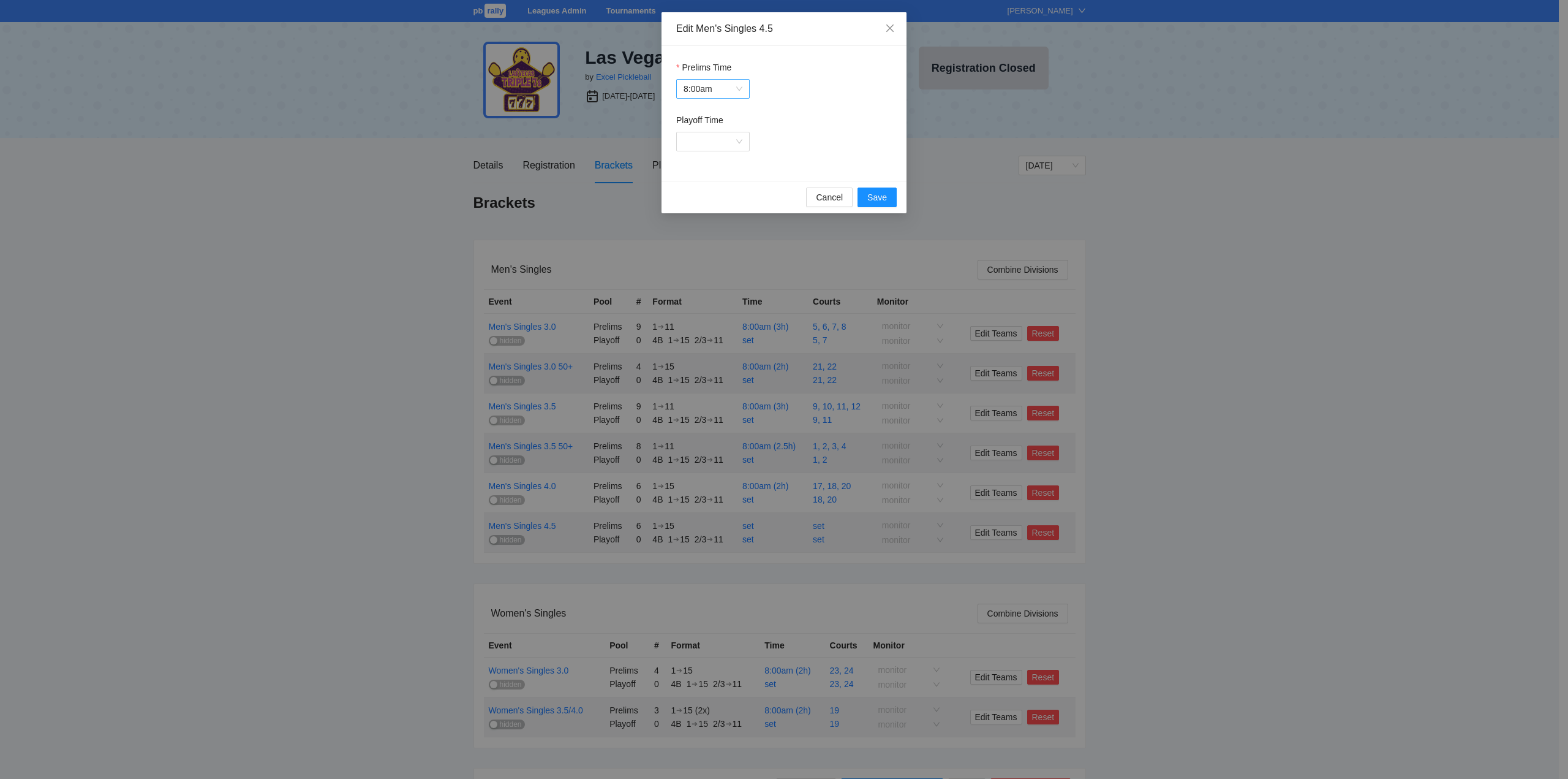
click at [695, 85] on span "8:00am" at bounding box center [713, 89] width 59 height 18
drag, startPoint x: 874, startPoint y: 194, endPoint x: 892, endPoint y: 232, distance: 42.0
click at [874, 194] on span "Save" at bounding box center [877, 198] width 19 height 14
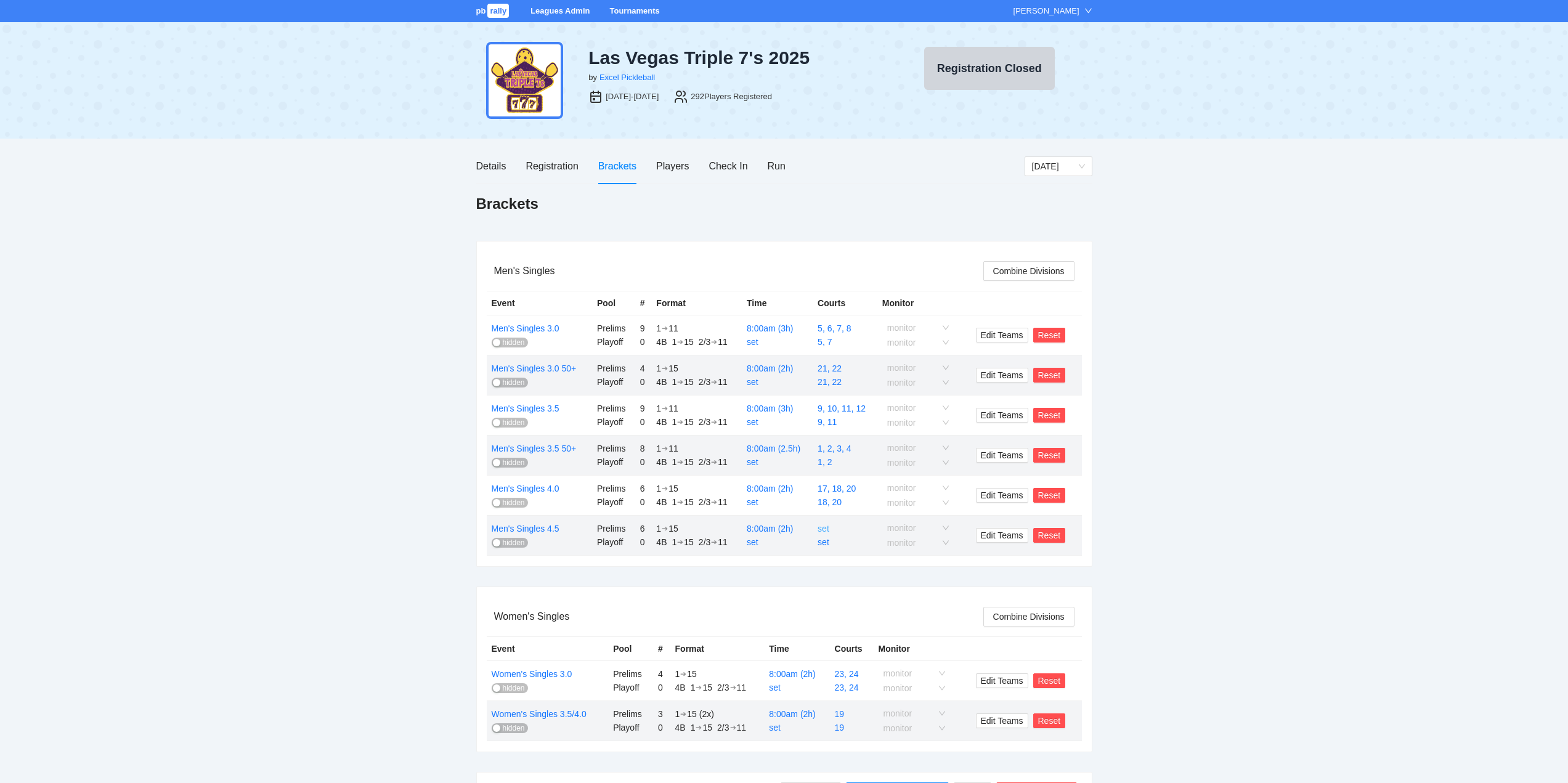
click at [826, 526] on link "set" at bounding box center [823, 528] width 12 height 10
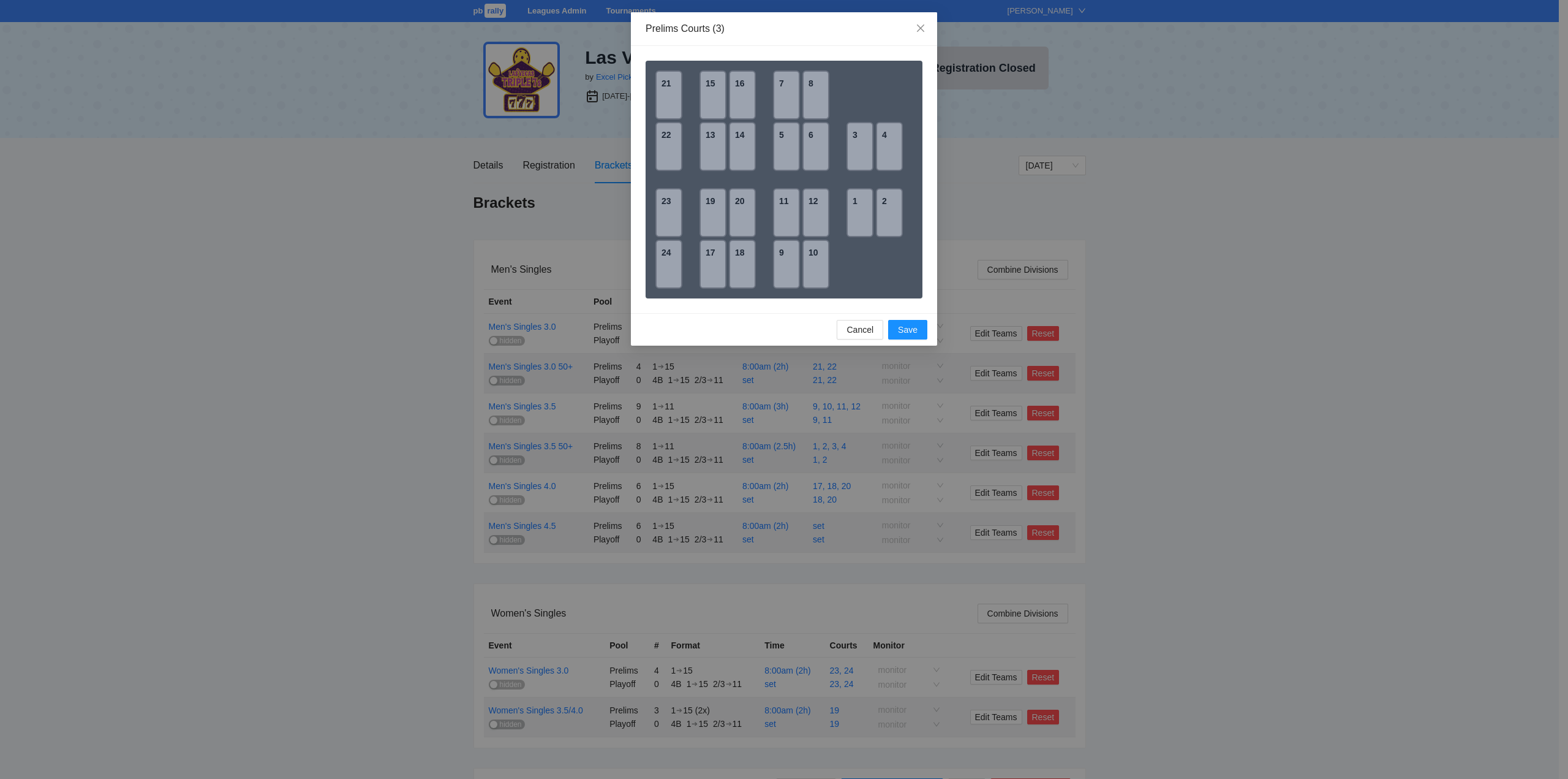
click at [712, 148] on div "13" at bounding box center [713, 146] width 27 height 49
click at [744, 145] on div "14" at bounding box center [742, 146] width 27 height 49
click at [746, 92] on div "16" at bounding box center [742, 95] width 27 height 49
drag, startPoint x: 902, startPoint y: 327, endPoint x: 902, endPoint y: 341, distance: 14.0
click at [903, 327] on span "Save" at bounding box center [908, 329] width 19 height 14
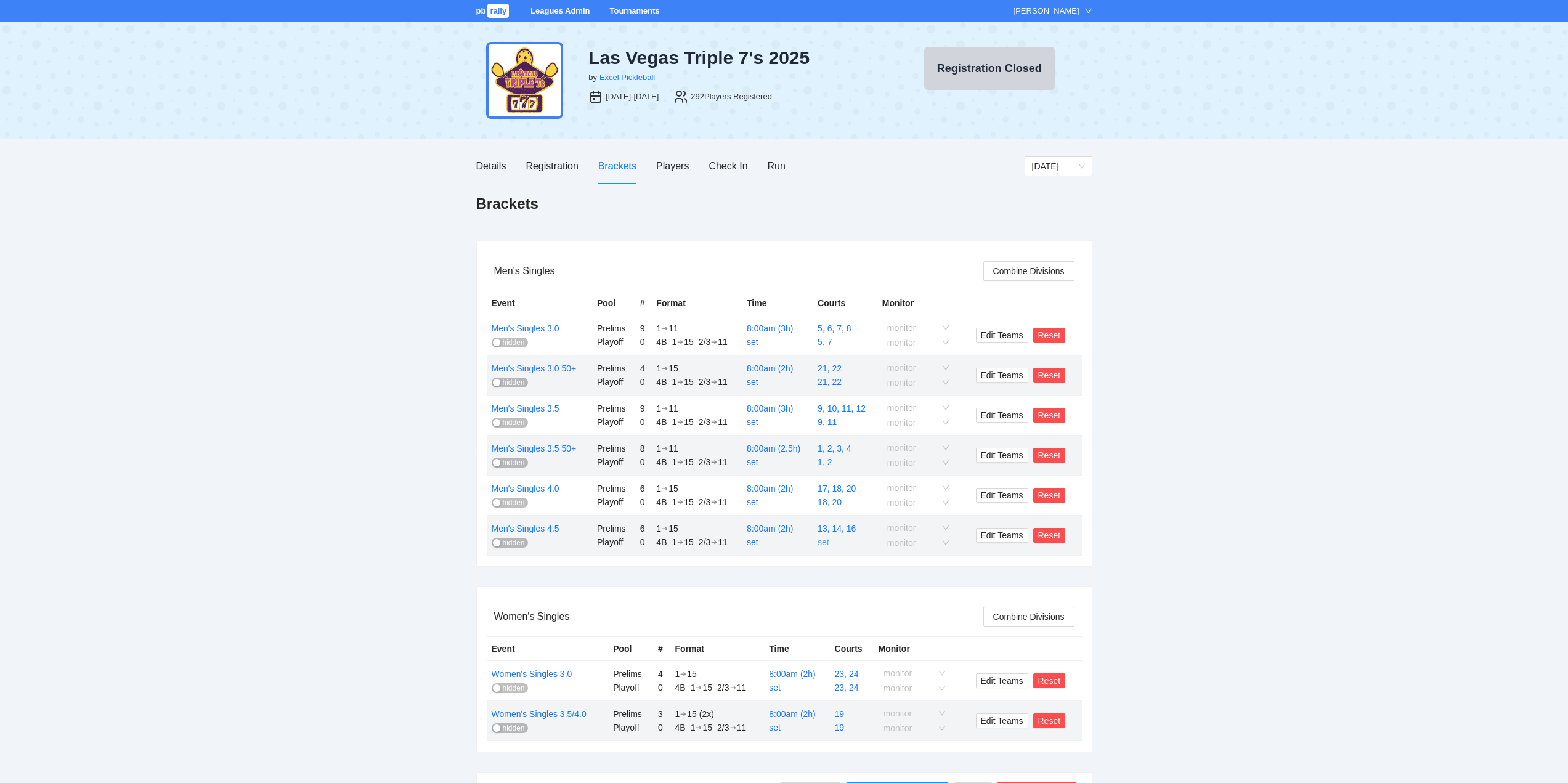
click at [823, 544] on link "set" at bounding box center [823, 542] width 12 height 10
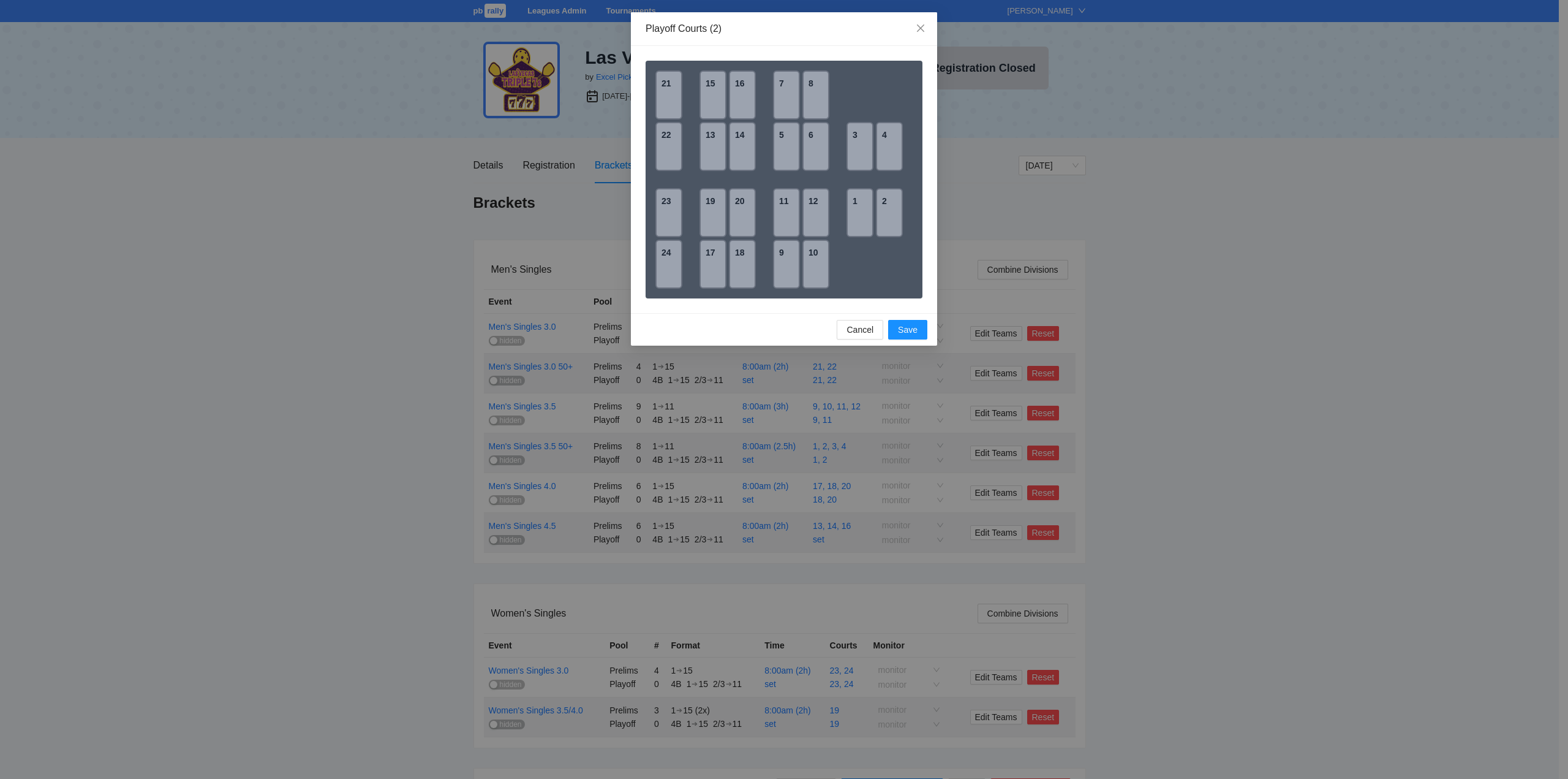
click at [860, 149] on div "3" at bounding box center [860, 146] width 27 height 49
click at [881, 149] on div "4" at bounding box center [889, 146] width 27 height 49
drag, startPoint x: 905, startPoint y: 329, endPoint x: 918, endPoint y: 339, distance: 16.4
click at [905, 329] on span "Save" at bounding box center [908, 329] width 19 height 14
